Goal: Task Accomplishment & Management: Manage account settings

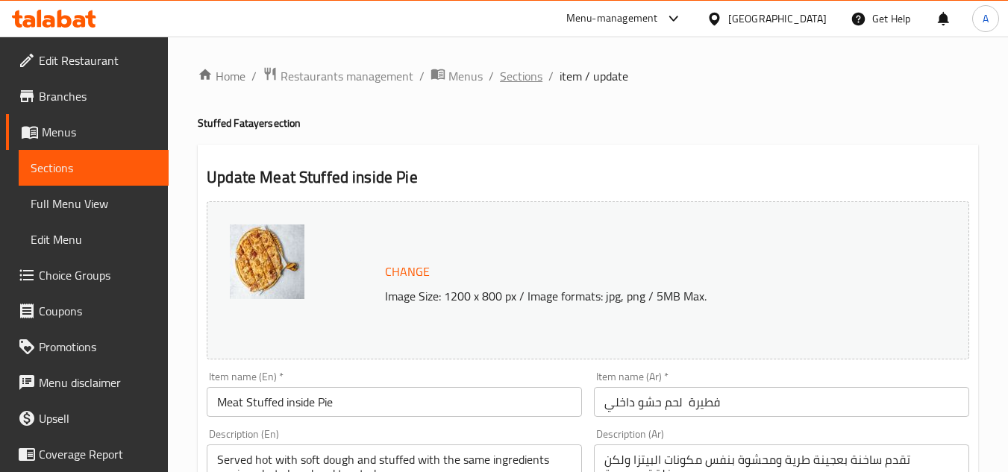
click at [524, 84] on span "Sections" at bounding box center [521, 76] width 43 height 18
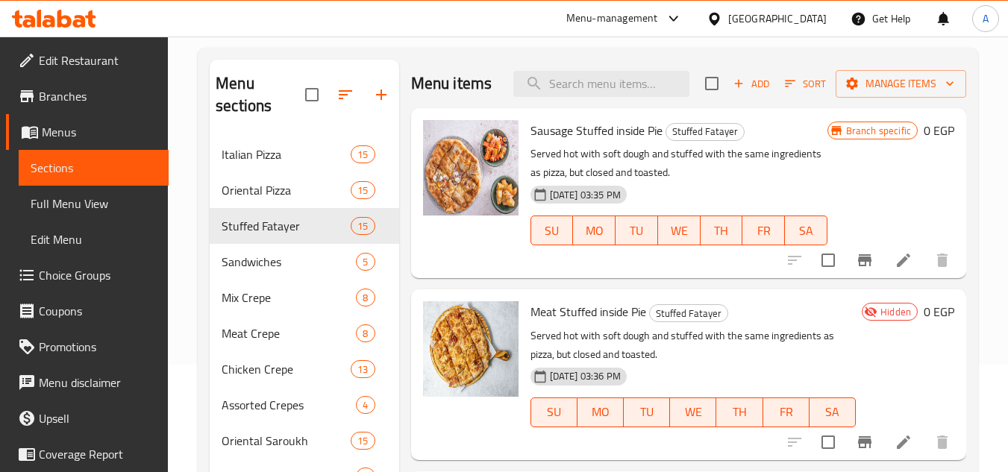
scroll to position [149, 0]
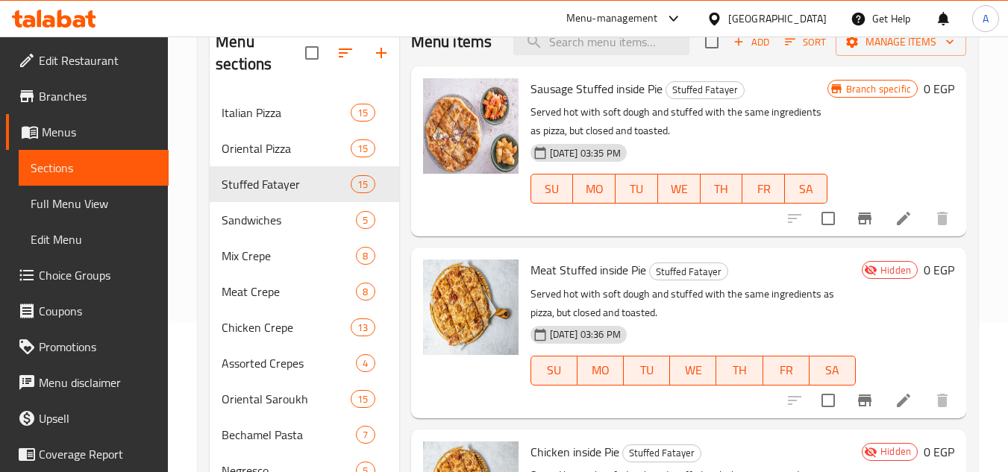
click at [820, 19] on div "[GEOGRAPHIC_DATA]" at bounding box center [777, 18] width 98 height 16
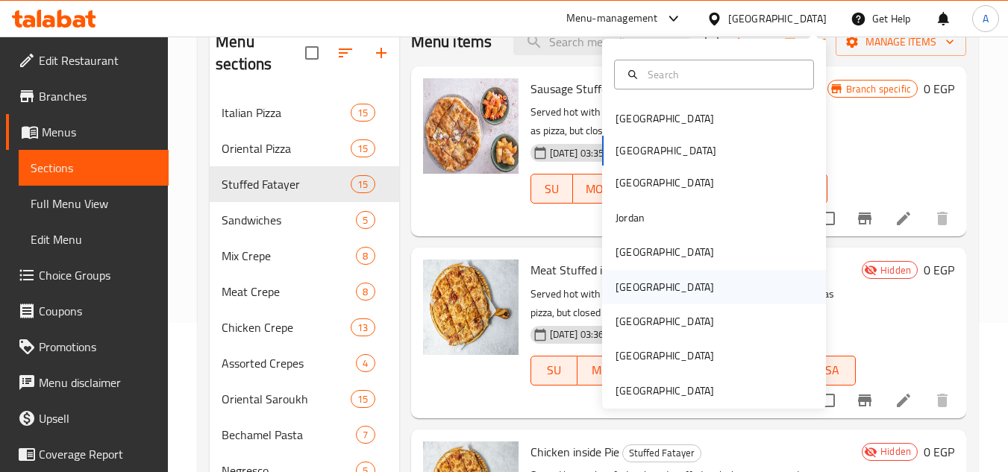
click at [674, 285] on div "[GEOGRAPHIC_DATA]" at bounding box center [714, 287] width 224 height 34
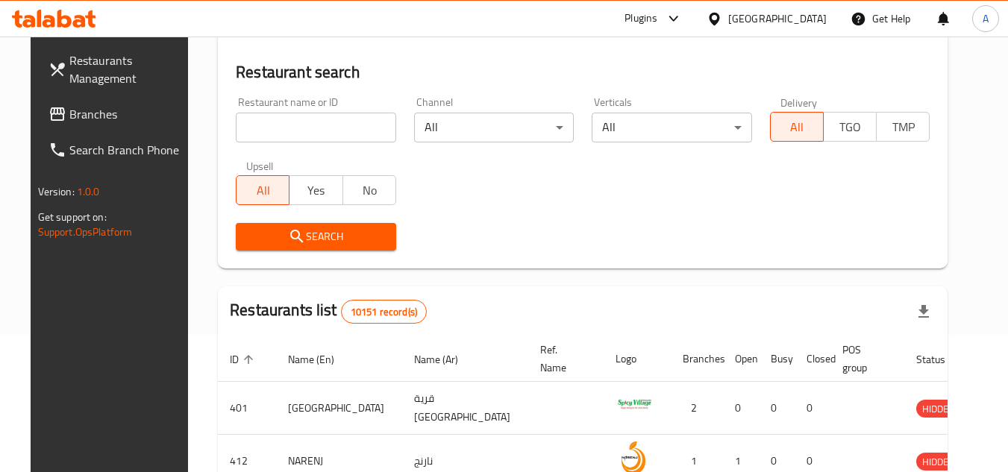
scroll to position [149, 0]
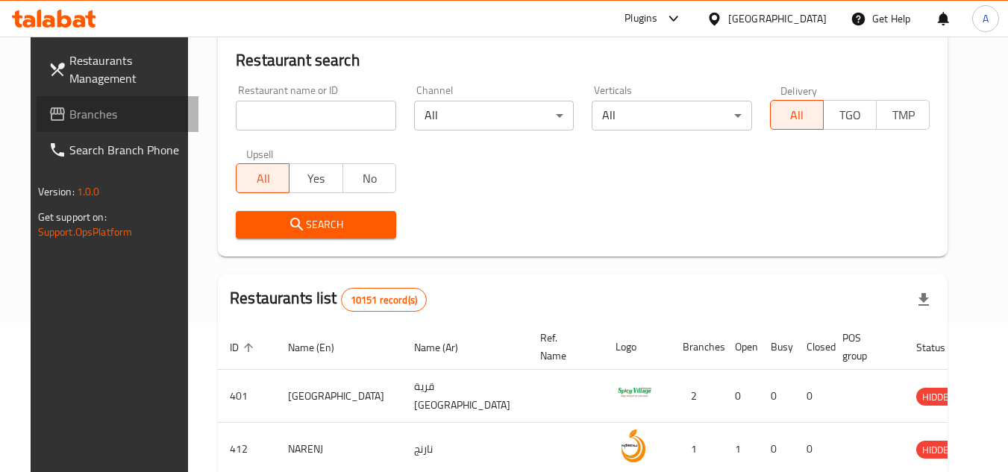
click at [92, 107] on span "Branches" at bounding box center [128, 114] width 118 height 18
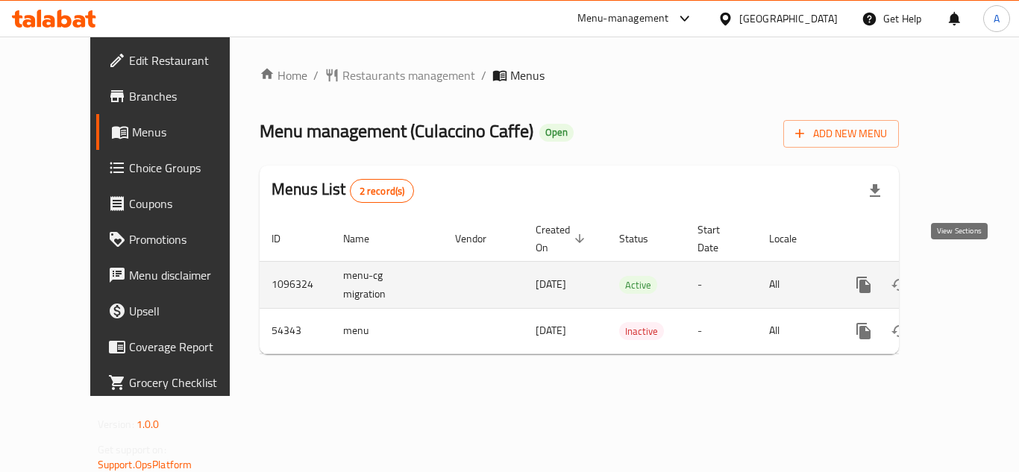
click at [962, 277] on link "enhanced table" at bounding box center [971, 285] width 36 height 36
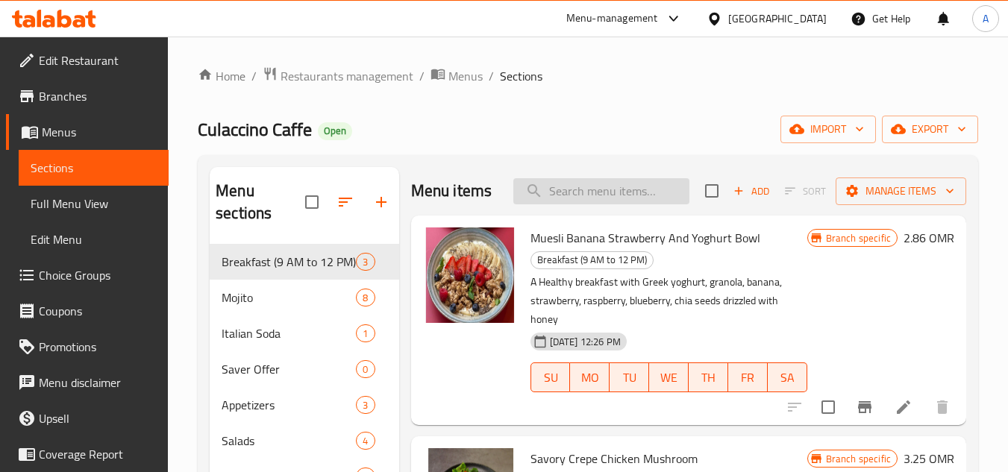
click at [625, 193] on input "search" at bounding box center [601, 191] width 176 height 26
paste input "Morning Glory Breakfast"
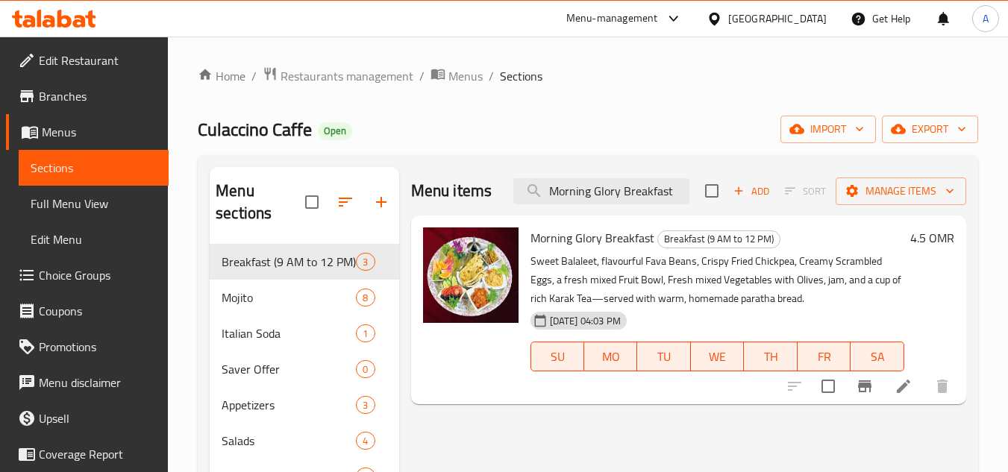
type input "Morning Glory Breakfast"
click at [623, 326] on span "[DATE] 04:03 PM" at bounding box center [585, 321] width 83 height 14
click at [623, 326] on span "13-08-2025 04:03 PM" at bounding box center [585, 321] width 83 height 14
click at [620, 326] on span "13-08-2025 04:03 PM" at bounding box center [585, 321] width 83 height 14
click at [350, 264] on icon "edit" at bounding box center [357, 262] width 18 height 18
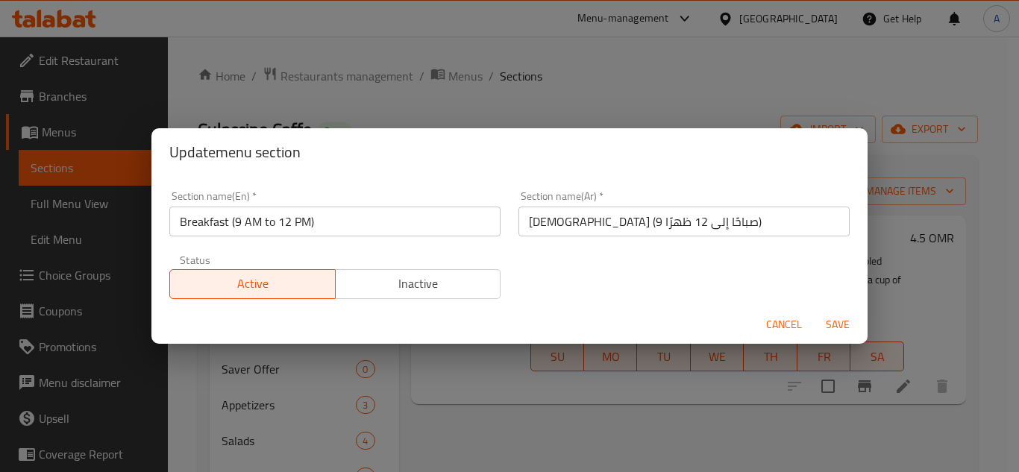
drag, startPoint x: 791, startPoint y: 331, endPoint x: 660, endPoint y: 330, distance: 130.5
click at [791, 330] on span "Cancel" at bounding box center [784, 324] width 36 height 19
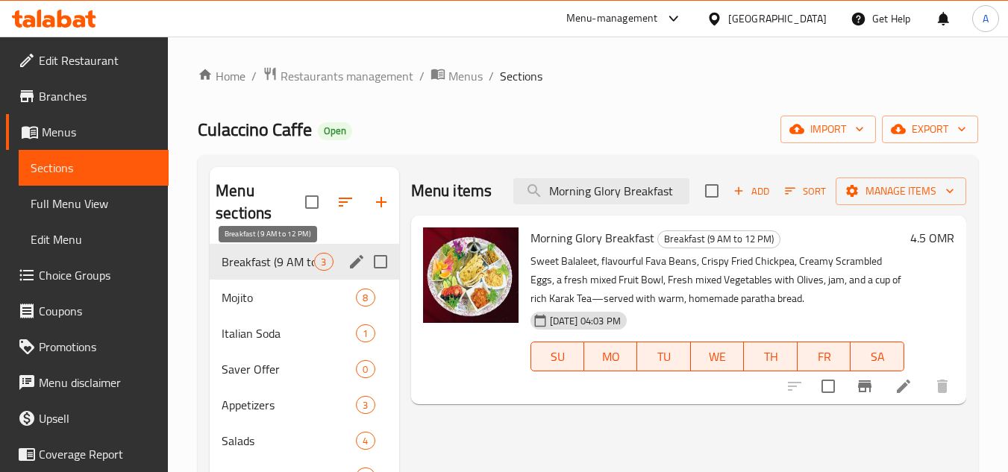
click at [289, 263] on span "Breakfast (9 AM to 12 PM)" at bounding box center [267, 262] width 92 height 18
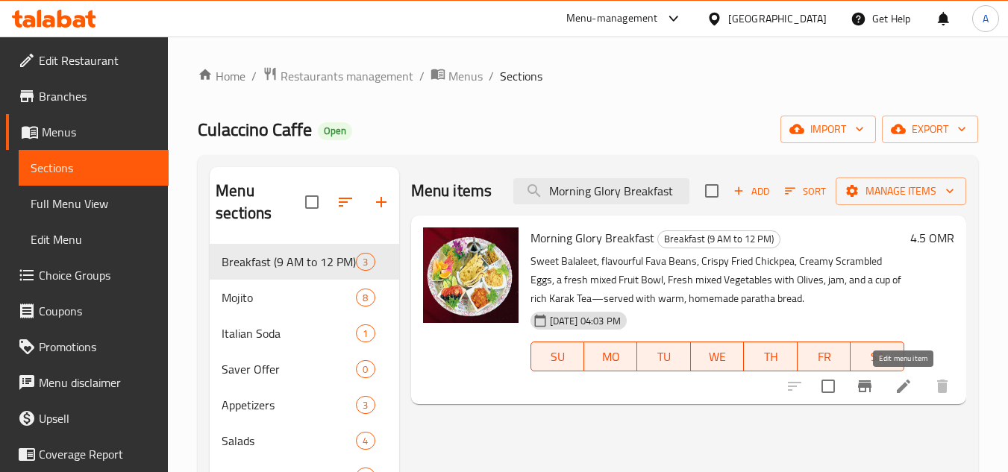
click at [894, 386] on icon at bounding box center [903, 386] width 18 height 18
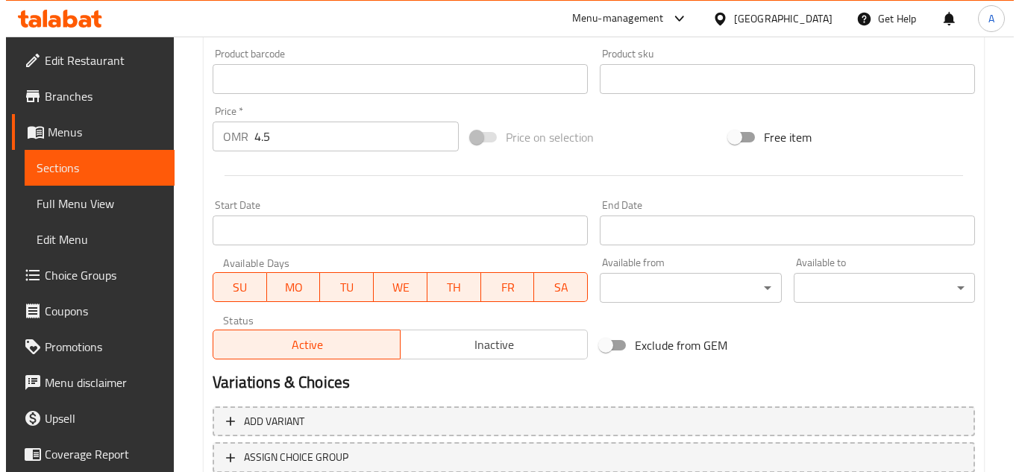
scroll to position [522, 0]
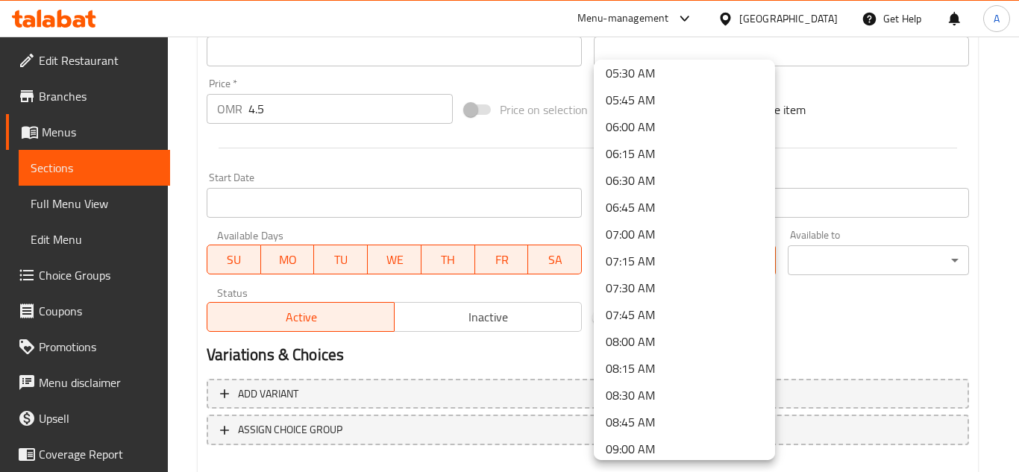
scroll to position [671, 0]
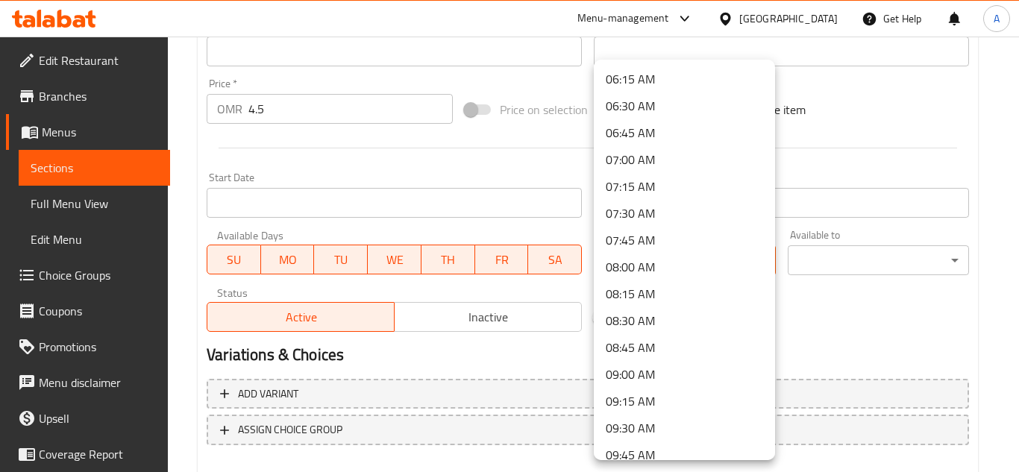
click at [661, 383] on li "09:00 AM" at bounding box center [684, 374] width 181 height 27
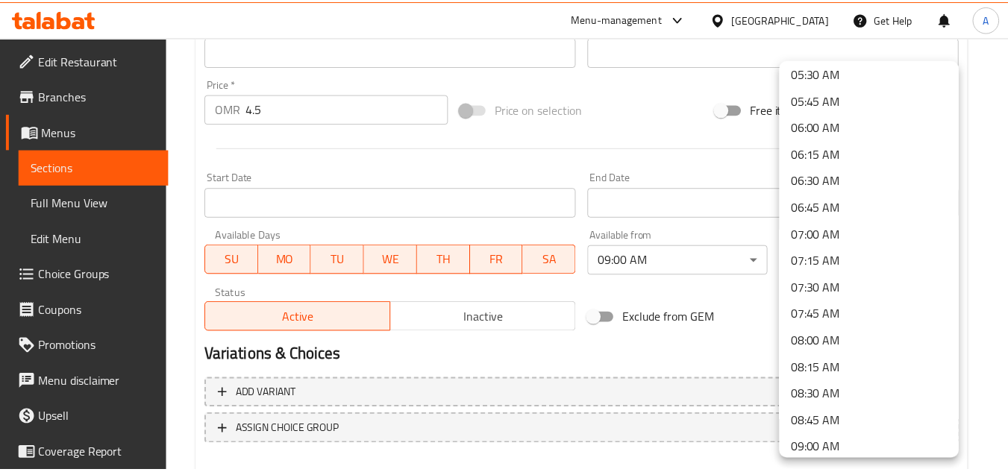
scroll to position [1119, 0]
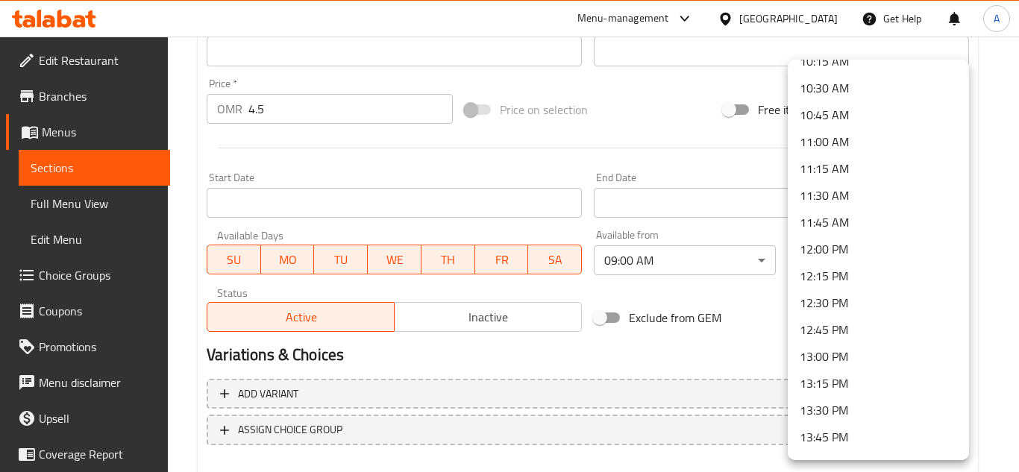
click at [855, 242] on li "12:00 PM" at bounding box center [878, 249] width 181 height 27
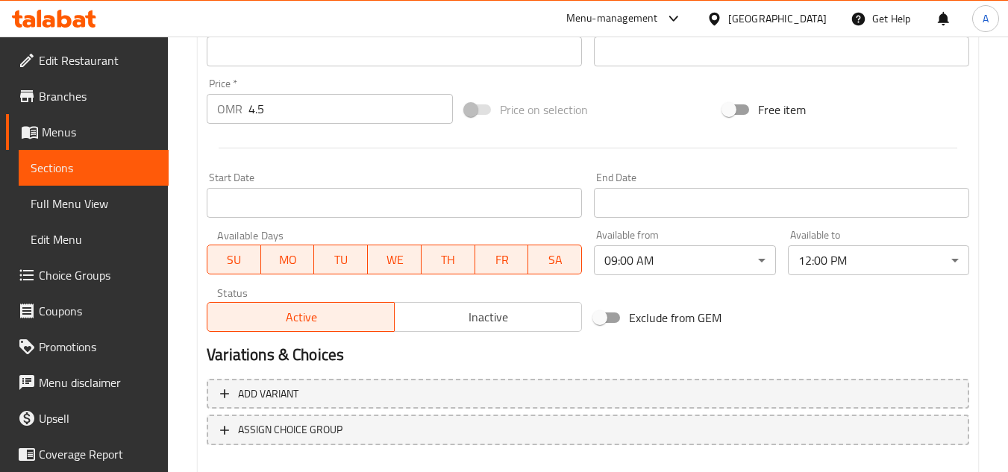
click at [840, 299] on div "Exclude from GEM" at bounding box center [717, 318] width 258 height 40
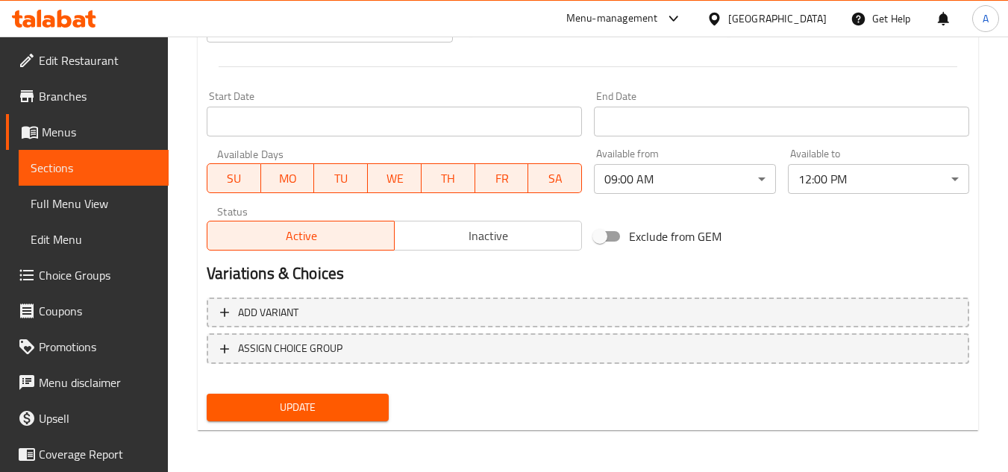
click at [346, 412] on span "Update" at bounding box center [297, 407] width 157 height 19
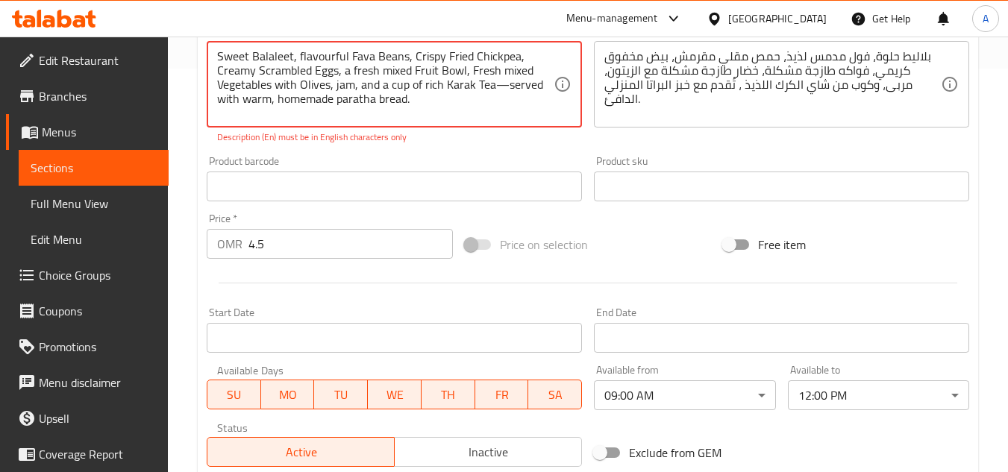
scroll to position [172, 0]
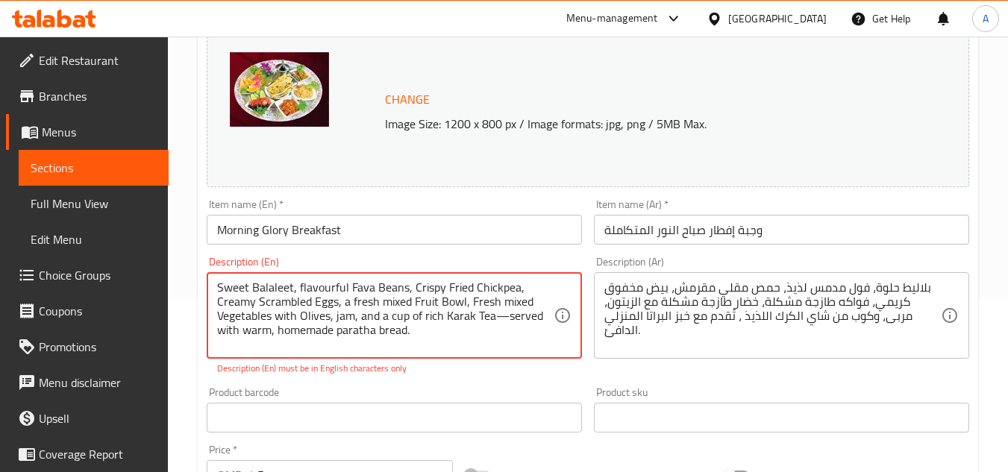
click at [263, 285] on textarea "Sweet Balaleet, flavourful Fava Beans, Crispy Fried Chickpea, Creamy Scrambled …" at bounding box center [385, 315] width 336 height 71
click at [397, 319] on textarea "Sweet Balaleet, flavourful Fava Beans, Crispy Fried Chickpea, Creamy Scrambled …" at bounding box center [385, 315] width 336 height 71
click at [449, 323] on textarea "Sweet Balaleet, flavourful Fava Beans, Crispy Fried Chickpea, Creamy Scrambled …" at bounding box center [385, 315] width 336 height 71
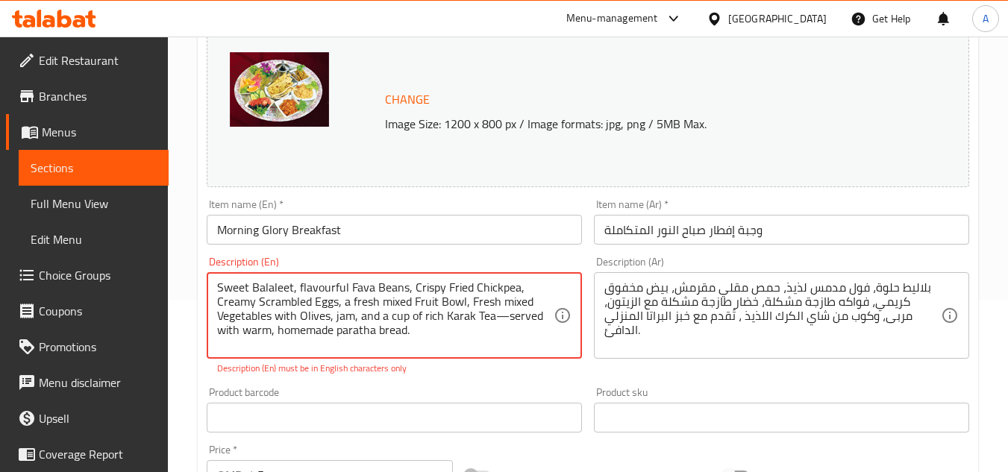
drag, startPoint x: 471, startPoint y: 317, endPoint x: 444, endPoint y: 320, distance: 27.8
click at [444, 320] on textarea "Sweet Balaleet, flavourful Fava Beans, Crispy Fried Chickpea, Creamy Scrambled …" at bounding box center [385, 315] width 336 height 71
drag, startPoint x: 292, startPoint y: 285, endPoint x: 251, endPoint y: 292, distance: 41.0
click at [251, 292] on textarea "Sweet Balaleet, flavourful Fava Beans, Crispy Fried Chickpea, Creamy Scrambled …" at bounding box center [385, 315] width 336 height 71
click at [494, 315] on textarea "Sweet Balaleet, flavourful Fava Beans, Crispy Fried Chickpea, Creamy Scrambled …" at bounding box center [385, 315] width 336 height 71
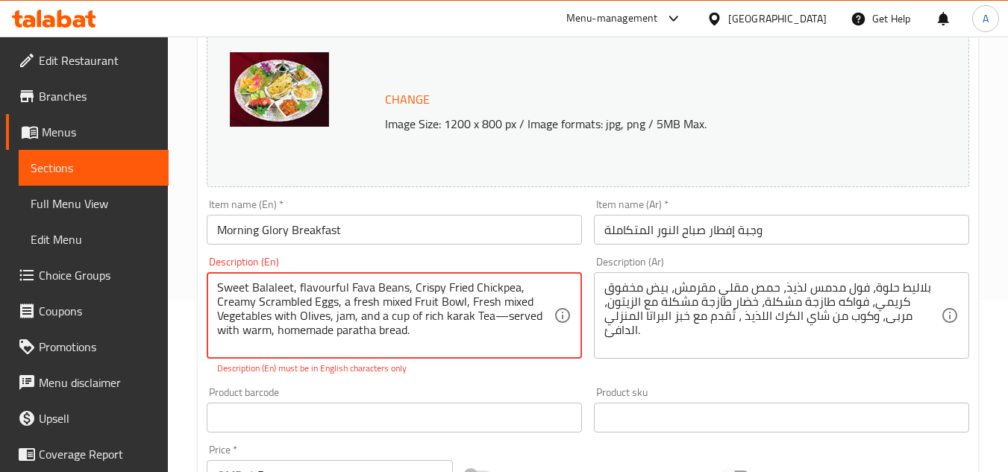
click at [497, 317] on textarea "Sweet Balaleet, flavourful Fava Beans, Crispy Fried Chickpea, Creamy Scrambled …" at bounding box center [385, 315] width 336 height 71
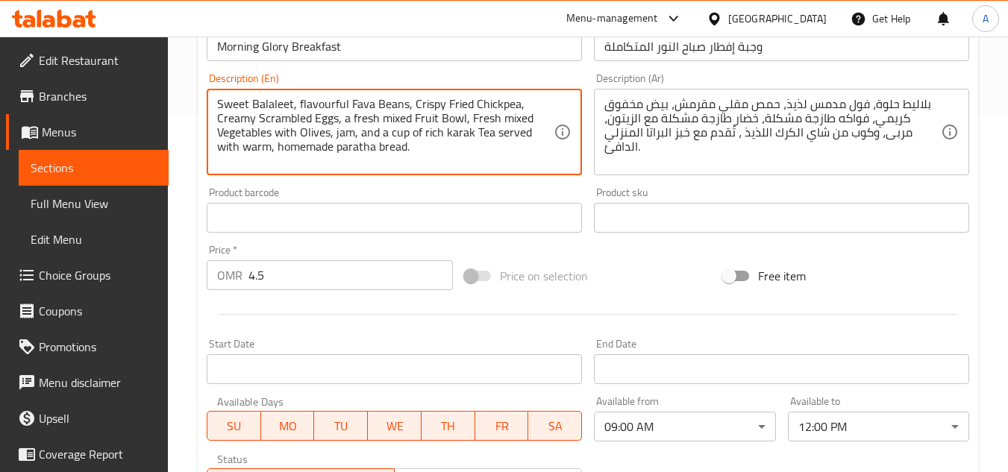
scroll to position [603, 0]
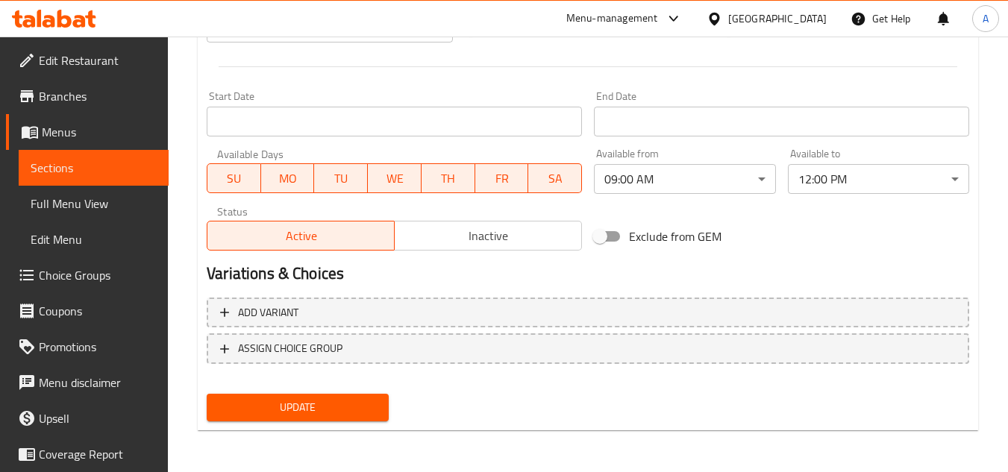
type textarea "Sweet Balaleet, flavourful Fava Beans, Crispy Fried Chickpea, Creamy Scrambled …"
click at [325, 427] on div "Update" at bounding box center [297, 408] width 193 height 40
click at [328, 421] on button "Update" at bounding box center [297, 408] width 181 height 28
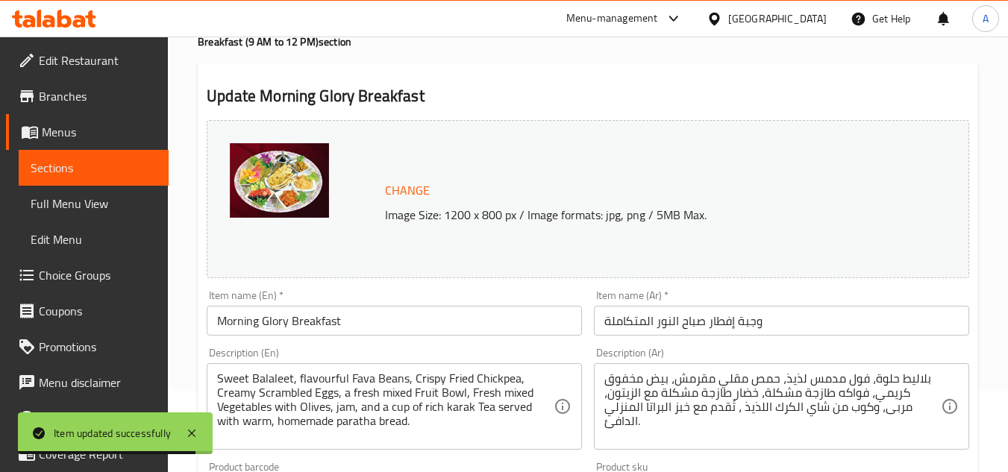
scroll to position [0, 0]
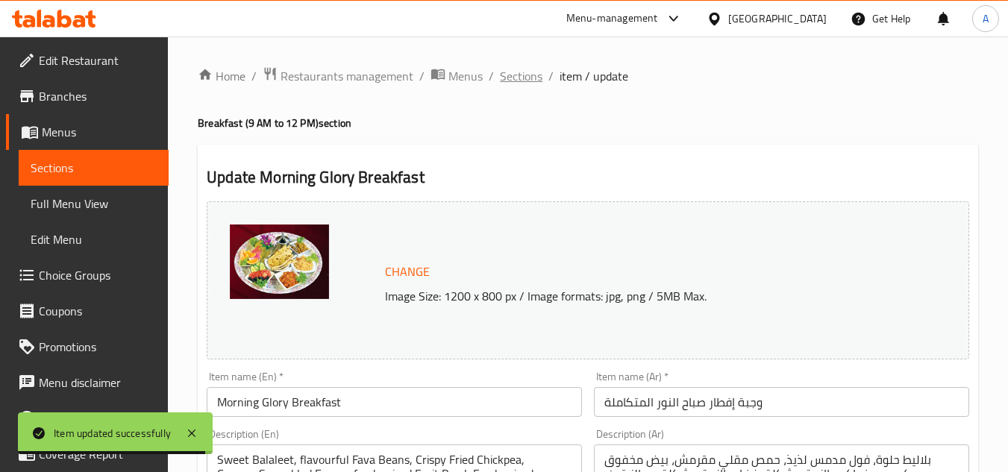
click at [524, 78] on span "Sections" at bounding box center [521, 76] width 43 height 18
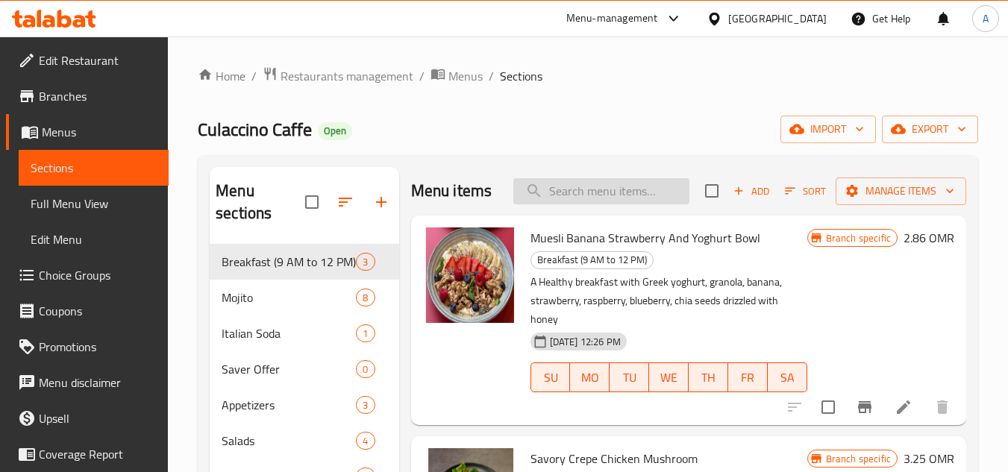
click at [626, 189] on input "search" at bounding box center [601, 191] width 176 height 26
paste input "Sunrise Breakfast"
click at [290, 262] on span "Breakfast (9 AM to 12 PM)" at bounding box center [267, 262] width 92 height 18
click at [632, 197] on input "Sunrise Breakfast" at bounding box center [601, 191] width 176 height 26
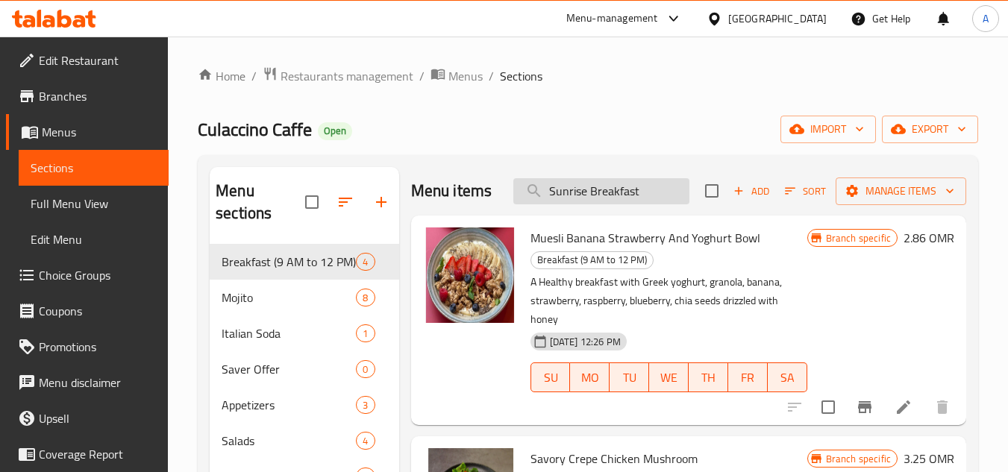
click at [632, 197] on input "Sunrise Breakfast" at bounding box center [601, 191] width 176 height 26
paste input "search"
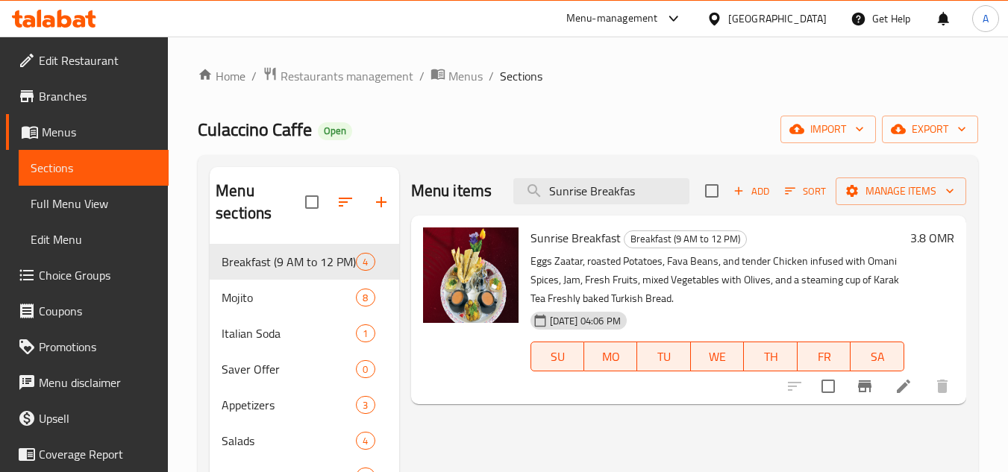
type input "Sunrise Breakfas"
click at [898, 382] on icon at bounding box center [903, 386] width 18 height 18
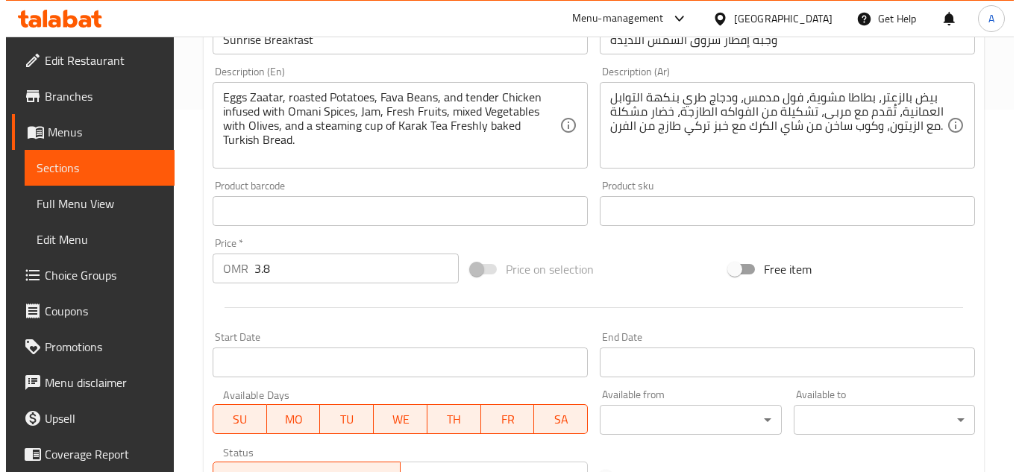
scroll to position [522, 0]
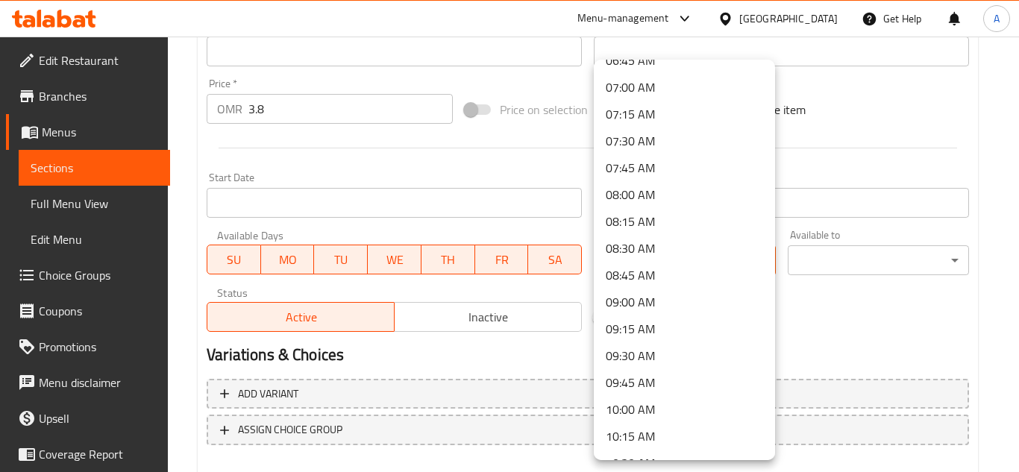
scroll to position [746, 0]
click at [683, 303] on li "09:00 AM" at bounding box center [684, 299] width 181 height 27
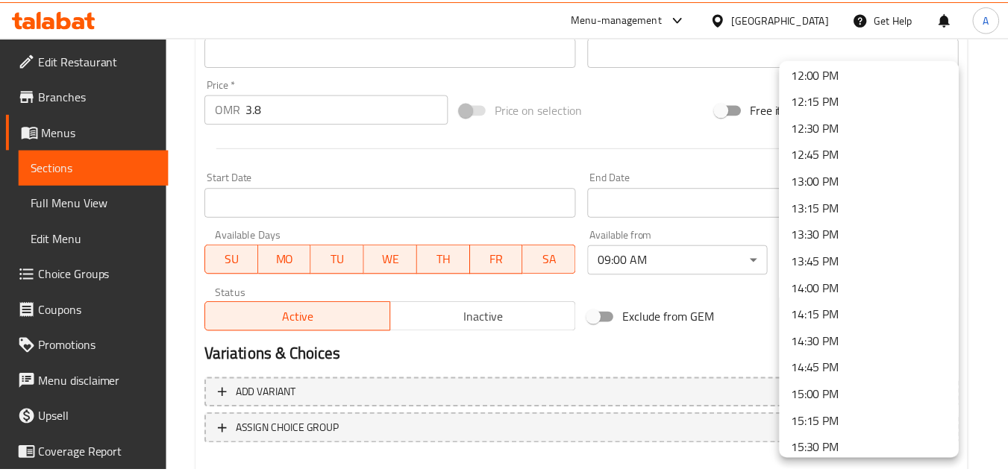
scroll to position [1268, 0]
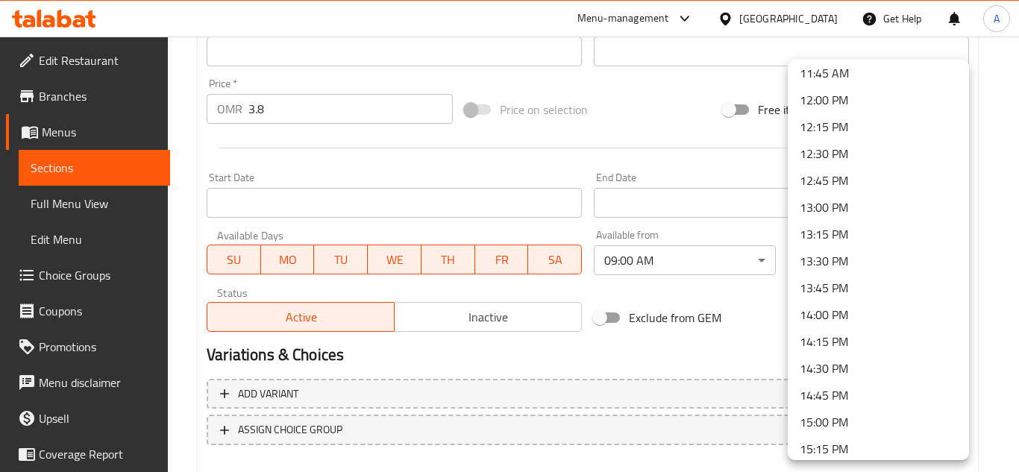
click at [859, 101] on li "12:00 PM" at bounding box center [878, 100] width 181 height 27
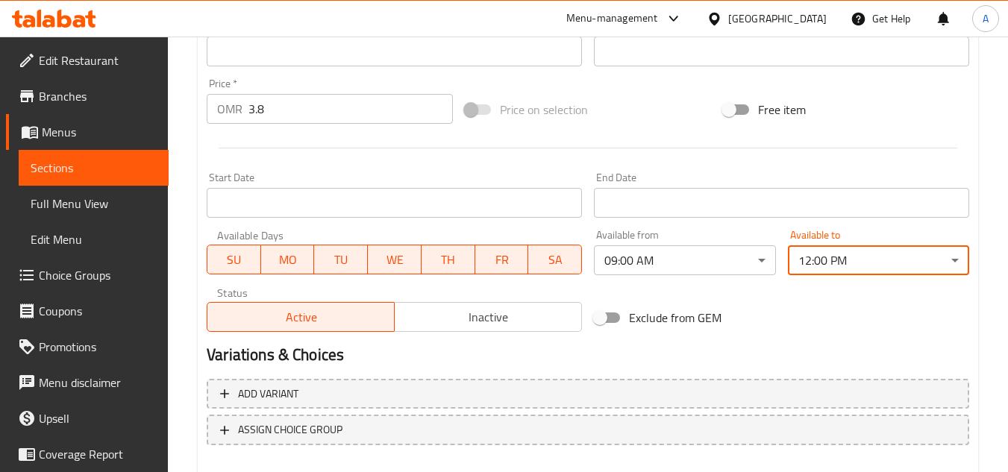
click at [821, 293] on div "Change Image Size: 1200 x 800 px / Image formats: jpg, png / 5MB Max. Item name…" at bounding box center [588, 5] width 774 height 664
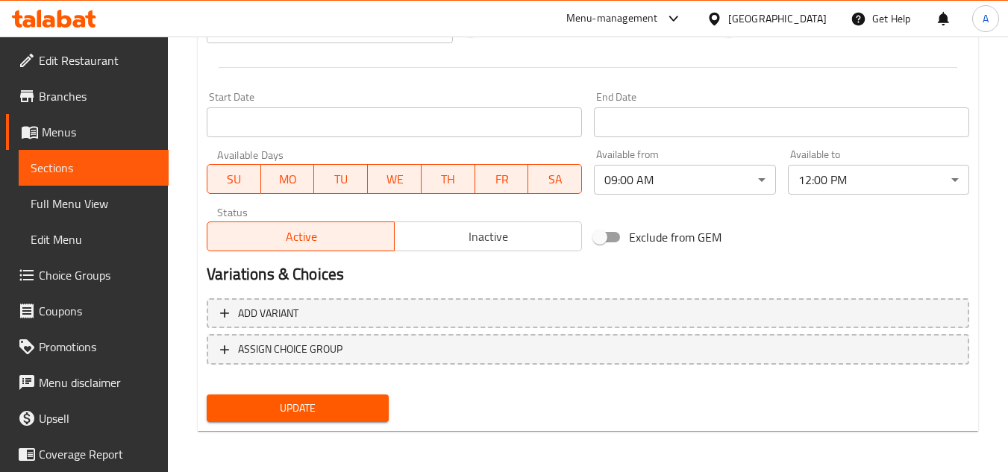
scroll to position [603, 0]
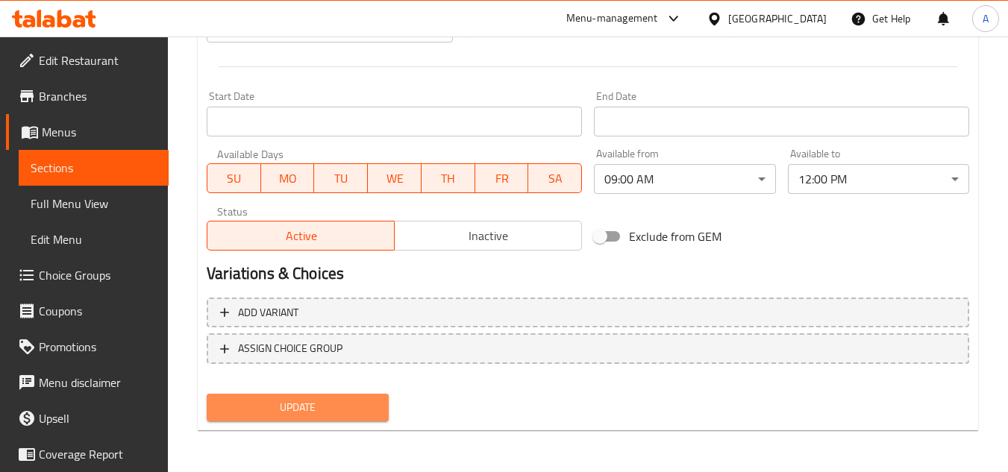
click at [373, 395] on button "Update" at bounding box center [297, 408] width 181 height 28
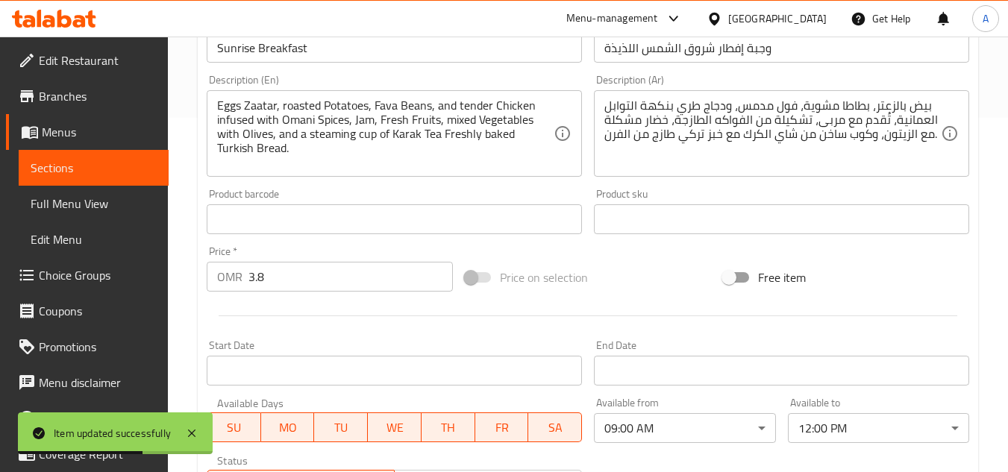
scroll to position [156, 0]
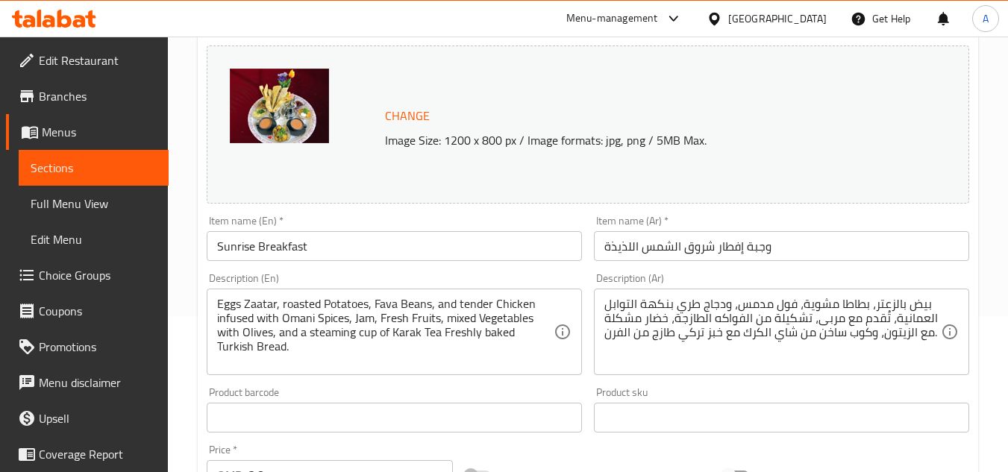
click at [676, 196] on div "Change Image Size: 1200 x 800 px / Image formats: jpg, png / 5MB Max." at bounding box center [588, 124] width 762 height 158
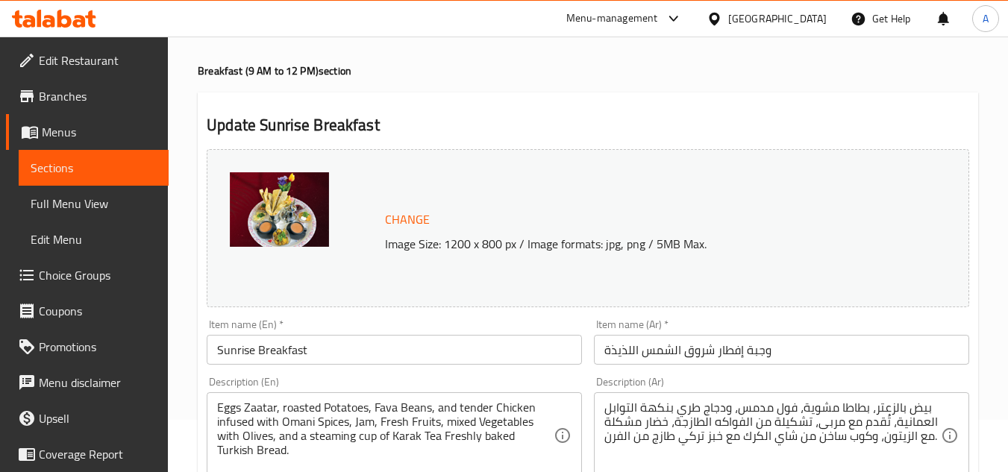
scroll to position [0, 0]
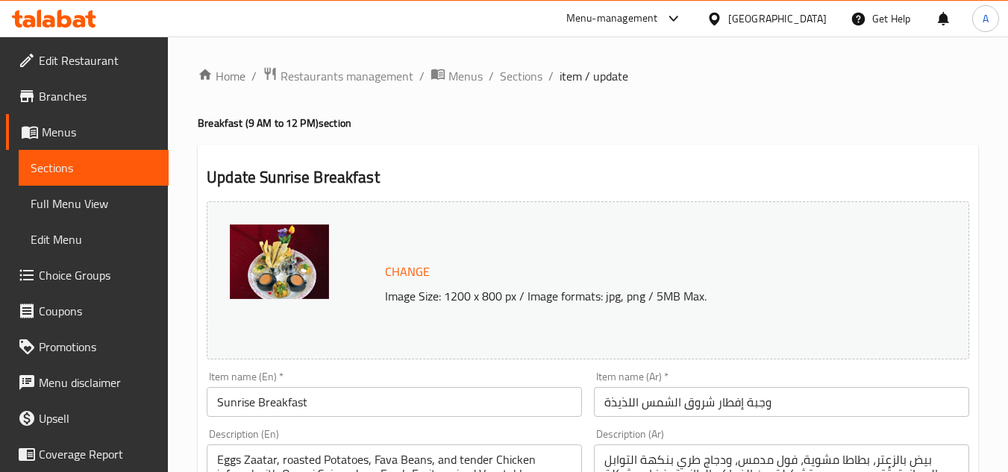
click at [802, 22] on div "Oman" at bounding box center [777, 18] width 98 height 16
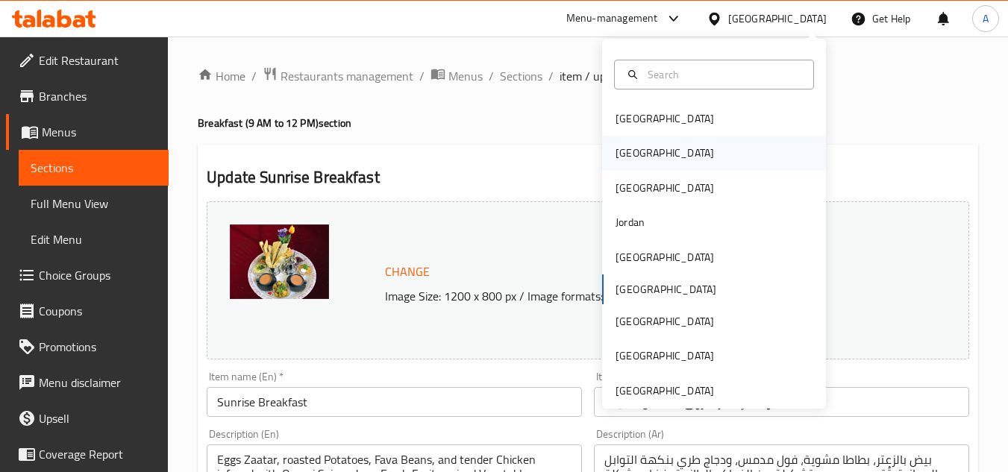
click at [708, 153] on div "Egypt" at bounding box center [714, 153] width 224 height 34
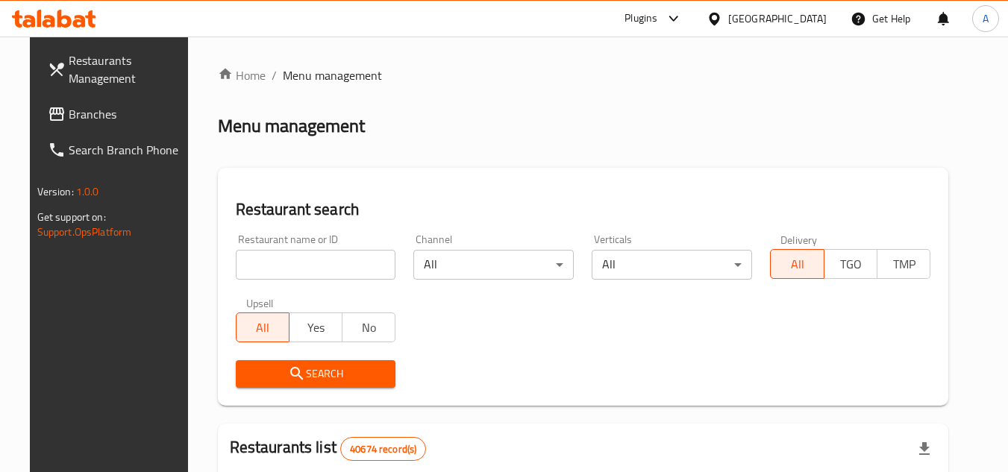
click at [80, 121] on span "Branches" at bounding box center [128, 114] width 118 height 18
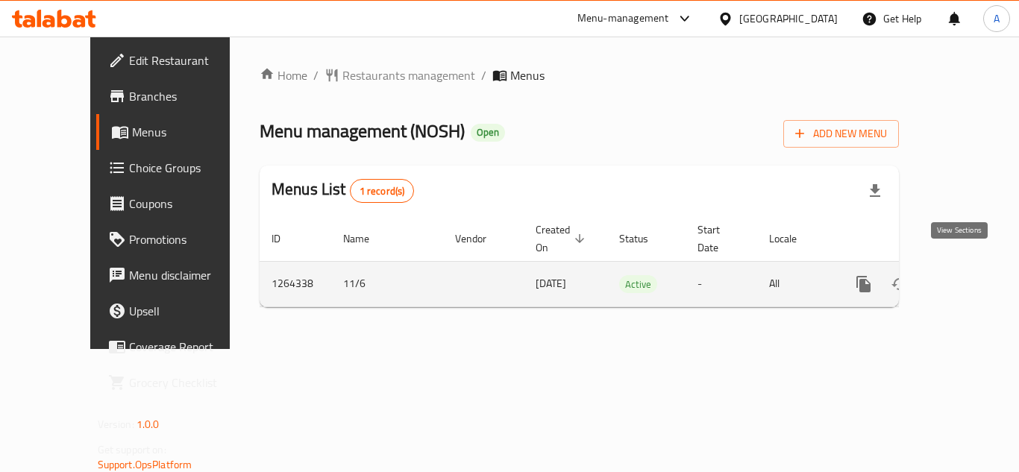
click at [962, 275] on icon "enhanced table" at bounding box center [971, 284] width 18 height 18
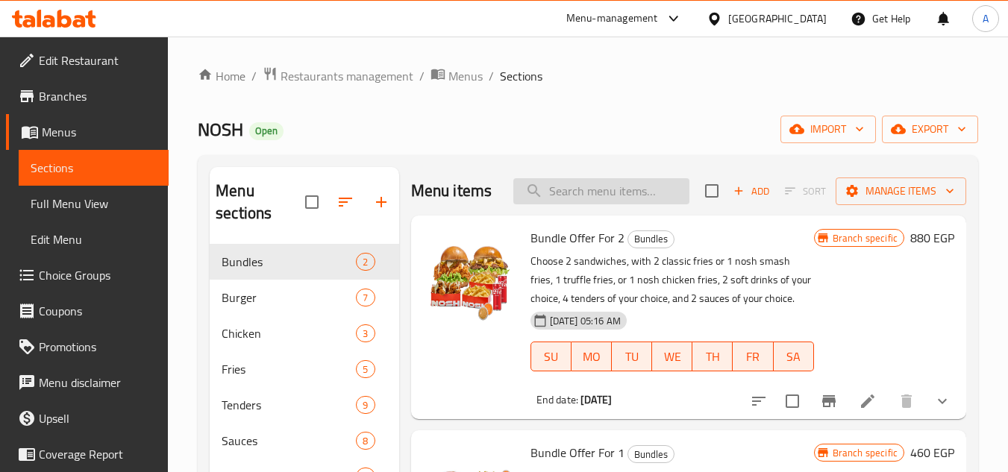
click at [647, 203] on input "search" at bounding box center [601, 191] width 176 height 26
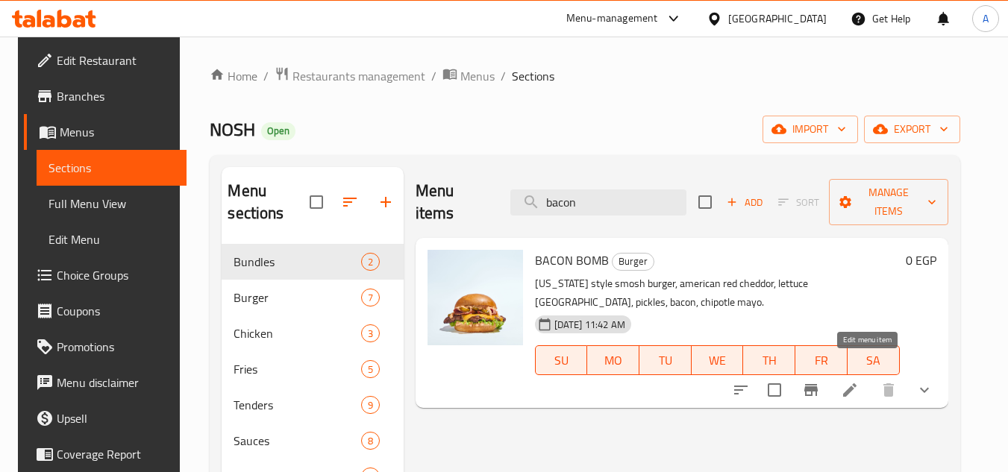
type input "bacon"
click at [861, 380] on li at bounding box center [850, 390] width 42 height 27
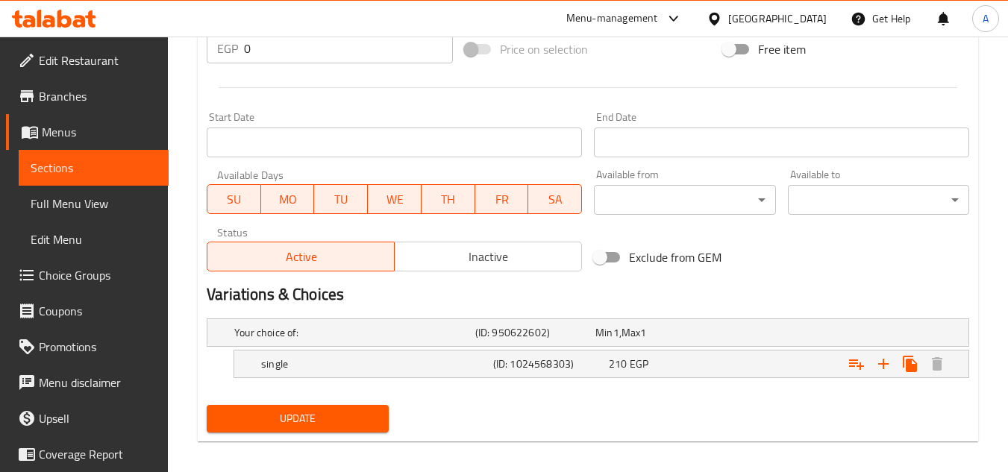
scroll to position [594, 0]
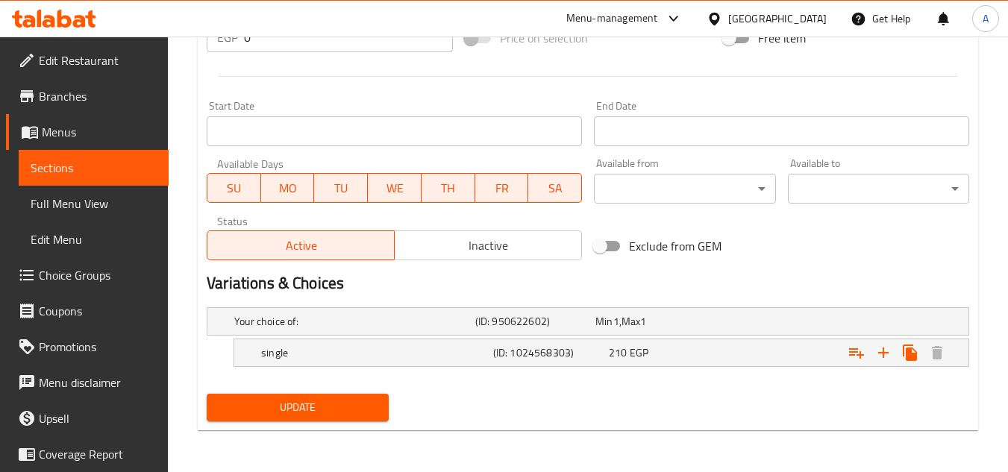
click at [504, 247] on span "Inactive" at bounding box center [487, 246] width 175 height 22
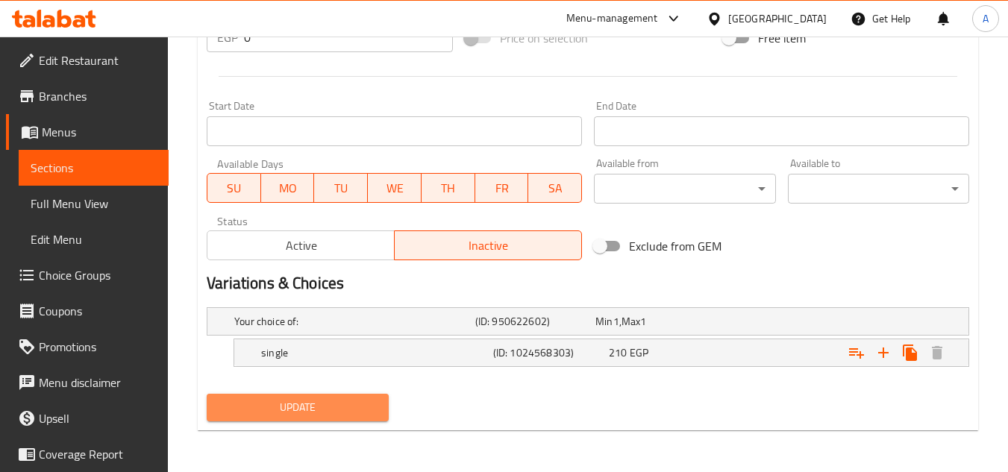
click at [328, 407] on span "Update" at bounding box center [297, 407] width 157 height 19
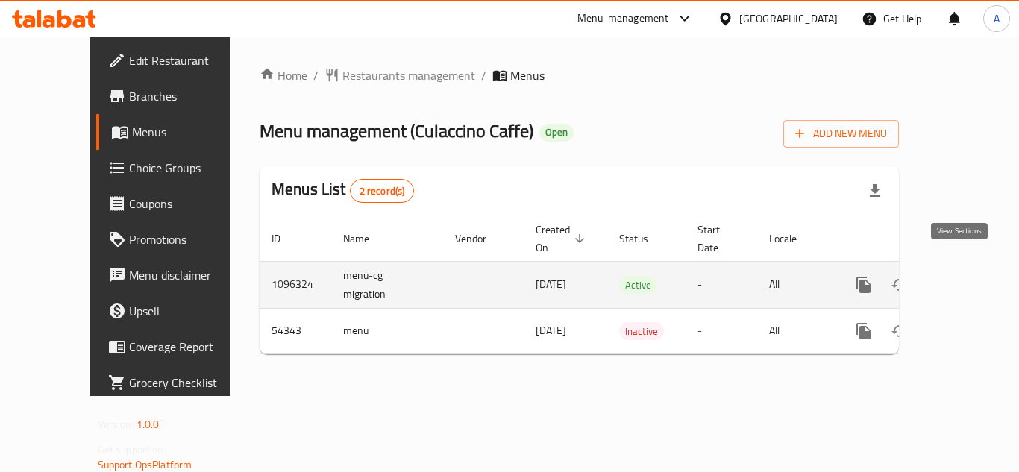
click at [964, 278] on icon "enhanced table" at bounding box center [970, 284] width 13 height 13
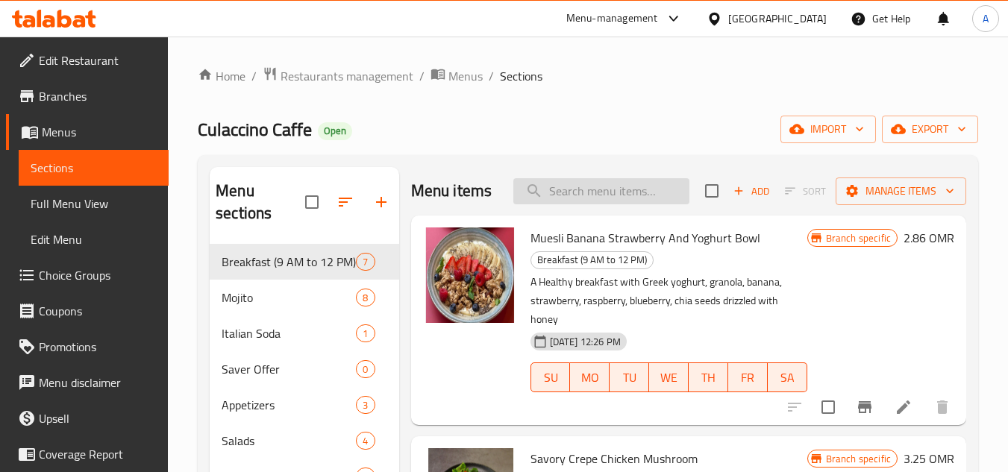
click at [594, 192] on input "search" at bounding box center [601, 191] width 176 height 26
paste input "Breakfast Set C"
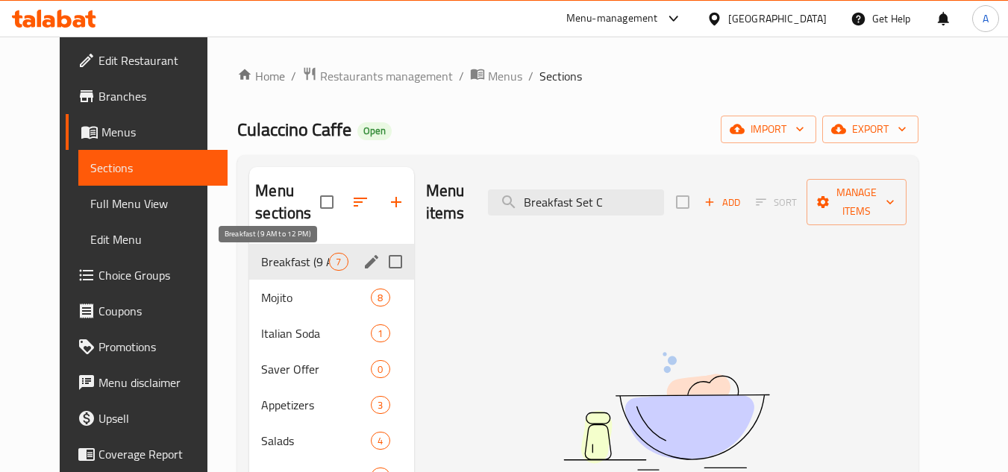
click at [307, 265] on span "Breakfast (9 AM to 12 PM)" at bounding box center [295, 262] width 68 height 18
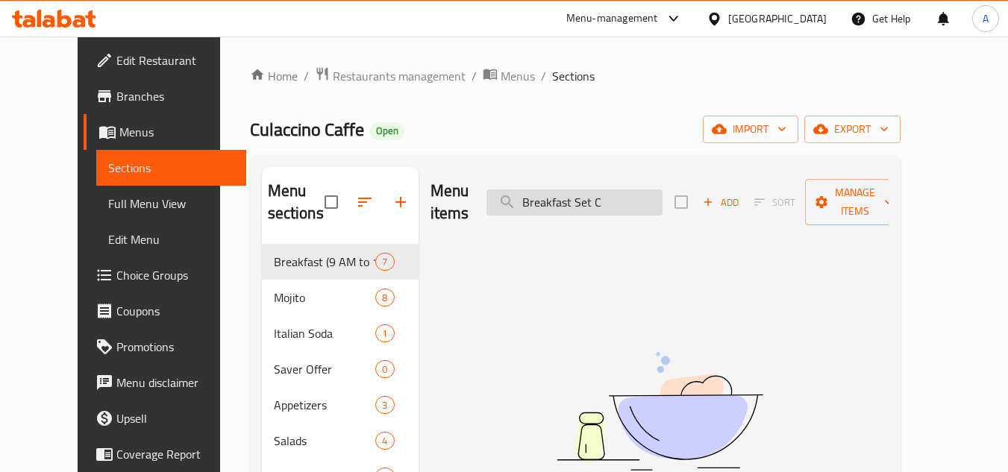
click at [612, 192] on input "Breakfast Set C" at bounding box center [574, 202] width 176 height 26
click at [632, 193] on input "Breakfast Set C" at bounding box center [574, 202] width 176 height 26
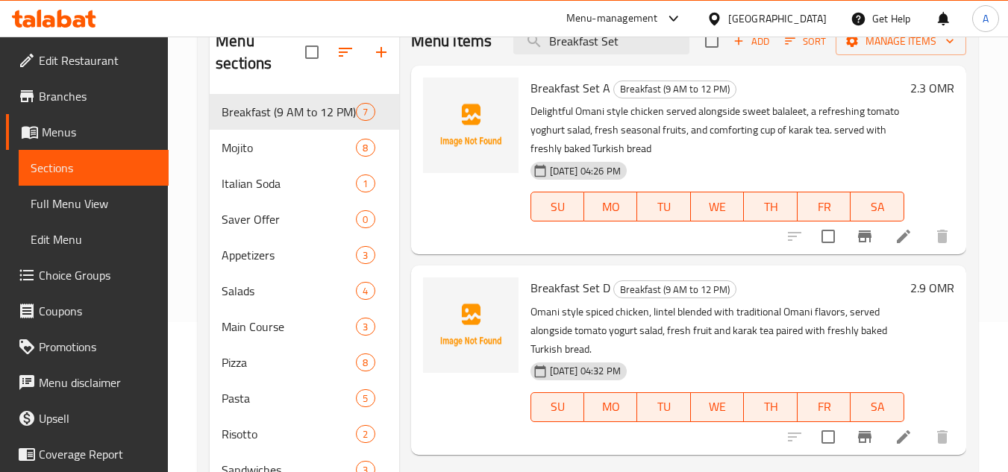
scroll to position [149, 0]
type input "Breakfast Set C"
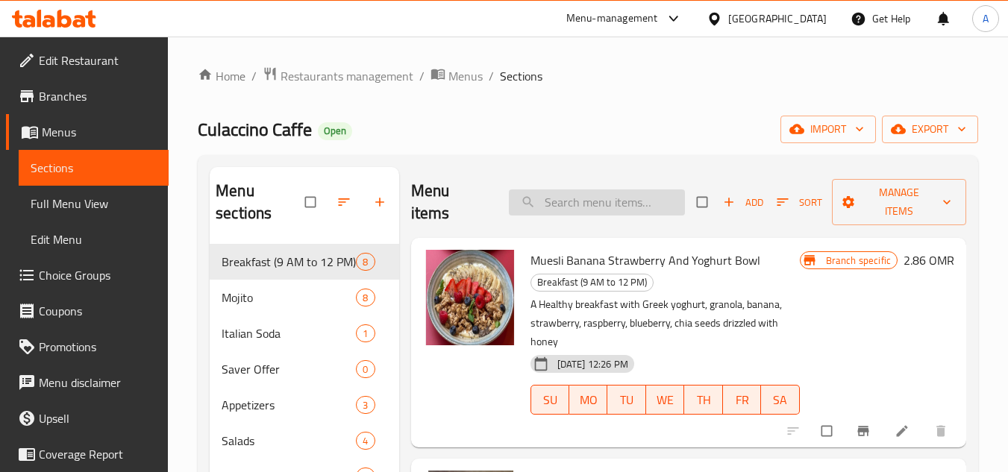
click at [632, 199] on input "search" at bounding box center [597, 202] width 176 height 26
paste input "Breakfast Set C"
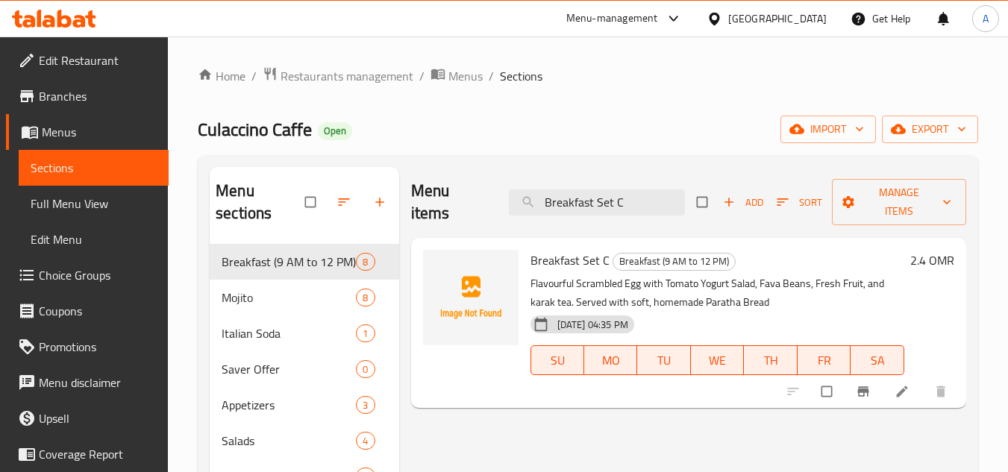
type input "Breakfast Set C"
click at [899, 392] on icon at bounding box center [901, 391] width 15 height 15
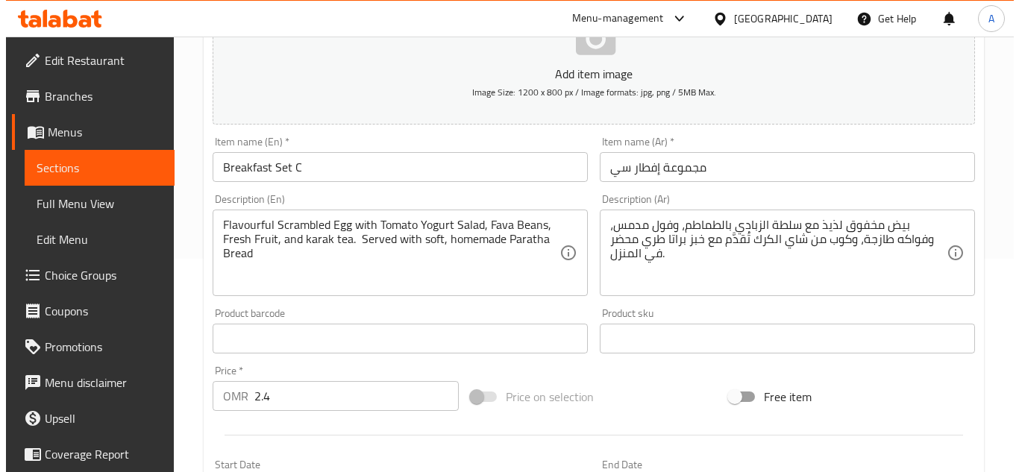
scroll to position [582, 0]
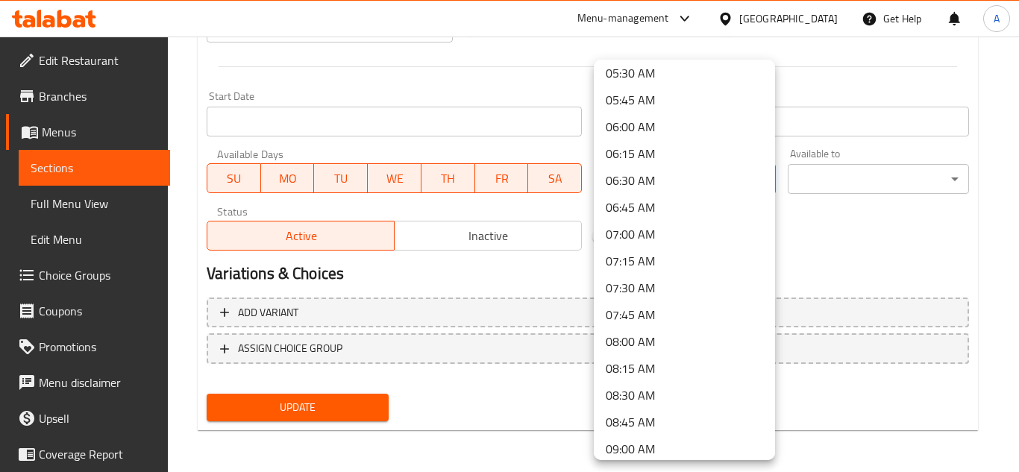
scroll to position [671, 0]
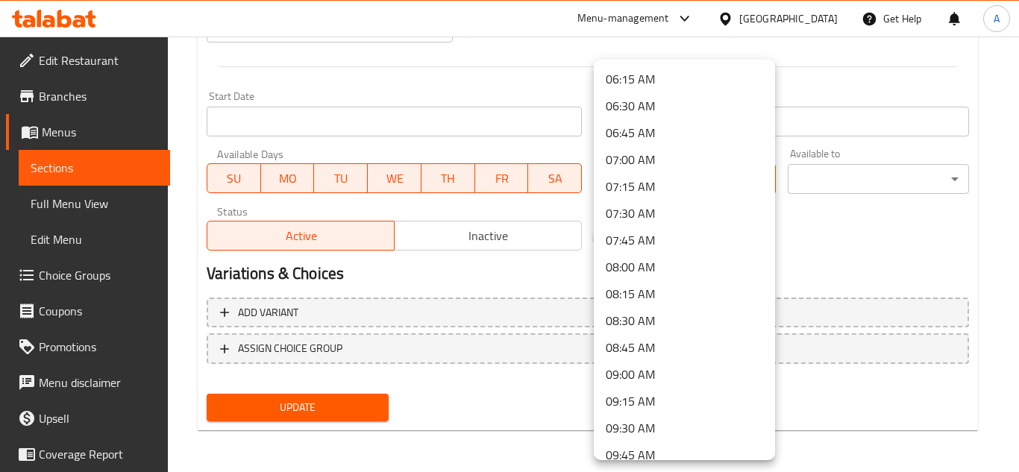
click at [650, 376] on li "09:00 AM" at bounding box center [684, 374] width 181 height 27
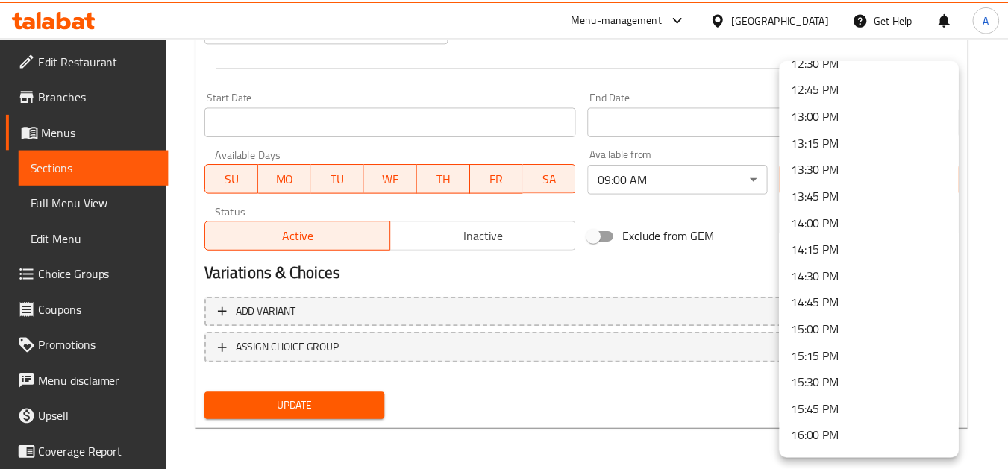
scroll to position [1268, 0]
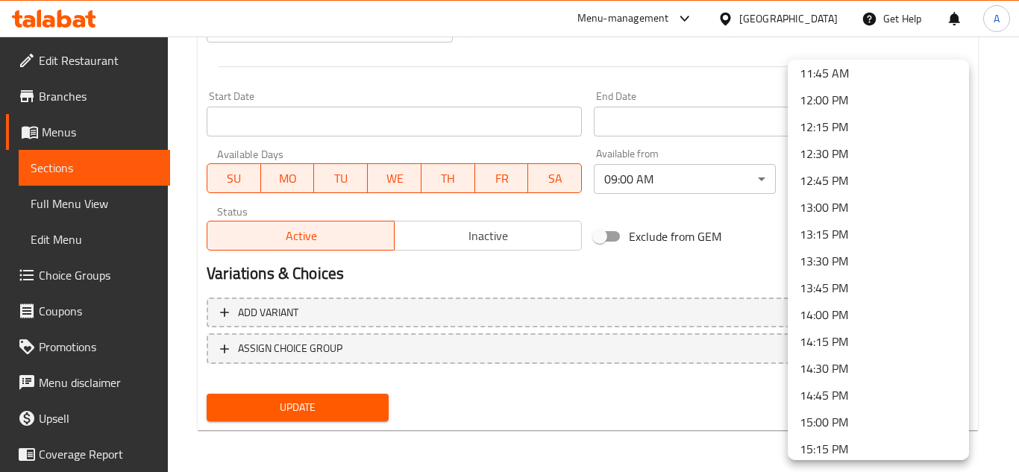
click at [857, 99] on li "12:00 PM" at bounding box center [878, 100] width 181 height 27
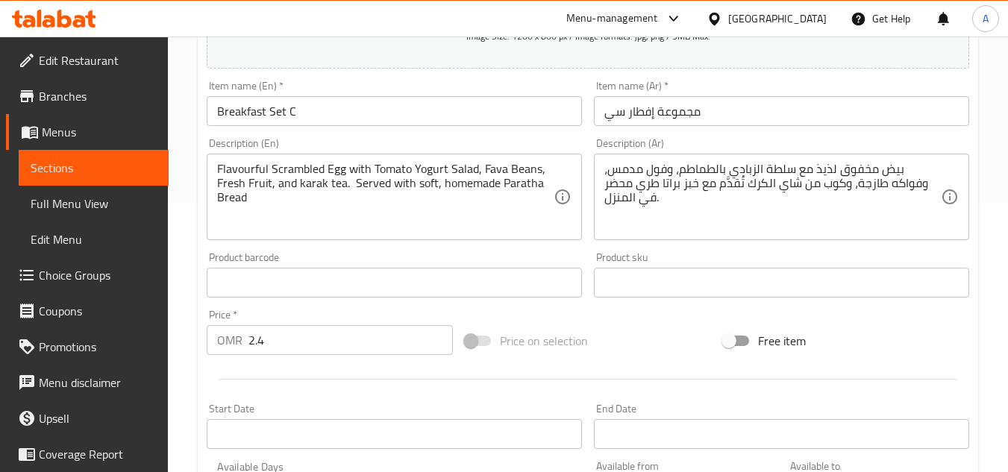
scroll to position [582, 0]
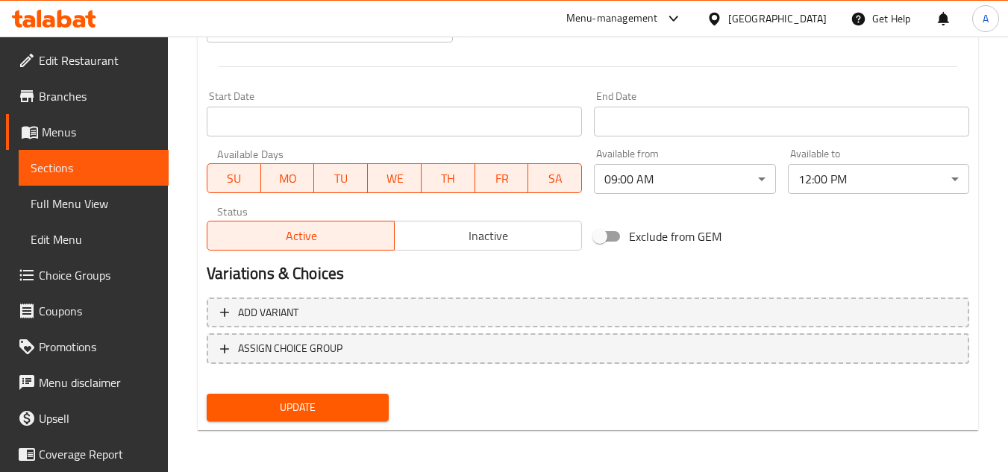
click at [307, 409] on span "Update" at bounding box center [297, 407] width 157 height 19
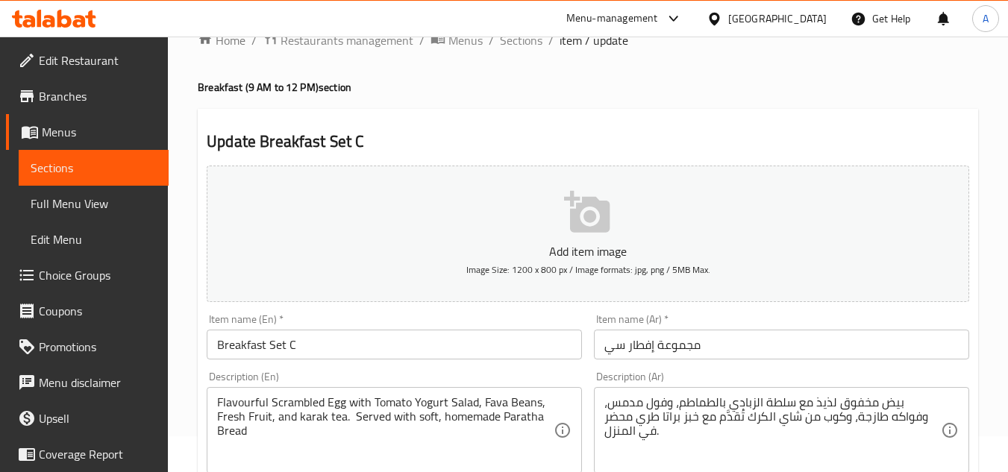
scroll to position [0, 0]
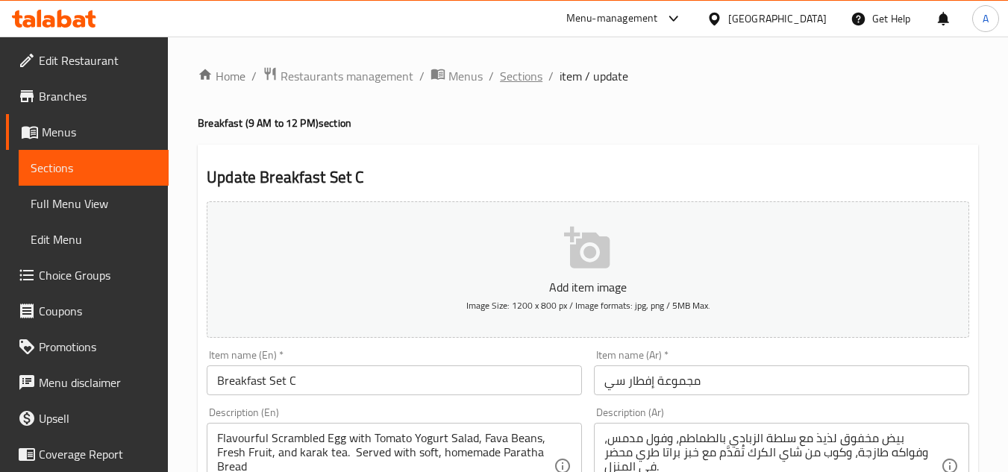
click at [520, 69] on span "Sections" at bounding box center [521, 76] width 43 height 18
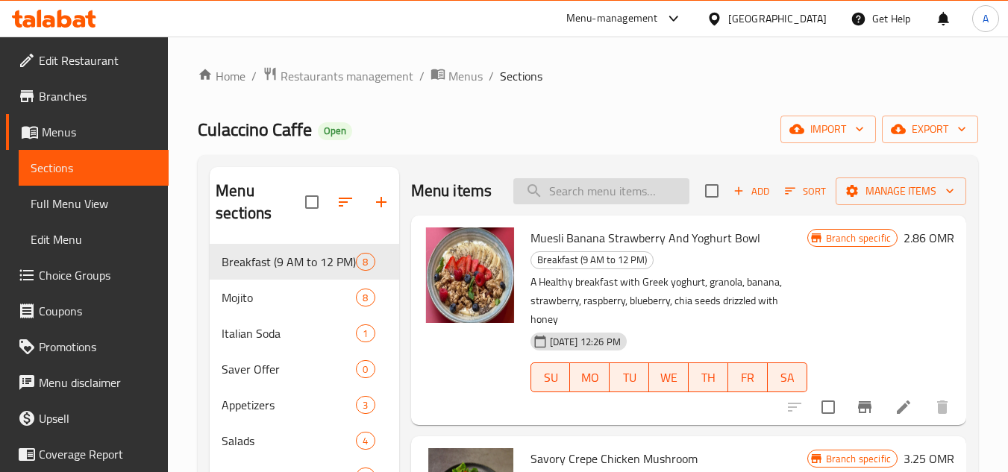
click at [589, 198] on input "search" at bounding box center [601, 191] width 176 height 26
paste input "Breakfast Set B"
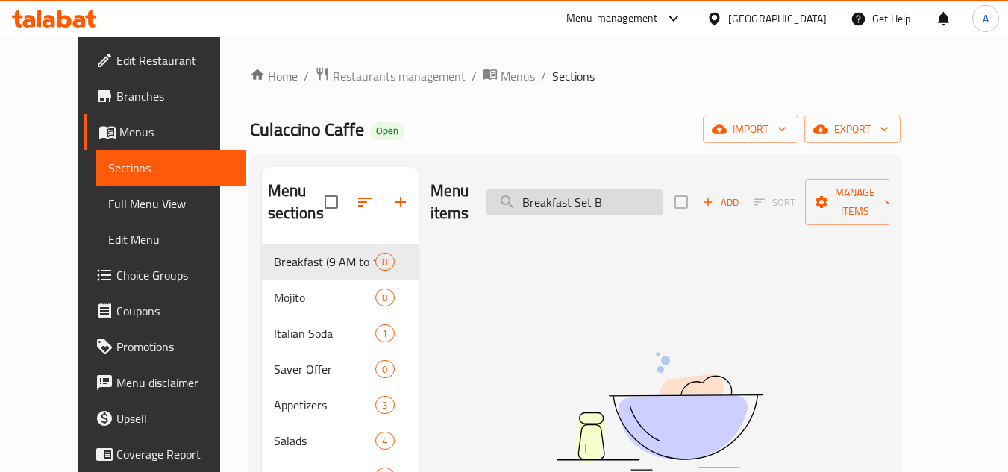
click at [651, 198] on input "Breakfast Set B" at bounding box center [574, 202] width 176 height 26
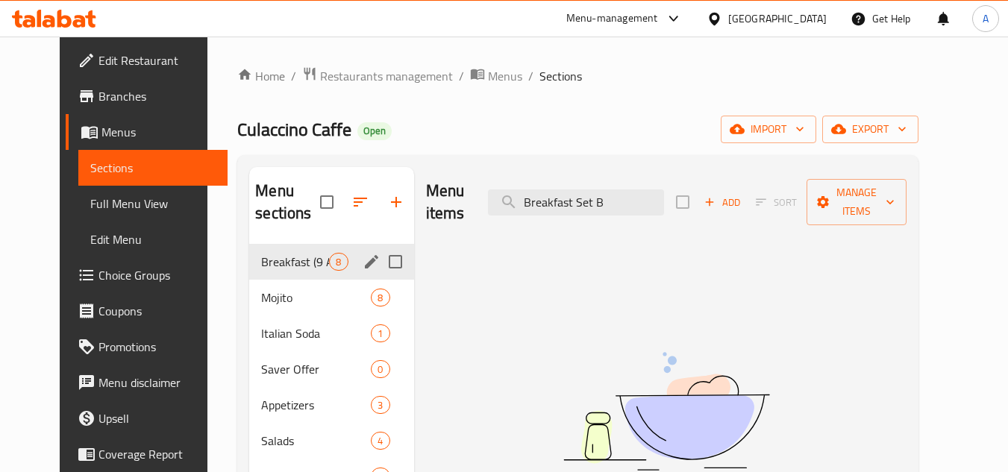
click at [294, 263] on span "Breakfast (9 AM to 12 PM)" at bounding box center [295, 262] width 68 height 18
click at [306, 297] on span "Mojito" at bounding box center [295, 298] width 68 height 18
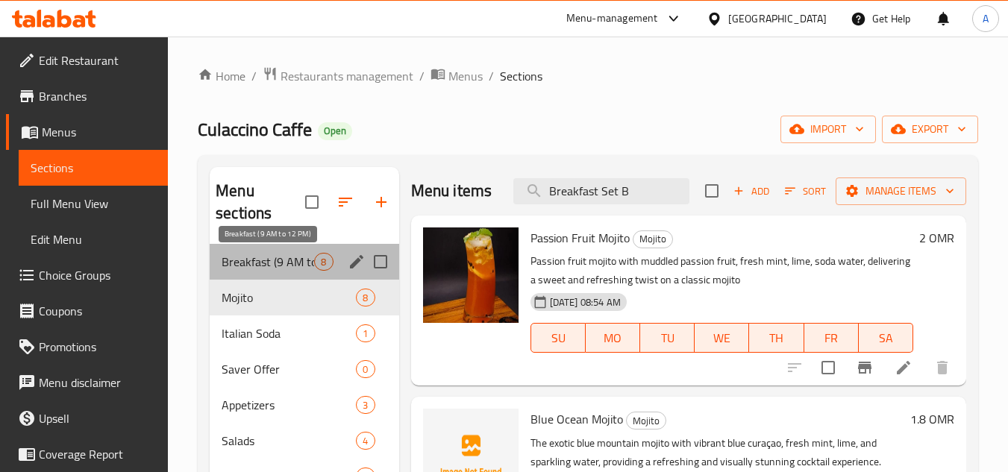
click at [292, 265] on span "Breakfast (9 AM to 12 PM)" at bounding box center [267, 262] width 92 height 18
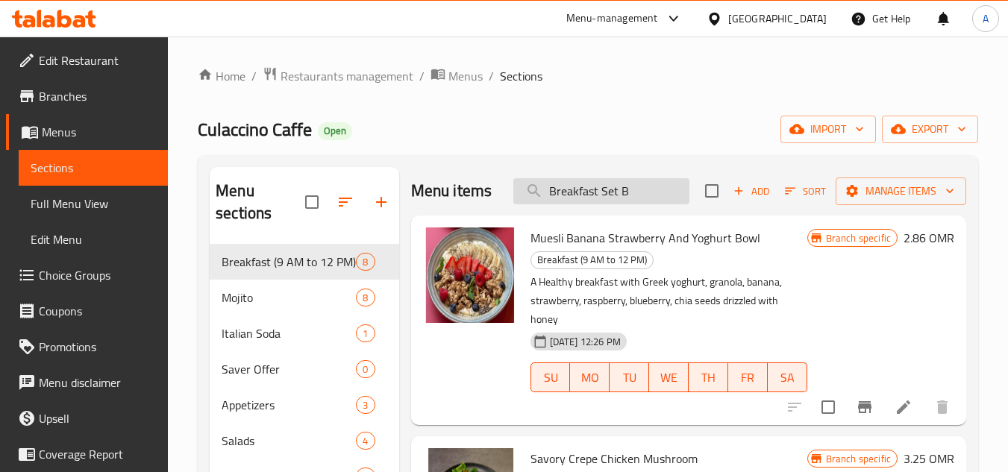
click at [600, 202] on input "Breakfast Set B" at bounding box center [601, 191] width 176 height 26
click at [321, 250] on div "Breakfast (9 AM to 12 PM) 9" at bounding box center [304, 262] width 189 height 36
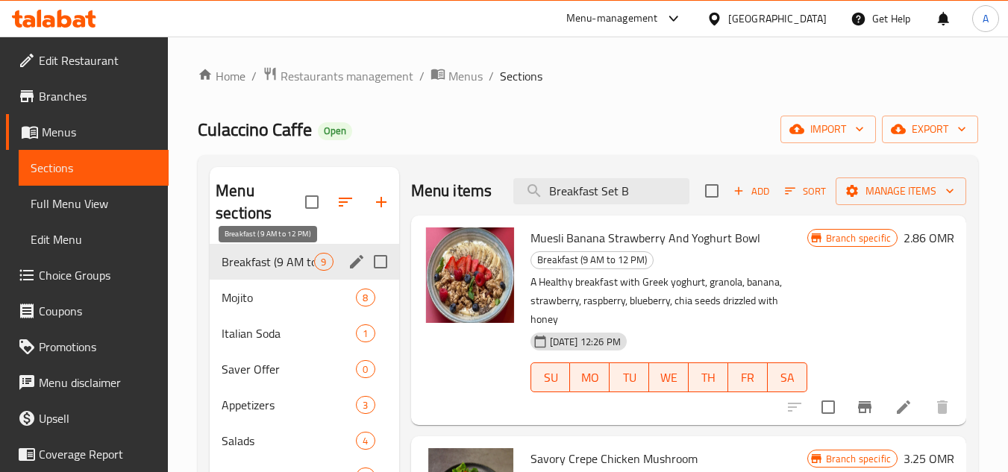
click at [265, 258] on span "Breakfast (9 AM to 12 PM)" at bounding box center [267, 262] width 92 height 18
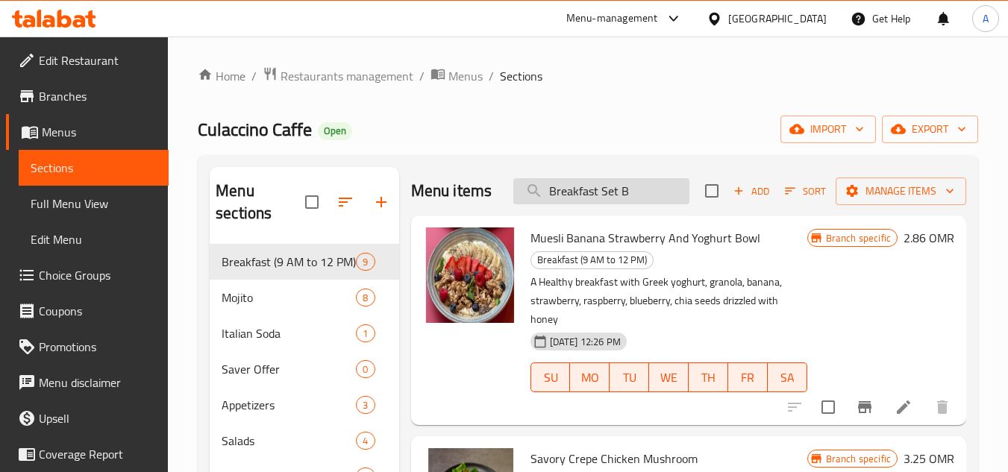
click at [626, 204] on input "Breakfast Set B" at bounding box center [601, 191] width 176 height 26
paste input "reakfast Set B"
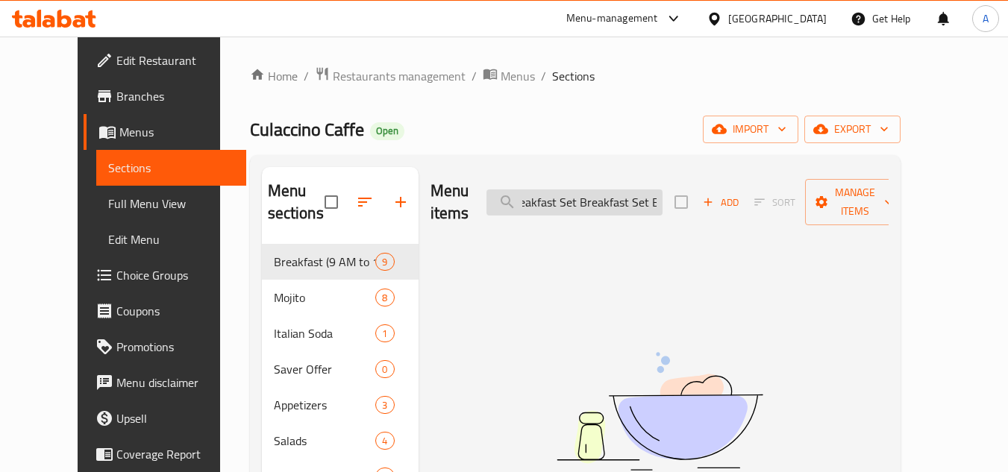
paste input "search"
type input "Breakfast Set B"
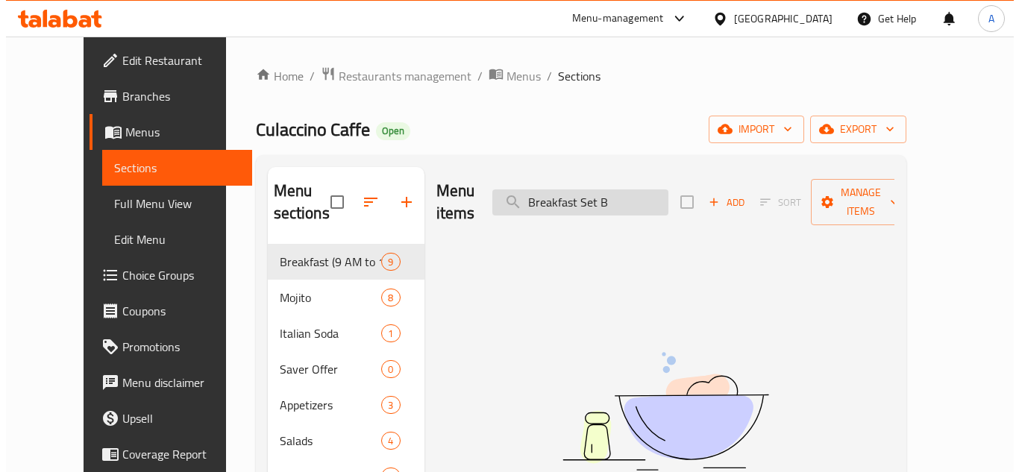
scroll to position [0, 0]
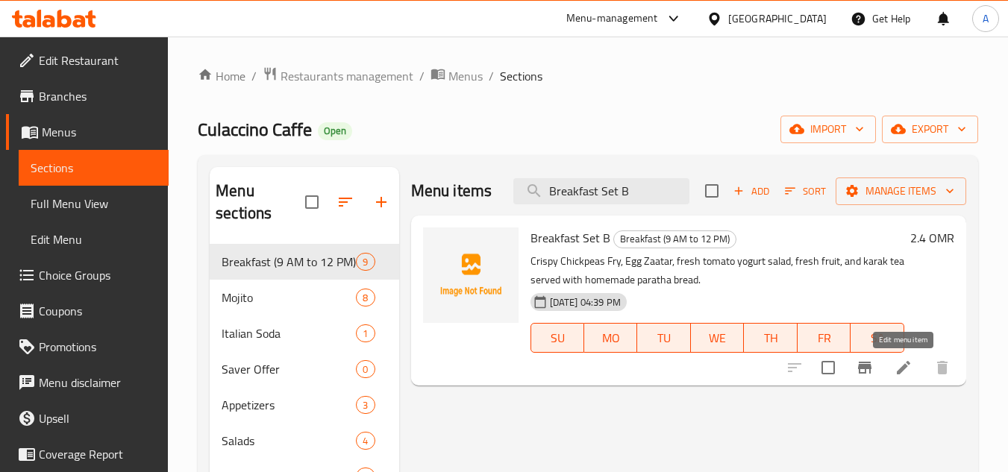
click at [902, 367] on icon at bounding box center [902, 367] width 13 height 13
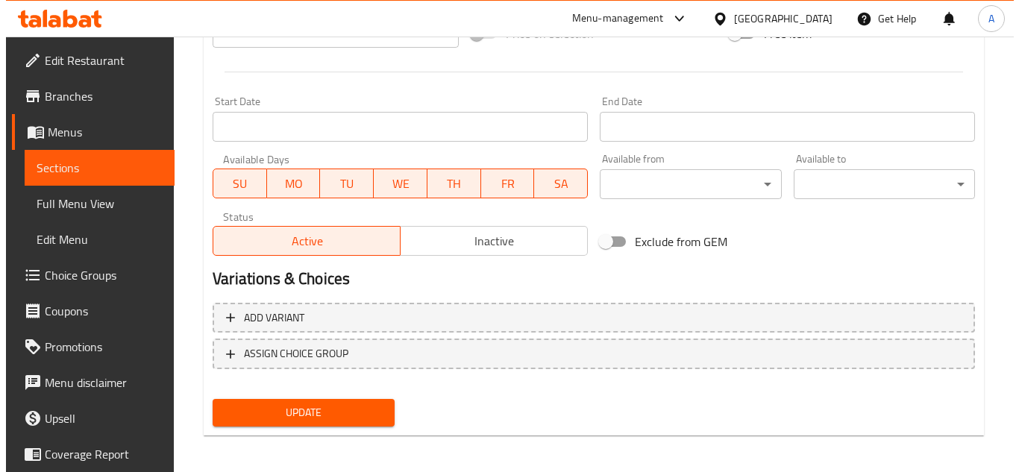
scroll to position [582, 0]
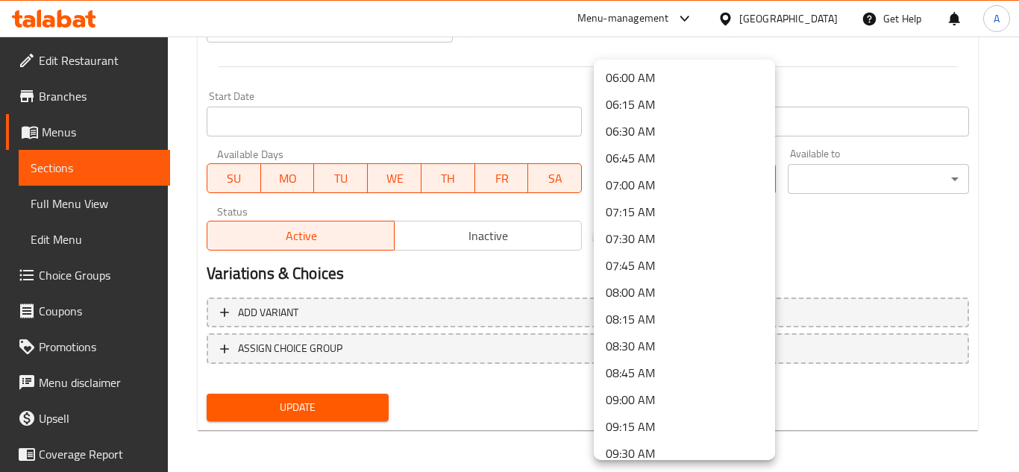
scroll to position [671, 0]
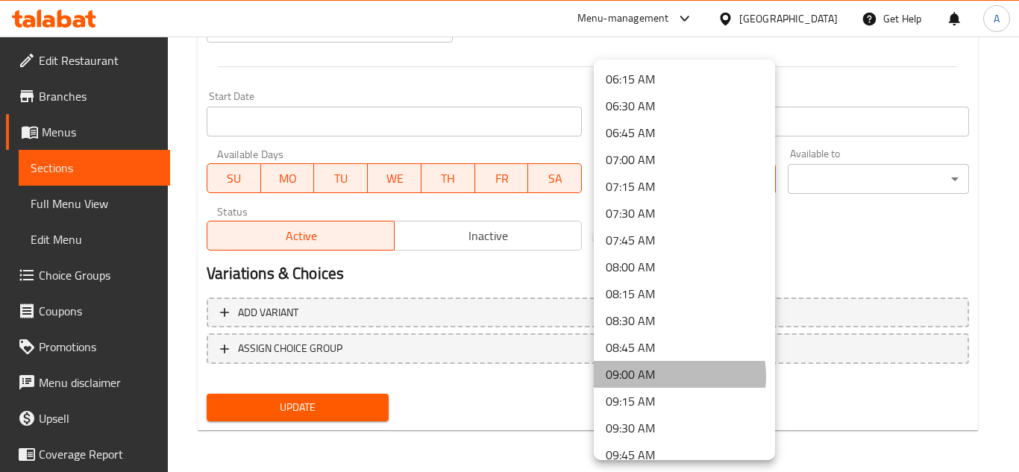
click at [664, 377] on li "09:00 AM" at bounding box center [684, 374] width 181 height 27
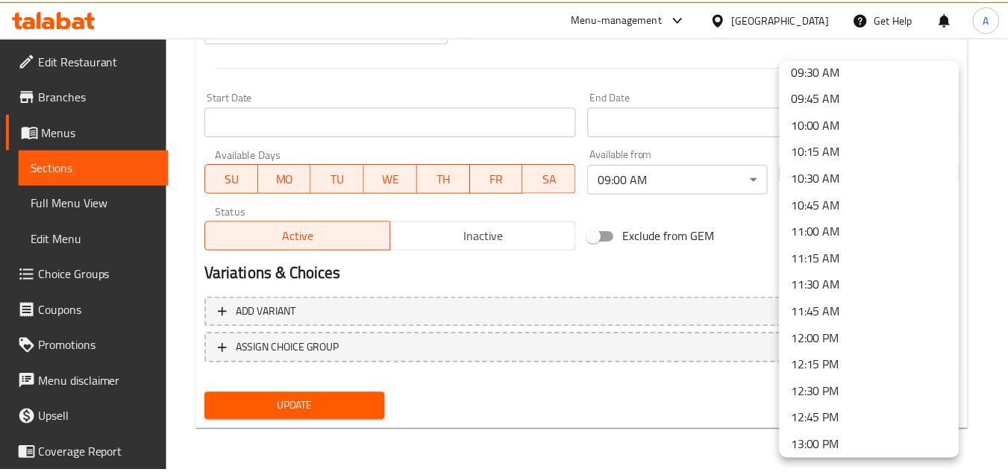
scroll to position [1044, 0]
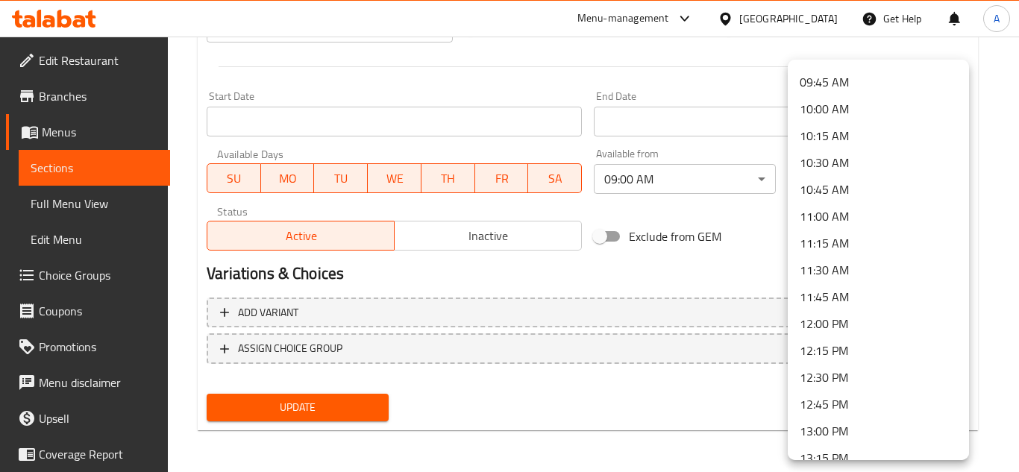
click at [836, 328] on li "12:00 PM" at bounding box center [878, 323] width 181 height 27
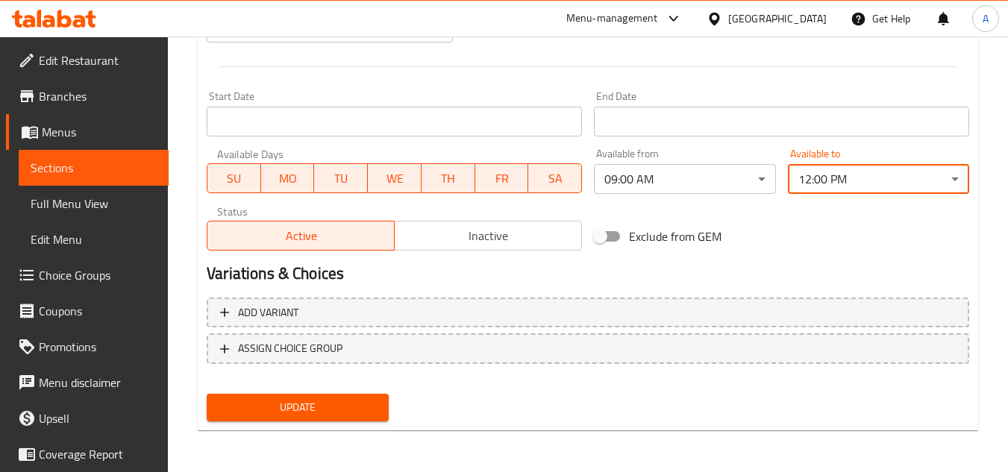
click at [345, 418] on button "Update" at bounding box center [297, 408] width 181 height 28
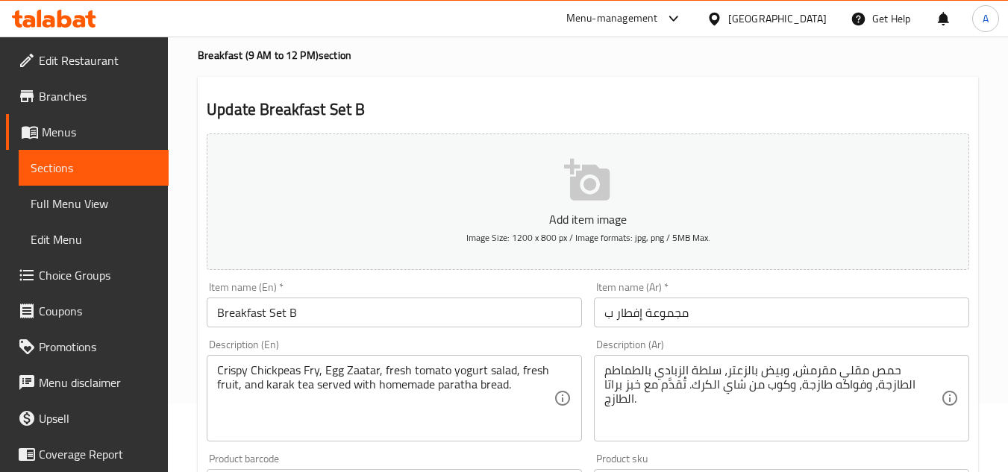
scroll to position [149, 0]
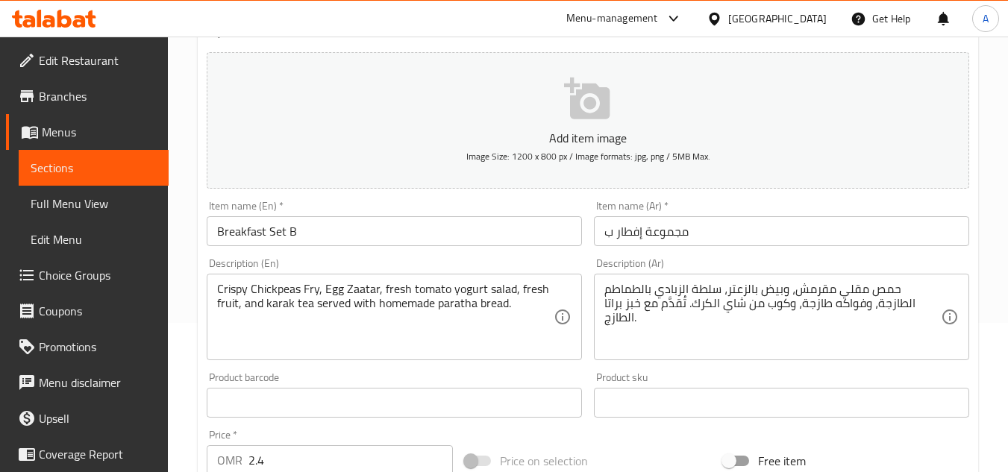
click at [728, 16] on div at bounding box center [717, 18] width 22 height 16
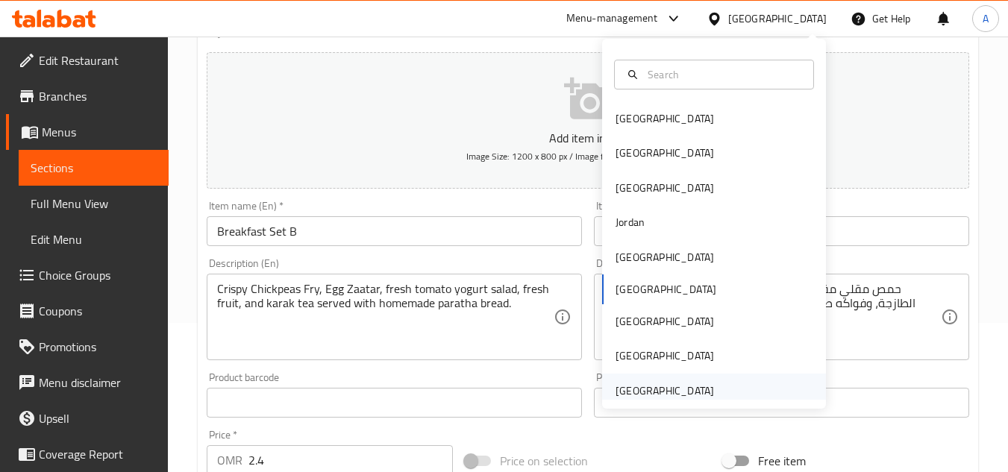
click at [668, 386] on div "United Arab Emirates" at bounding box center [664, 391] width 98 height 16
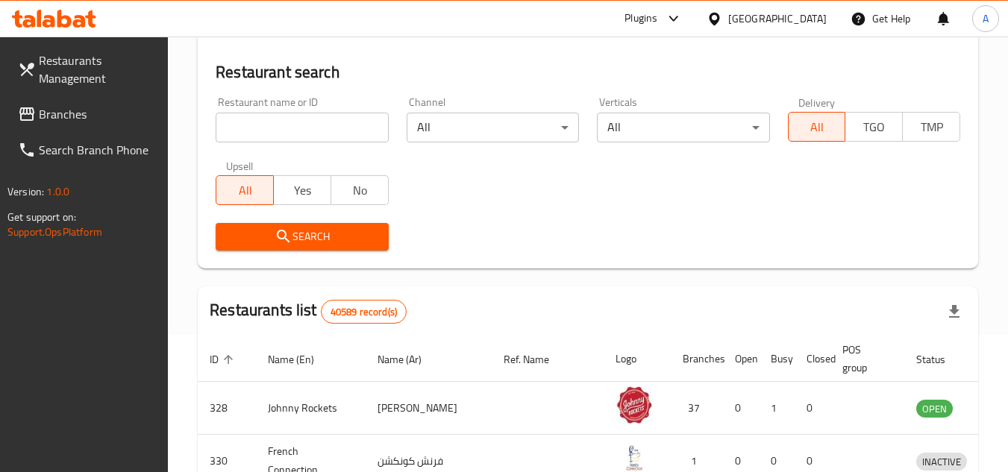
scroll to position [149, 0]
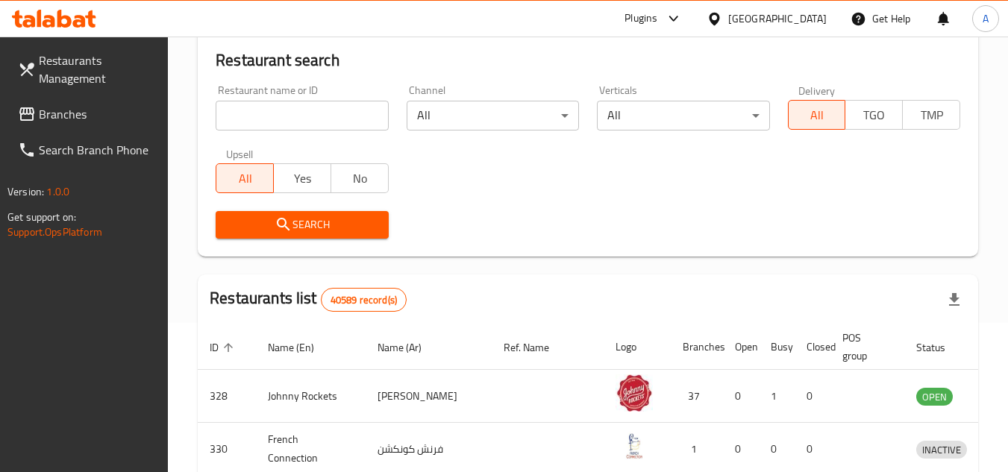
click at [67, 123] on span "Branches" at bounding box center [98, 114] width 118 height 18
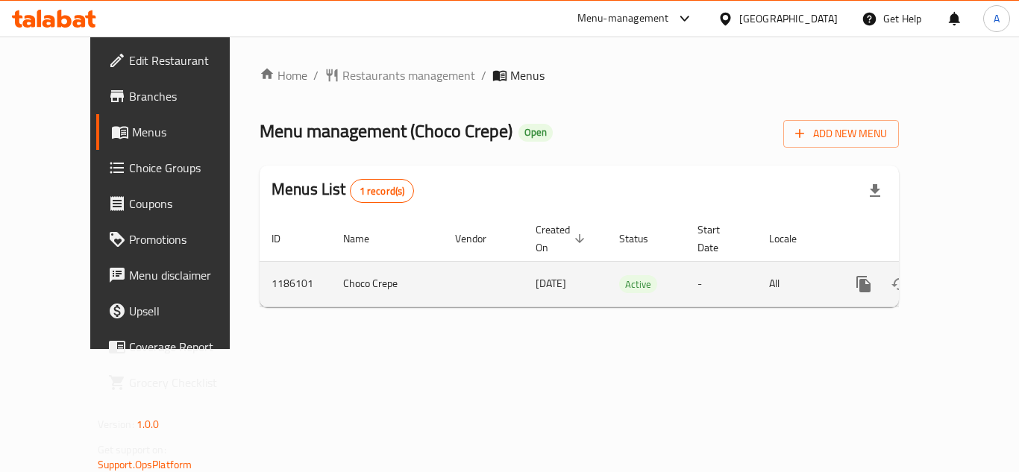
click at [964, 275] on icon "enhanced table" at bounding box center [971, 284] width 18 height 18
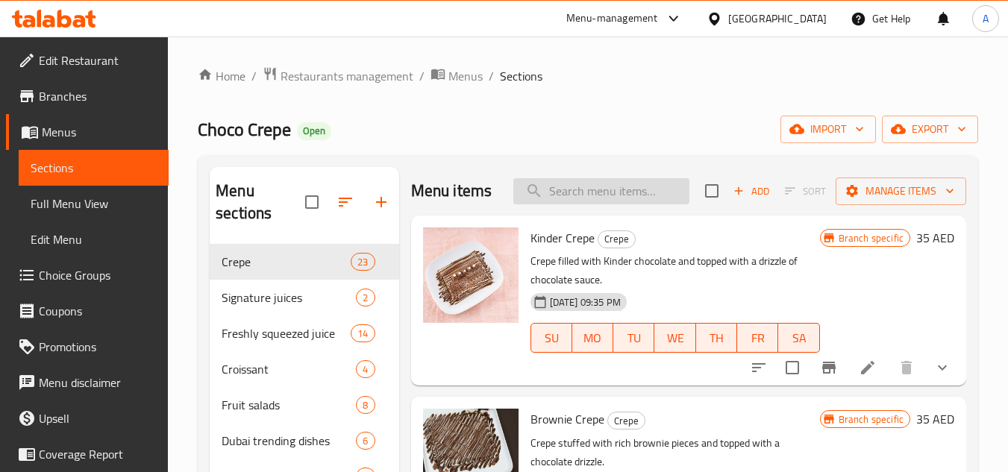
click at [592, 204] on input "search" at bounding box center [601, 191] width 176 height 26
paste input "Green Apple Juice"
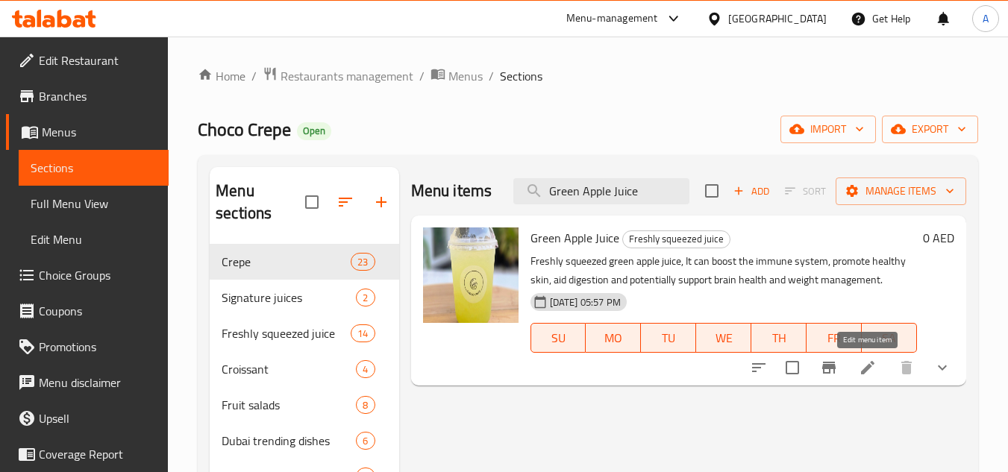
type input "Green Apple Juice"
click at [867, 366] on icon at bounding box center [867, 367] width 13 height 13
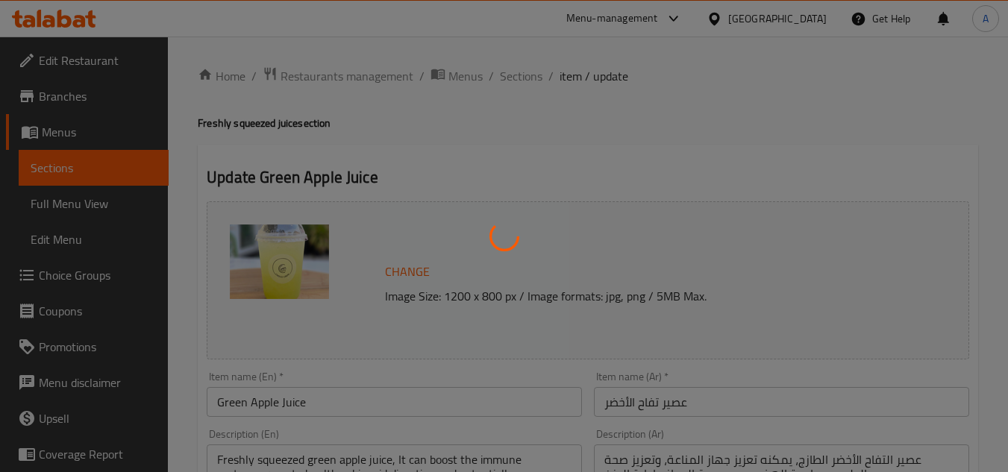
type input "اختيار [PERSON_NAME]"
type input "1"
type input "اختيار [PERSON_NAME]"
type input "1"
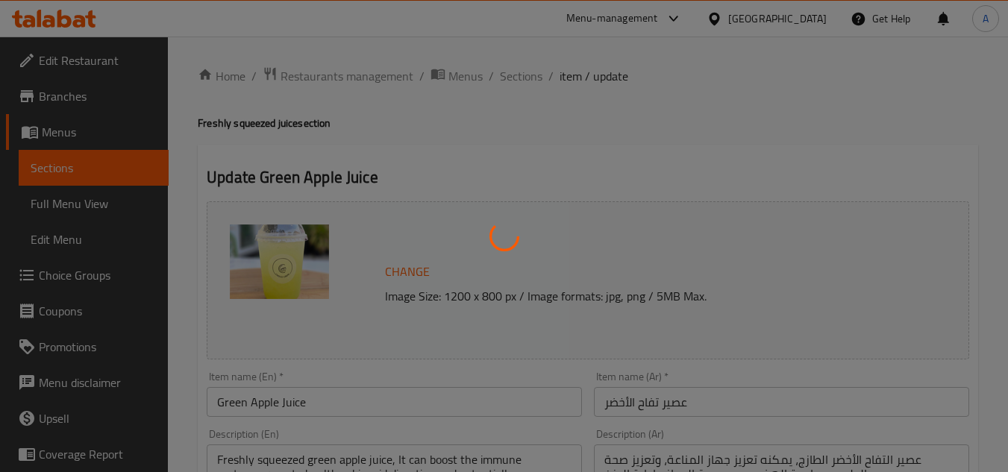
type input "1"
type input "اختيار [PERSON_NAME]"
type input "1"
type input "اختيار [PERSON_NAME]"
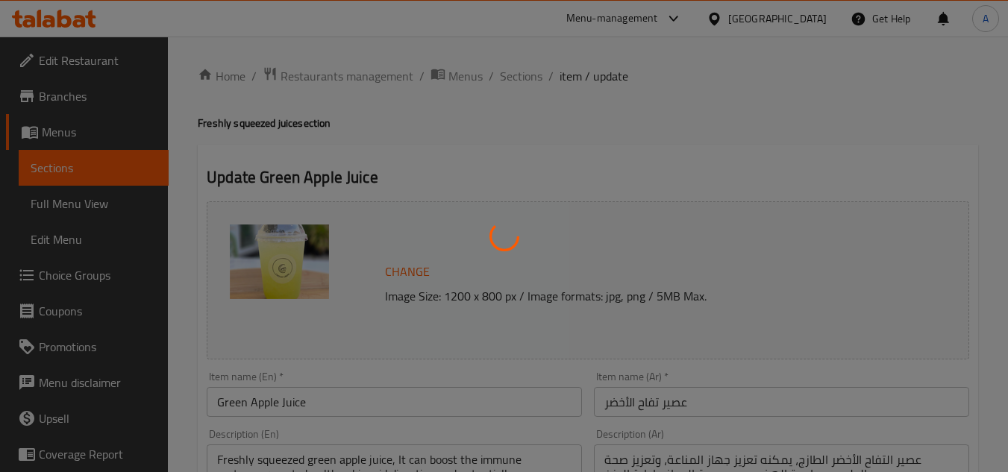
type input "1"
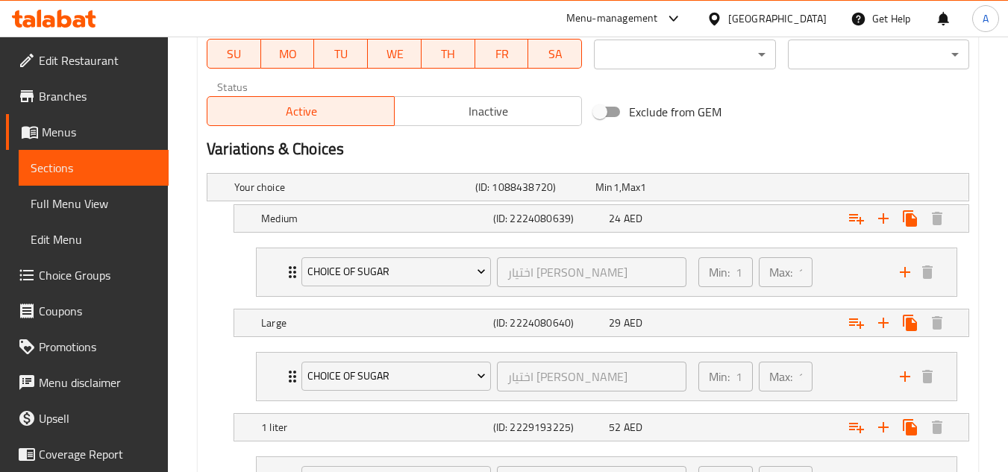
scroll to position [968, 0]
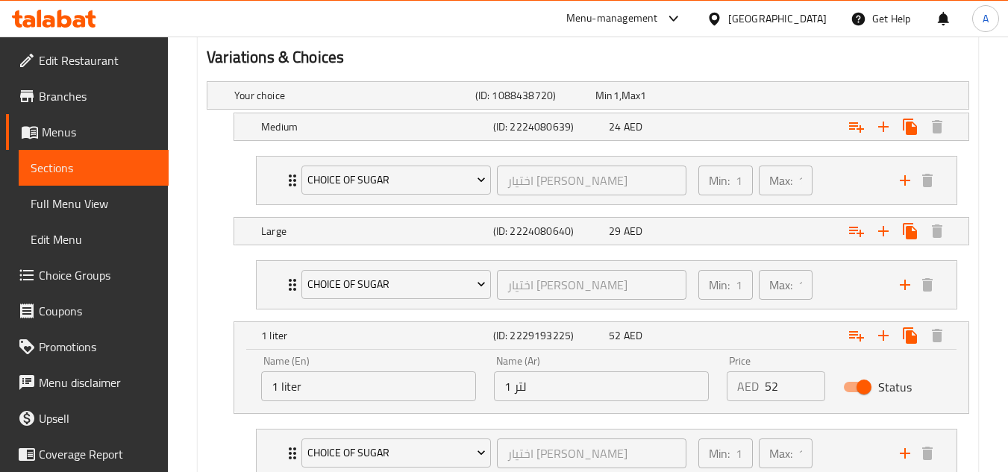
scroll to position [819, 0]
click at [510, 104] on h5 "(ID: 2224080640)" at bounding box center [532, 96] width 114 height 15
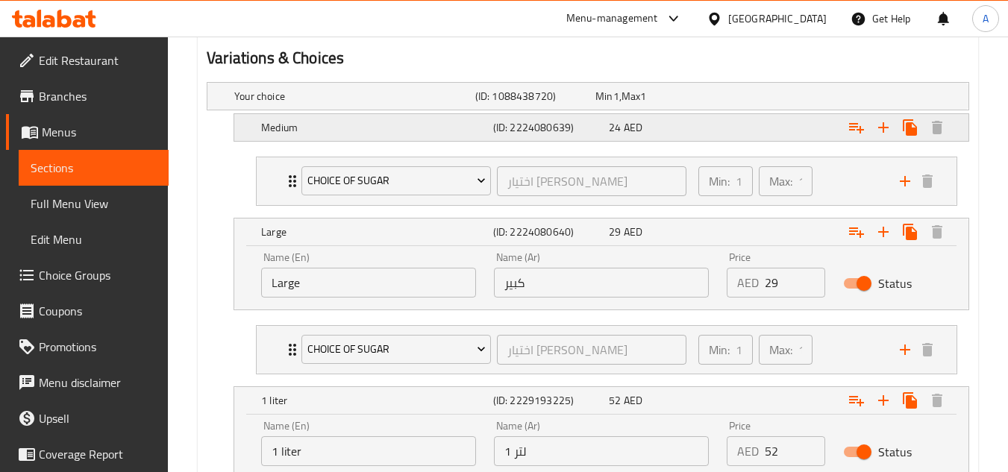
click at [426, 113] on div "Medium (ID: 2224080639) 24 AED" at bounding box center [592, 96] width 722 height 33
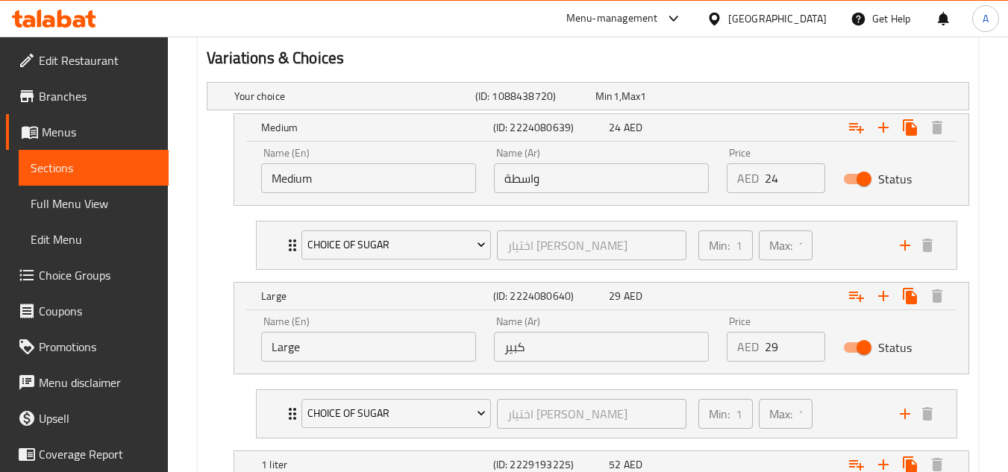
click at [534, 178] on input "واسطة" at bounding box center [601, 178] width 215 height 30
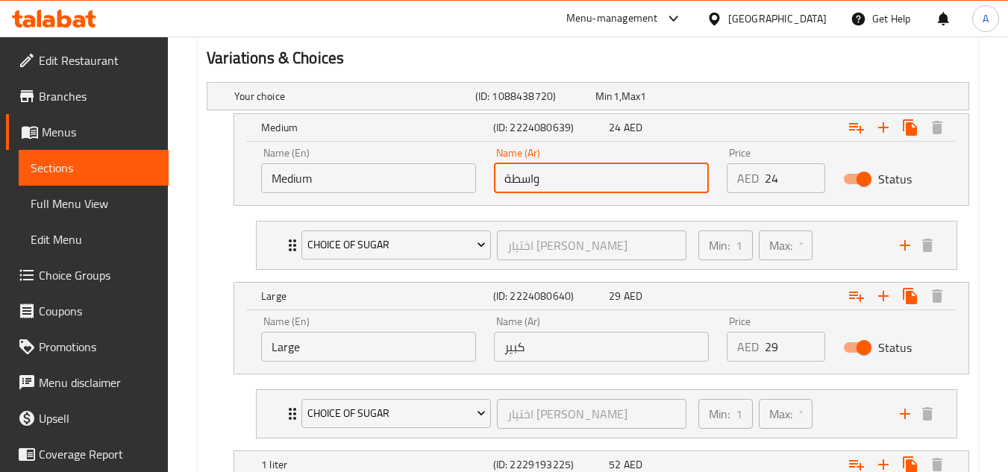
click at [534, 178] on input "واسطة" at bounding box center [601, 178] width 215 height 30
type input "وسط"
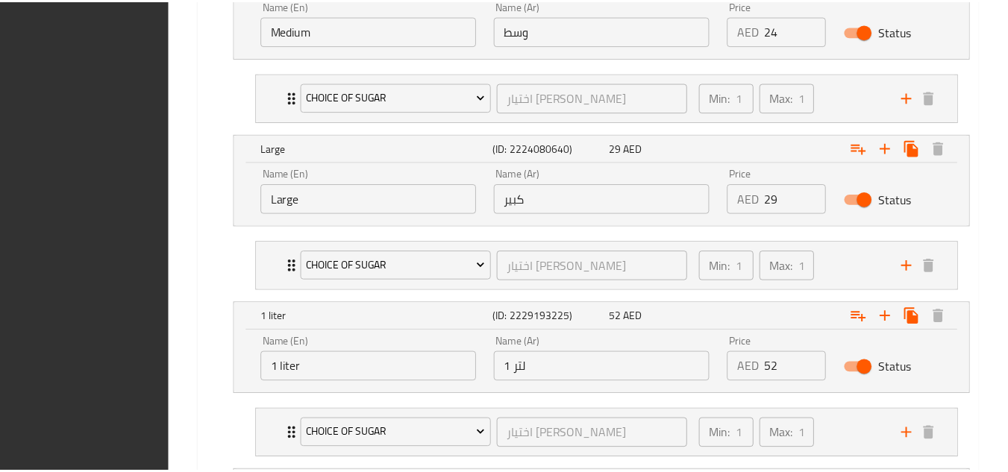
scroll to position [1225, 0]
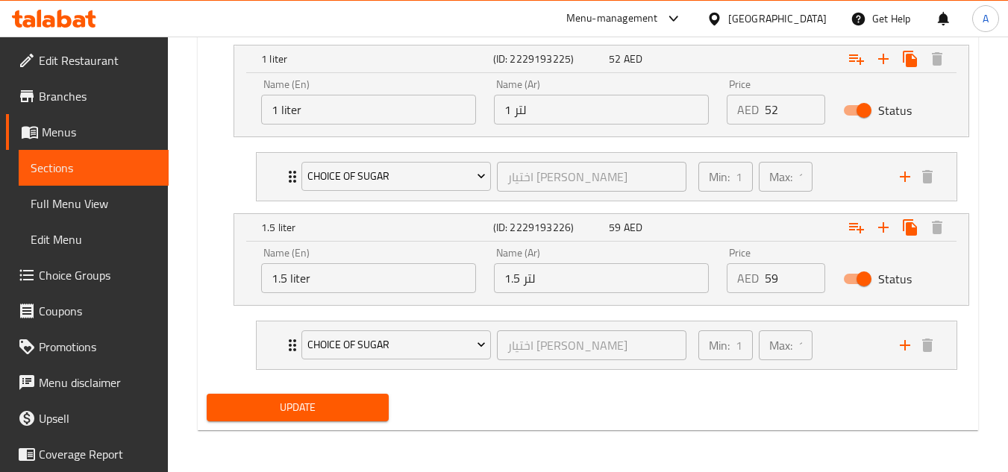
click at [370, 407] on span "Update" at bounding box center [297, 407] width 157 height 19
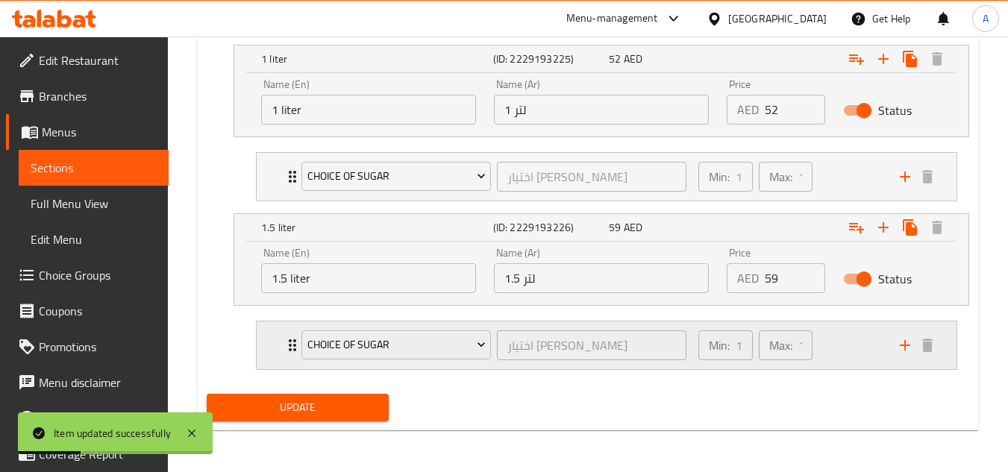
click at [846, 336] on div "Min: 1 ​ Max: 1 ​" at bounding box center [789, 345] width 201 height 48
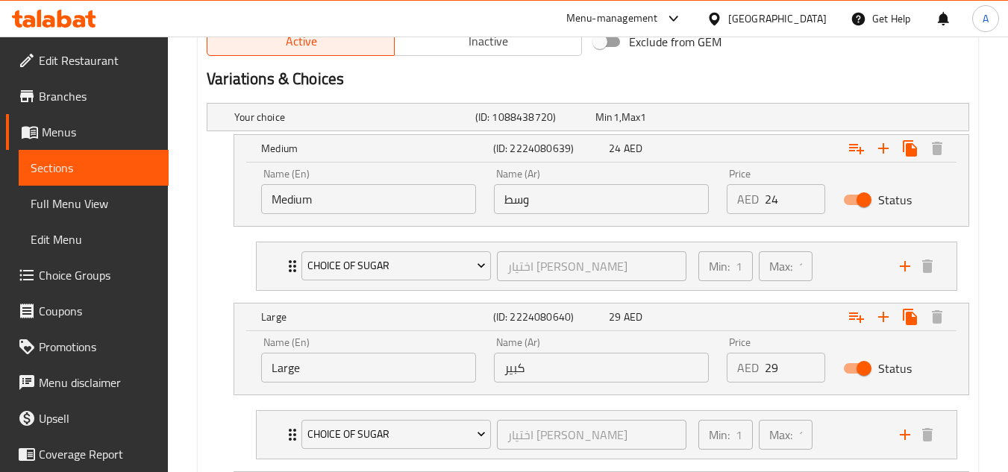
scroll to position [536, 0]
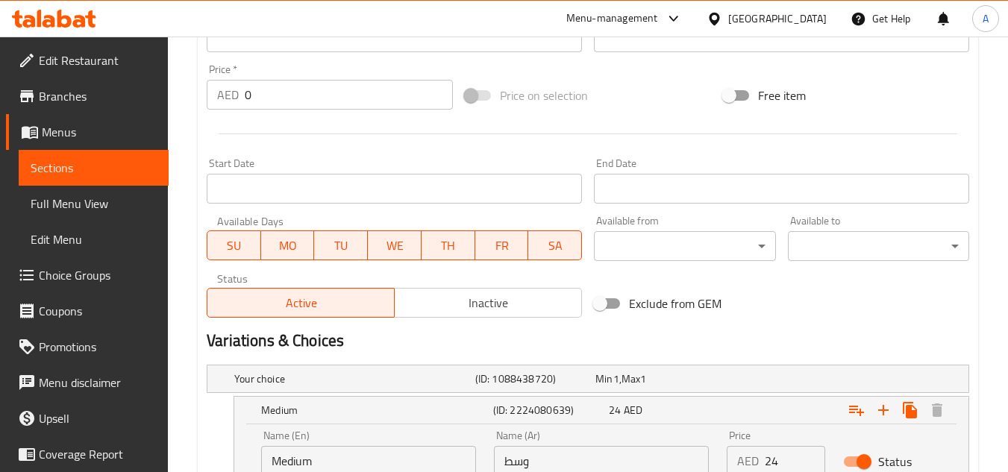
click at [758, 24] on div "United Arab Emirates" at bounding box center [777, 18] width 98 height 16
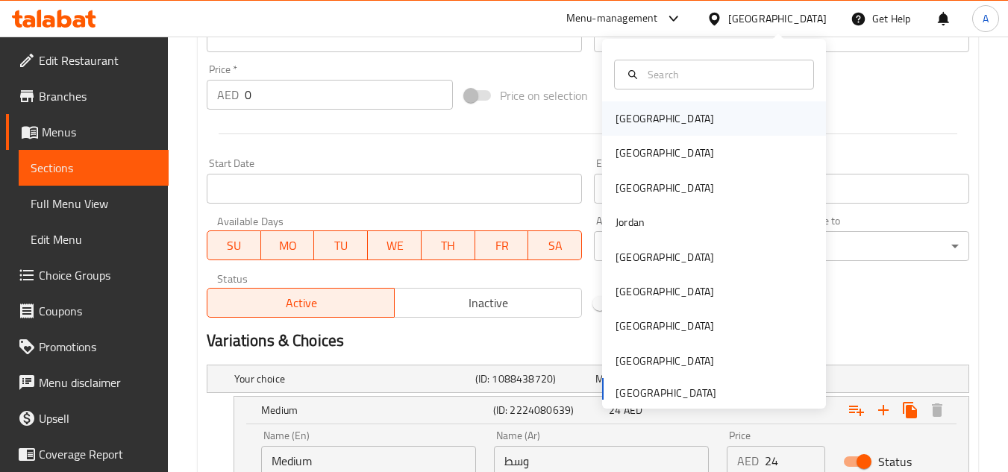
click at [673, 120] on div "[GEOGRAPHIC_DATA]" at bounding box center [714, 118] width 224 height 34
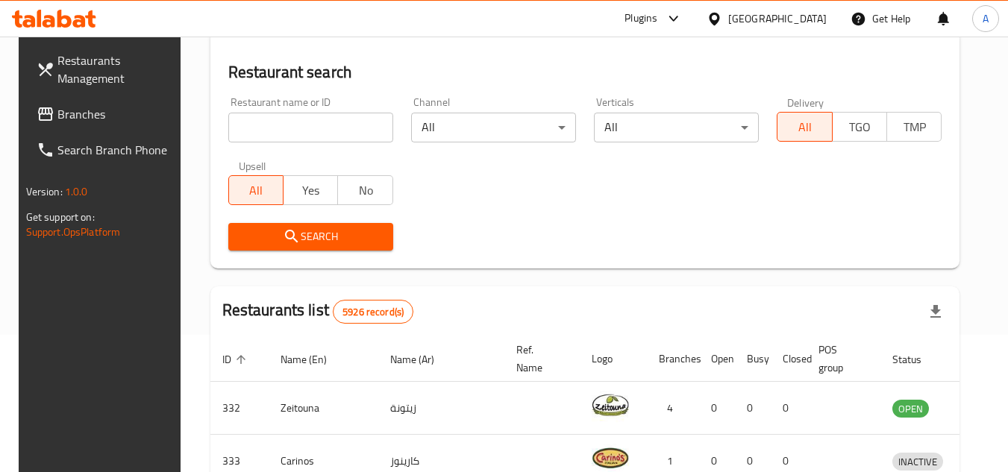
scroll to position [536, 0]
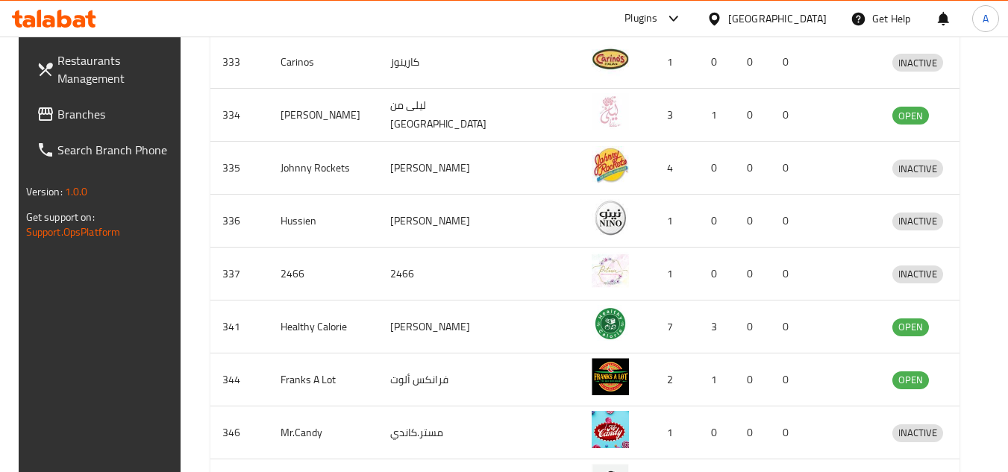
click at [94, 116] on span "Branches" at bounding box center [116, 114] width 118 height 18
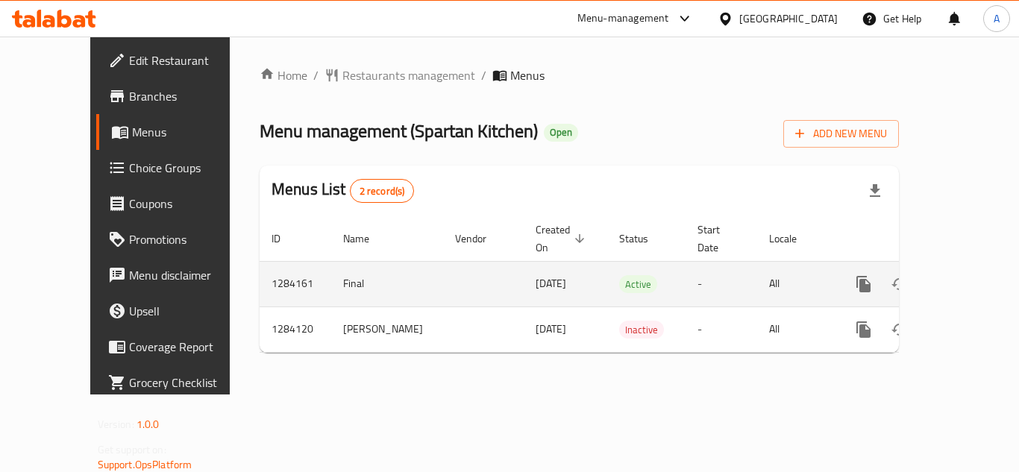
click at [964, 277] on icon "enhanced table" at bounding box center [970, 283] width 13 height 13
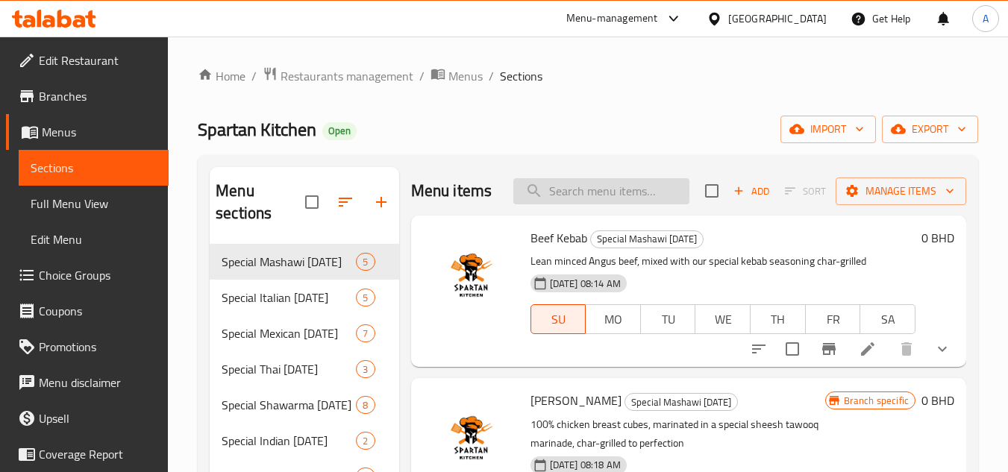
click at [585, 204] on input "search" at bounding box center [601, 191] width 176 height 26
paste input "760771"
type input "760771"
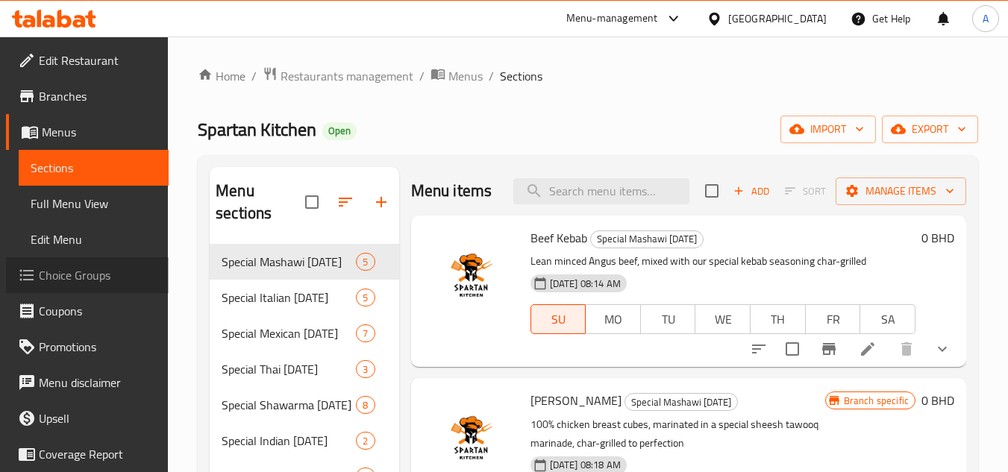
click at [99, 272] on span "Choice Groups" at bounding box center [98, 275] width 118 height 18
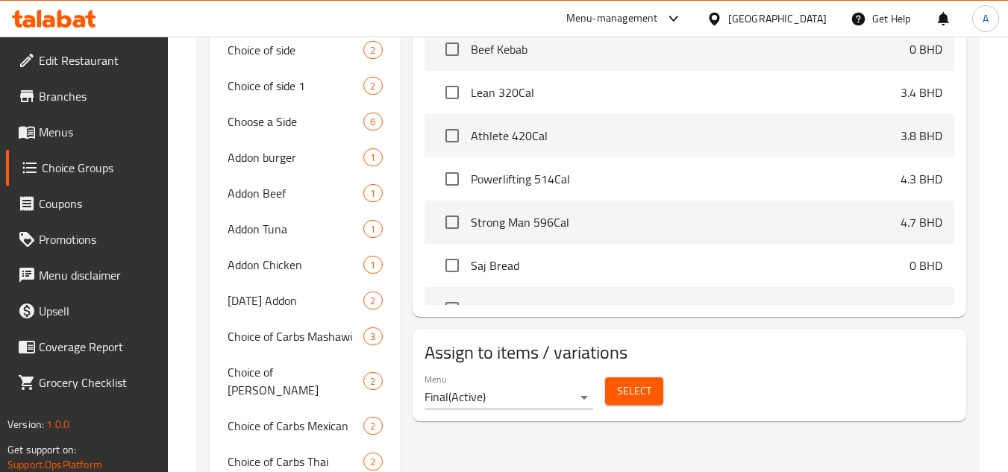
scroll to position [726, 0]
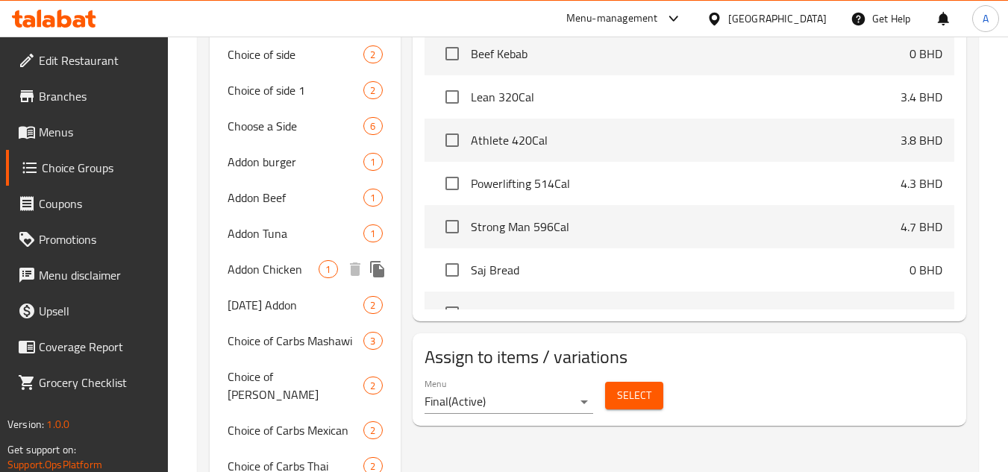
click at [289, 274] on span "Addon Chicken" at bounding box center [272, 269] width 91 height 18
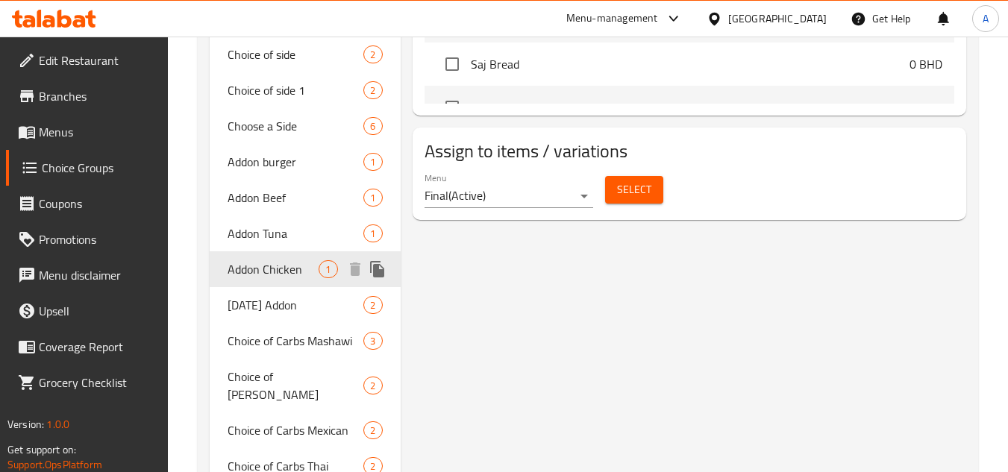
type input "Addon Chicken"
type input "0"
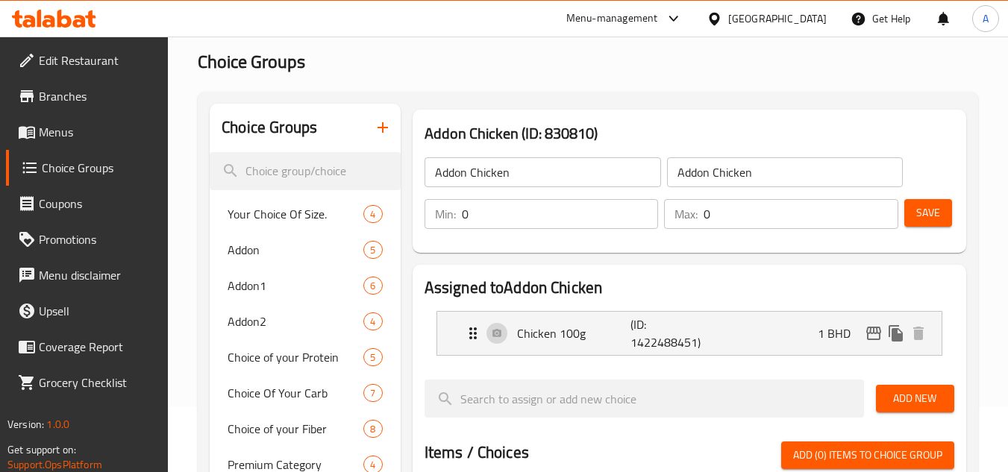
scroll to position [55, 0]
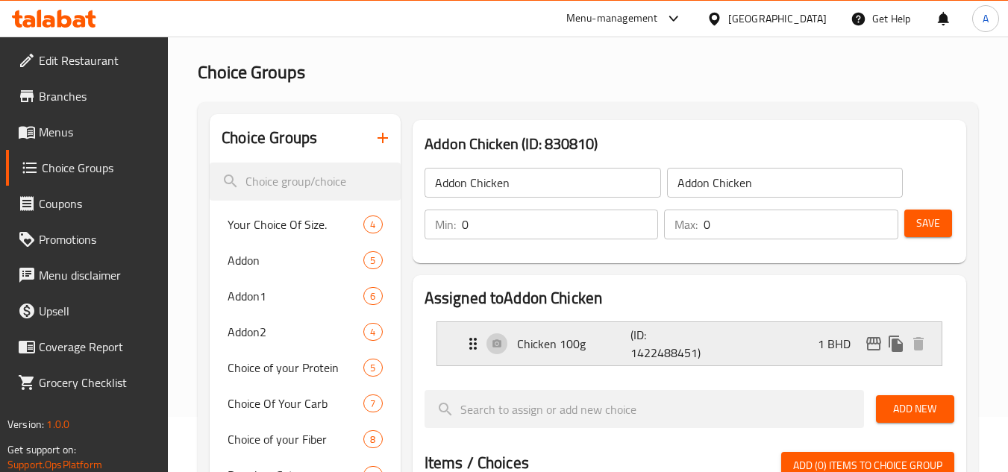
click at [737, 351] on div "Chicken 100g (ID: 1422488451) 1 BHD" at bounding box center [693, 343] width 459 height 43
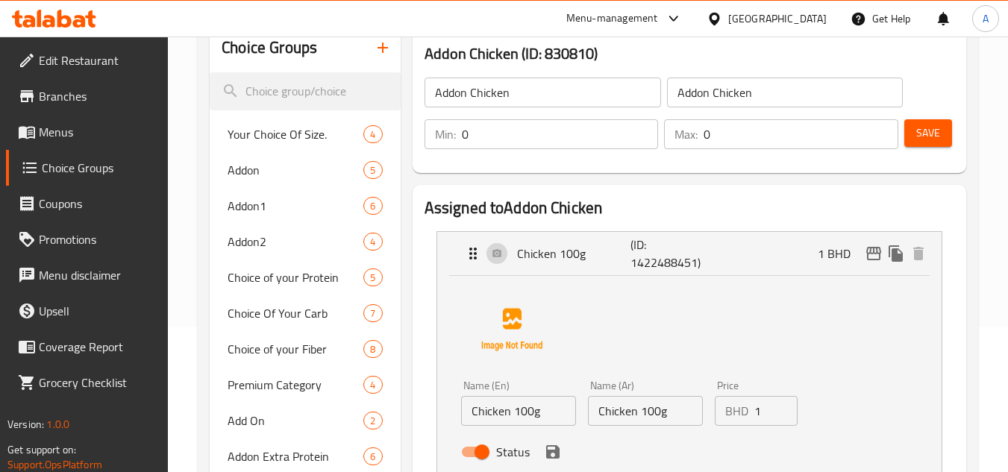
scroll to position [0, 0]
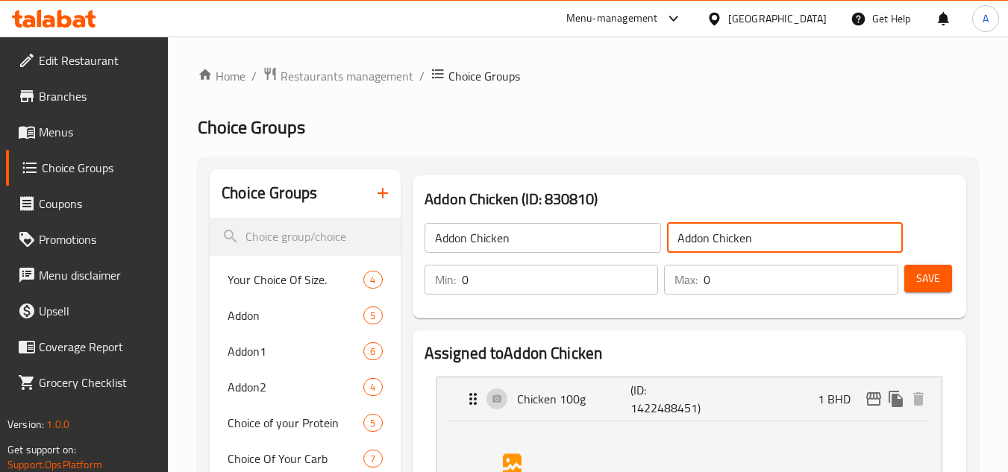
click at [759, 242] on input "Addon Chicken" at bounding box center [785, 238] width 236 height 30
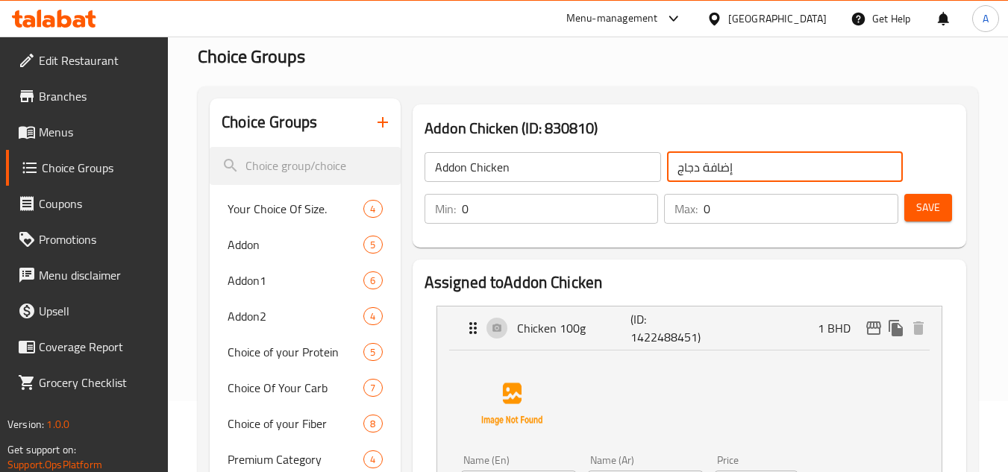
scroll to position [149, 0]
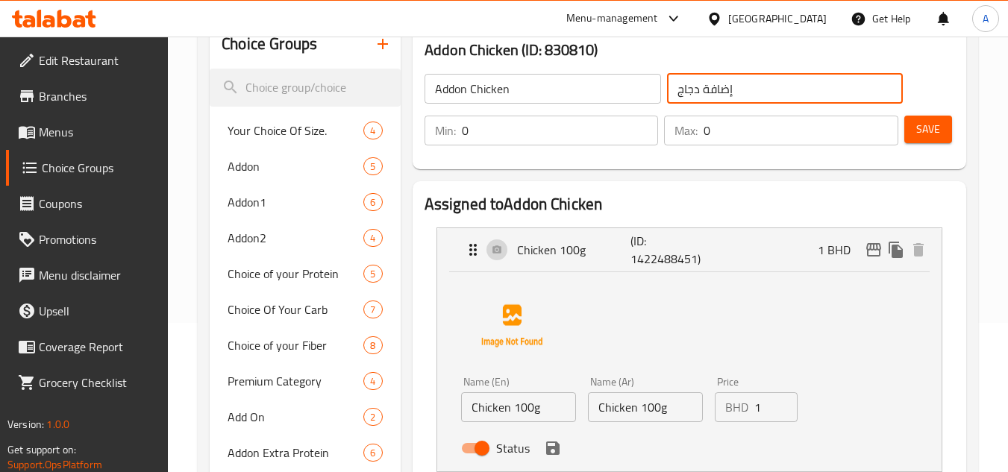
type input "إضافة دجاج"
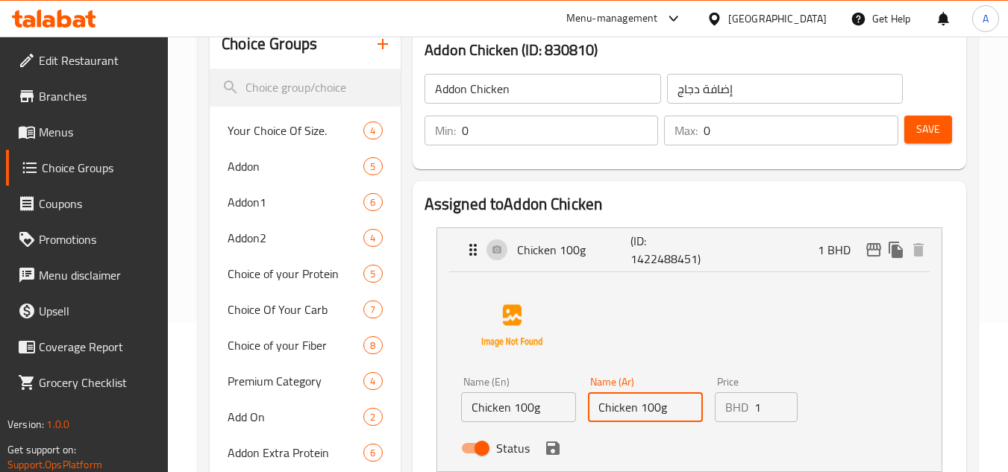
click at [637, 415] on input "Chicken 100g" at bounding box center [645, 407] width 115 height 30
type input "دجاج 100 جرام"
click at [912, 133] on button "Save" at bounding box center [928, 130] width 48 height 28
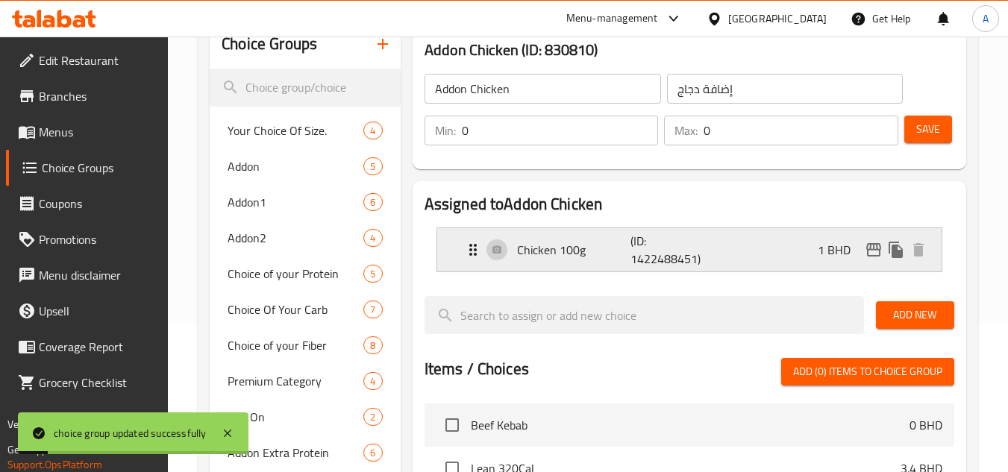
click at [720, 250] on div "Chicken 100g (ID: 1422488451) 1 BHD" at bounding box center [693, 249] width 459 height 43
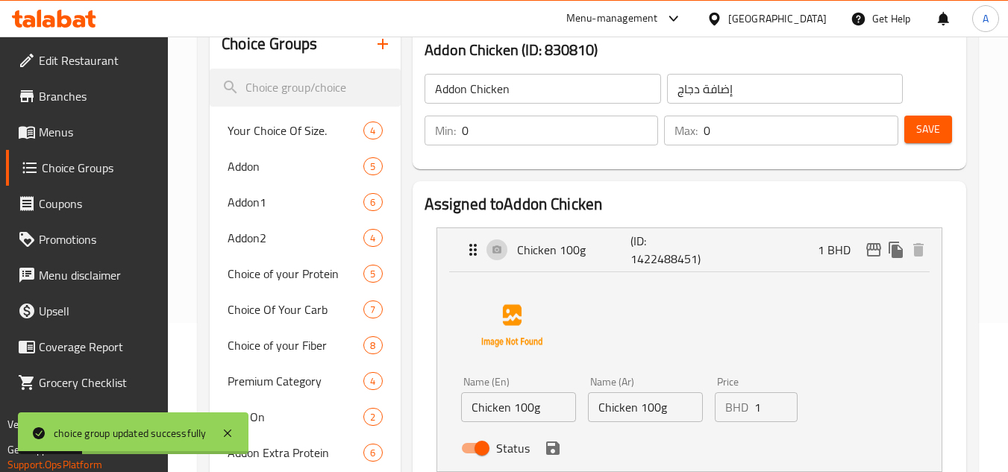
click at [632, 424] on div "Name (Ar) Chicken 100g Name (Ar)" at bounding box center [645, 399] width 127 height 57
click at [626, 415] on input "Chicken 100g" at bounding box center [645, 407] width 115 height 30
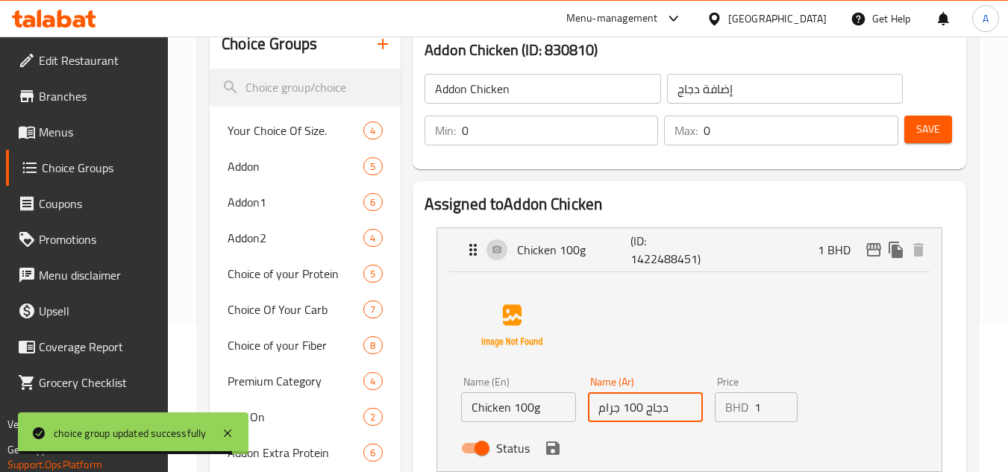
click at [558, 449] on icon "save" at bounding box center [552, 447] width 13 height 13
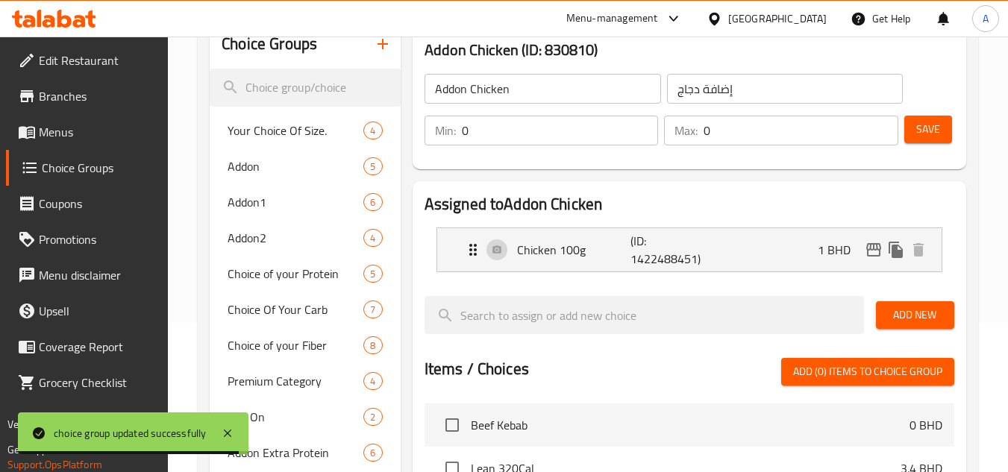
type input "دجاج 100 جرام"
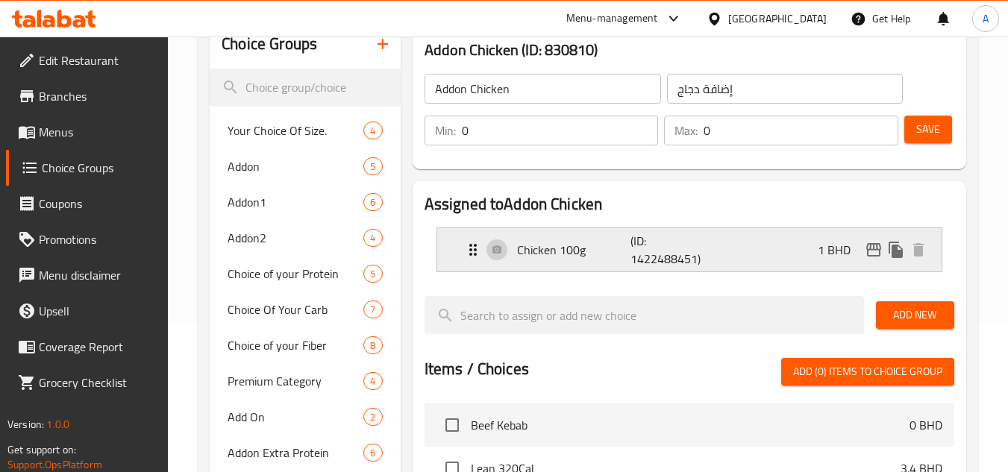
click at [730, 250] on div "Chicken 100g (ID: 1422488451) 1 BHD" at bounding box center [693, 249] width 459 height 43
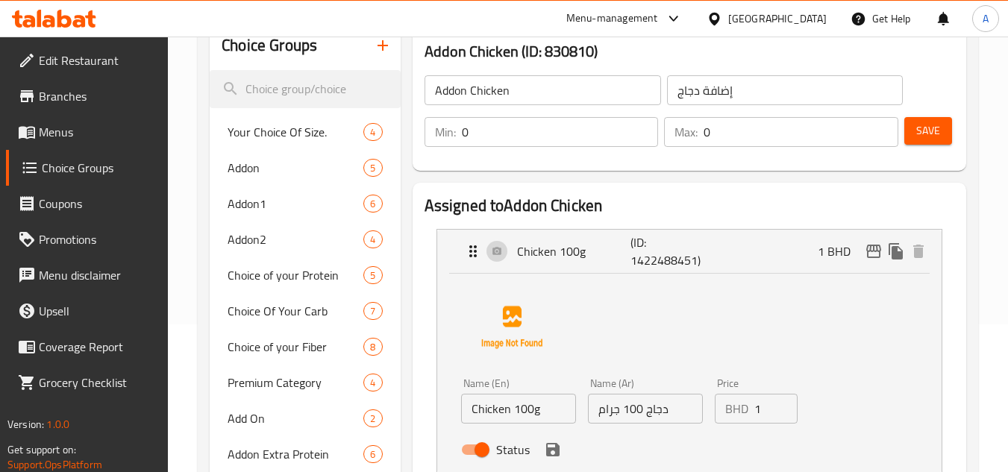
scroll to position [75, 0]
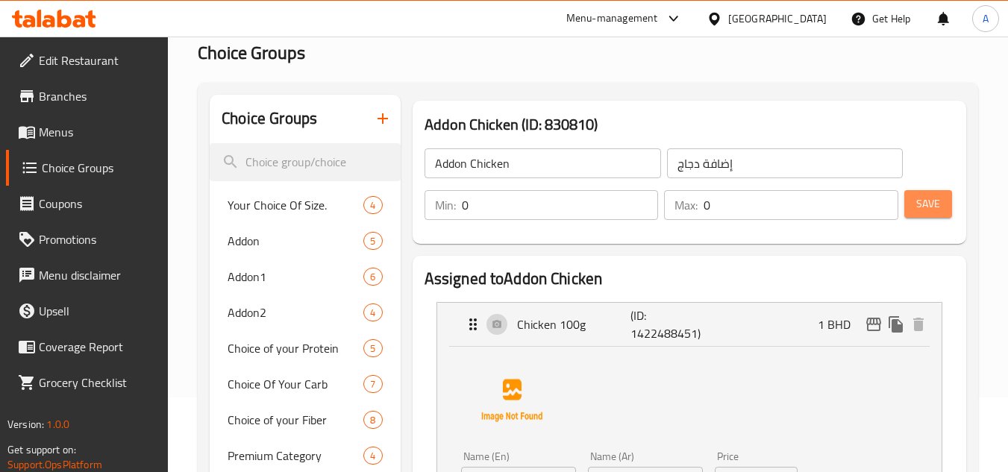
click at [944, 200] on button "Save" at bounding box center [928, 204] width 48 height 28
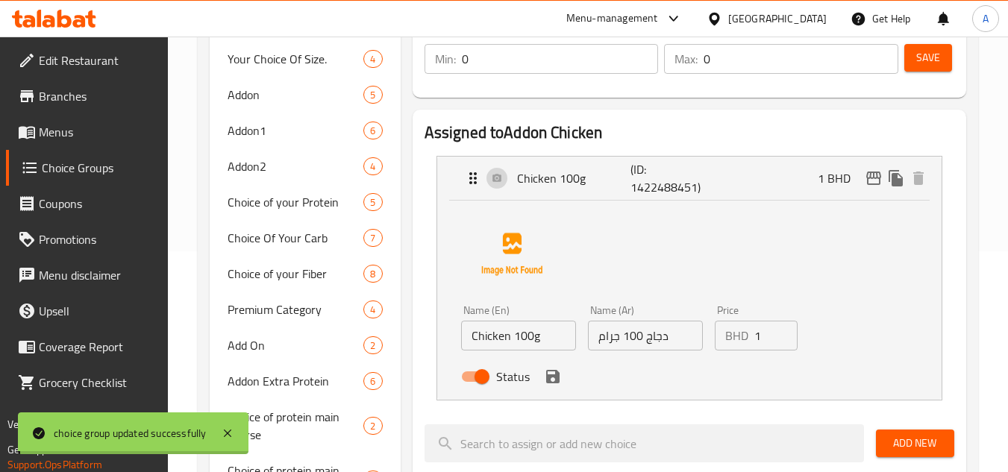
scroll to position [224, 0]
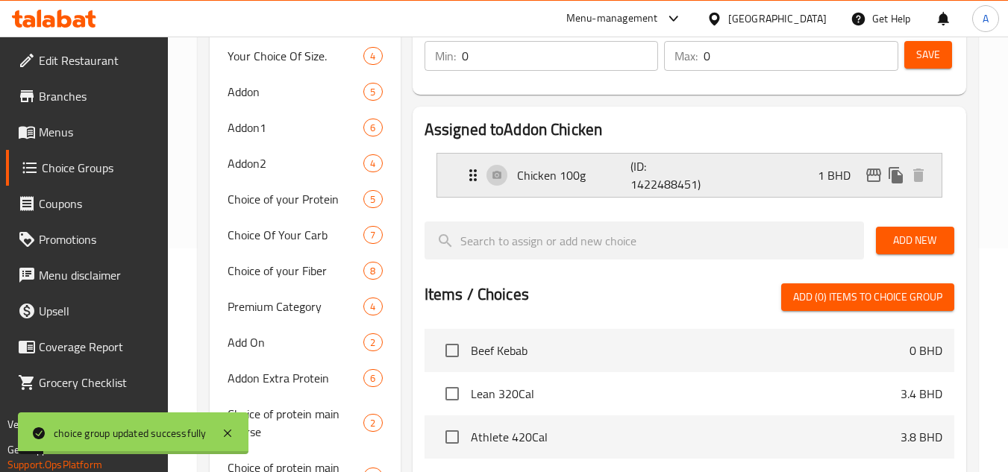
click at [782, 167] on div "Chicken 100g (ID: 1422488451) 1 BHD" at bounding box center [693, 175] width 459 height 43
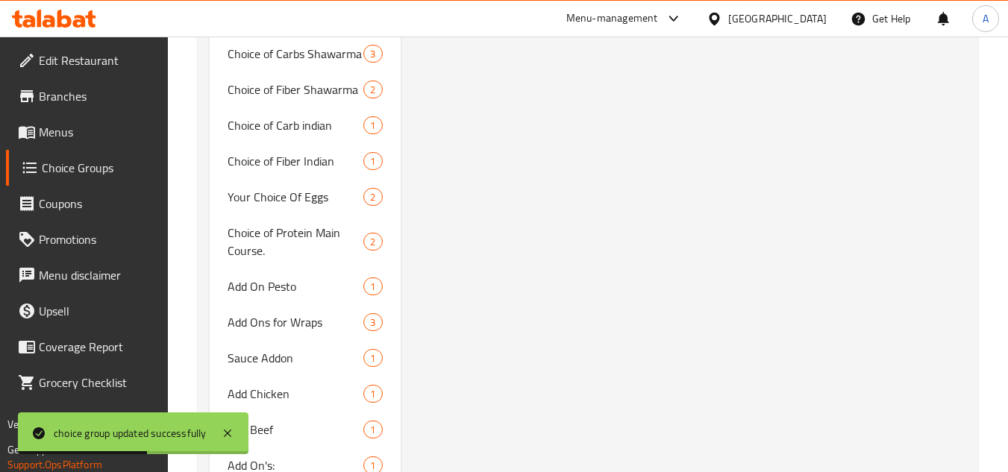
scroll to position [1174, 0]
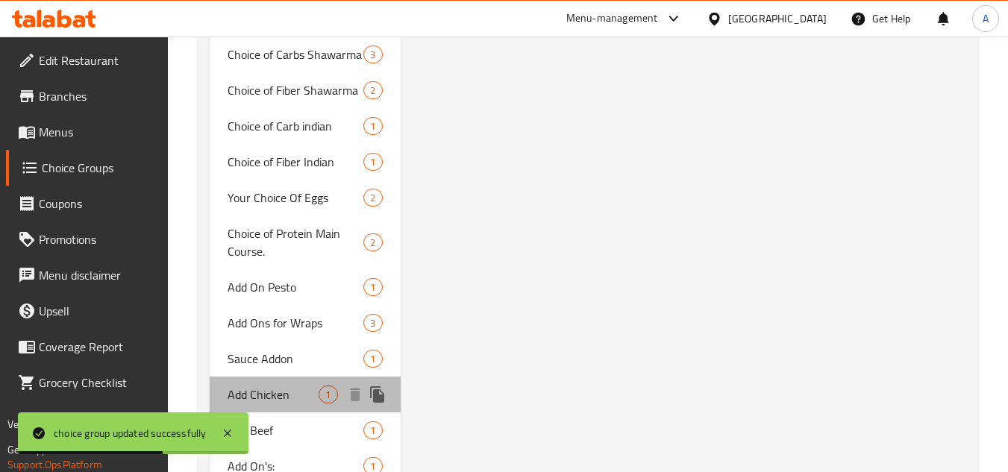
click at [283, 386] on span "Add Chicken" at bounding box center [272, 395] width 91 height 18
type input "Add Chicken"
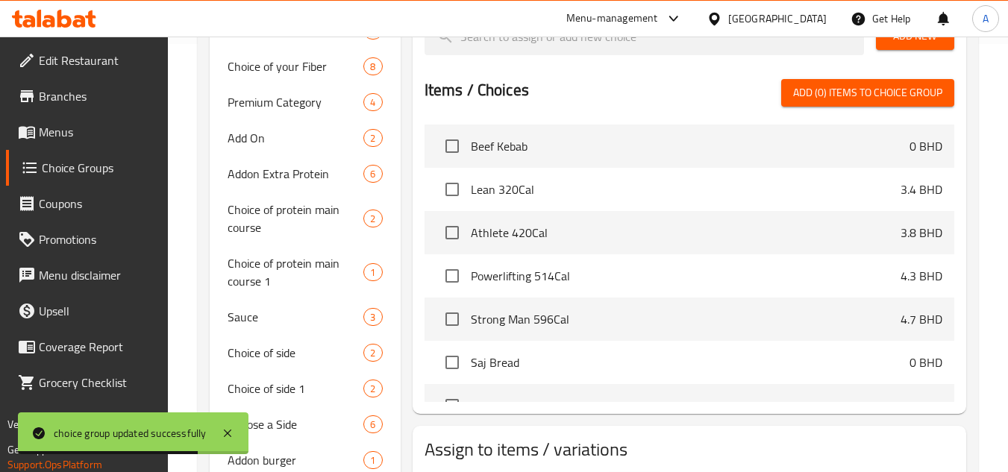
scroll to position [55, 0]
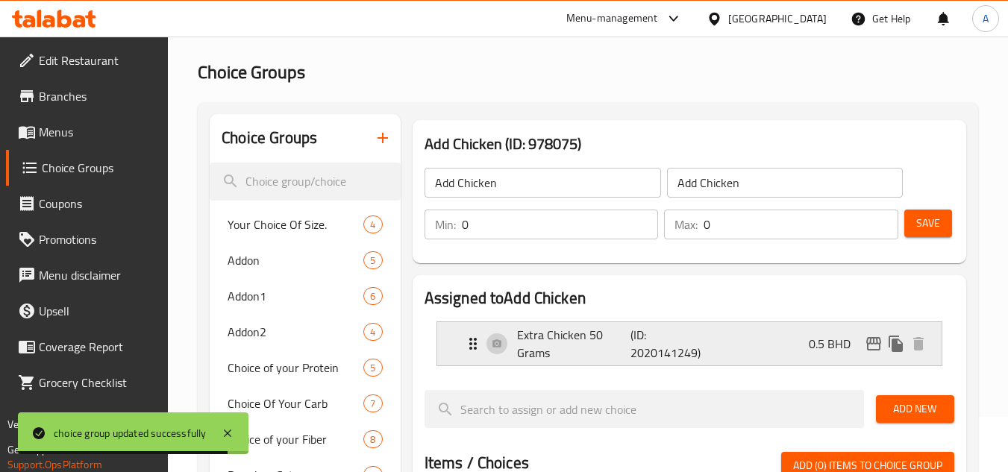
click at [652, 329] on p "(ID: 2020141249)" at bounding box center [668, 344] width 76 height 36
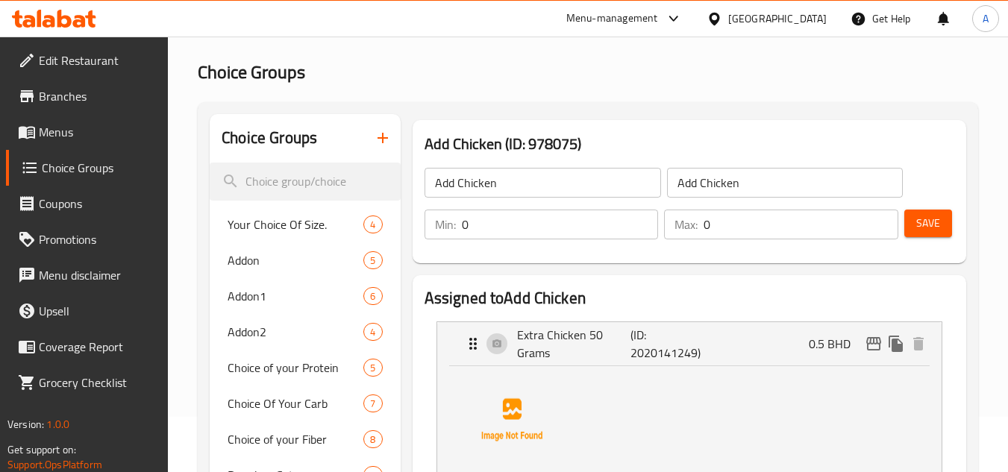
click at [731, 184] on input "Add Chicken" at bounding box center [785, 183] width 236 height 30
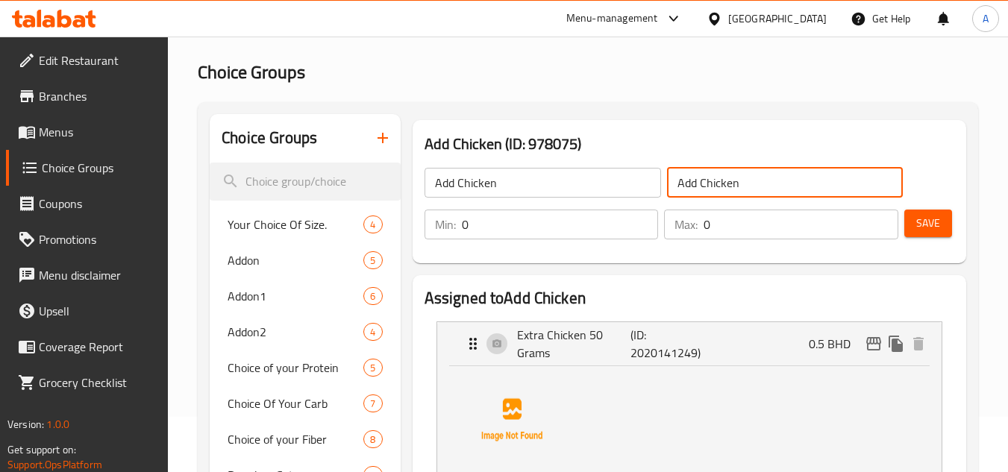
click at [731, 184] on input "Add Chicken" at bounding box center [785, 183] width 236 height 30
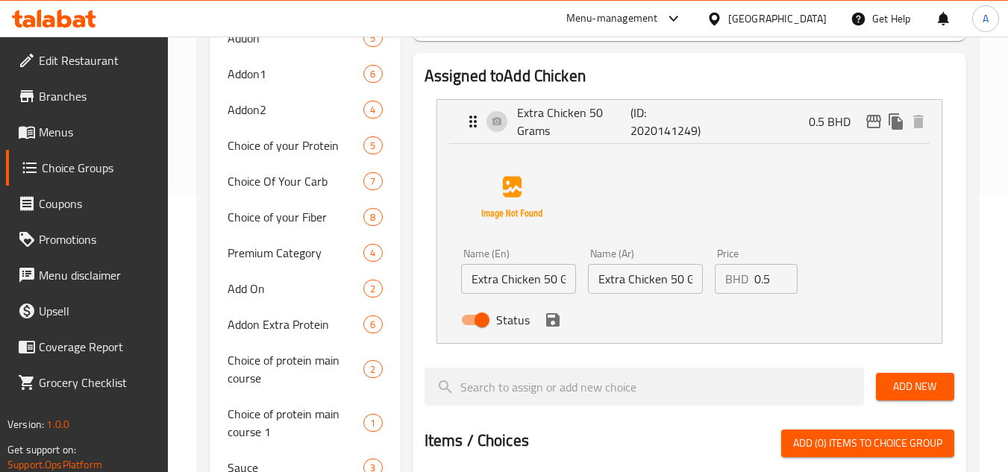
scroll to position [279, 0]
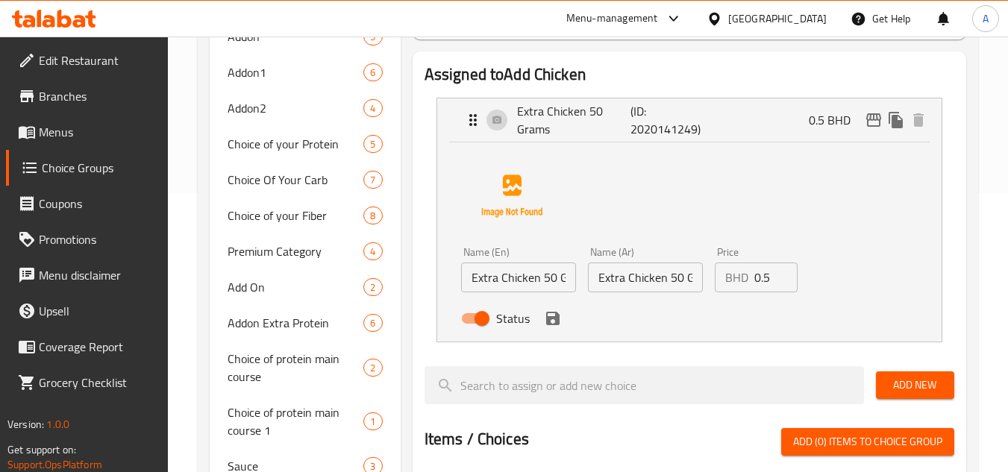
type input "إضافة دجاج"
click at [550, 284] on input "Extra Chicken 50 Grams" at bounding box center [518, 278] width 115 height 30
click at [667, 293] on div "Name (Ar) Extra Chicken 50 Grams Name (Ar)" at bounding box center [645, 269] width 127 height 57
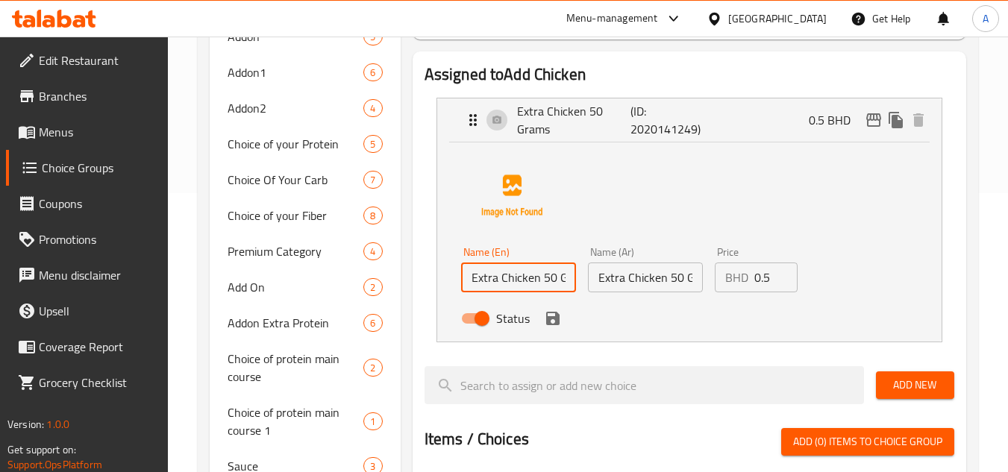
click at [667, 293] on div "Name (Ar) Extra Chicken 50 Grams Name (Ar)" at bounding box center [645, 269] width 127 height 57
click at [658, 286] on input "Extra Chicken 50 Grams" at bounding box center [645, 278] width 115 height 30
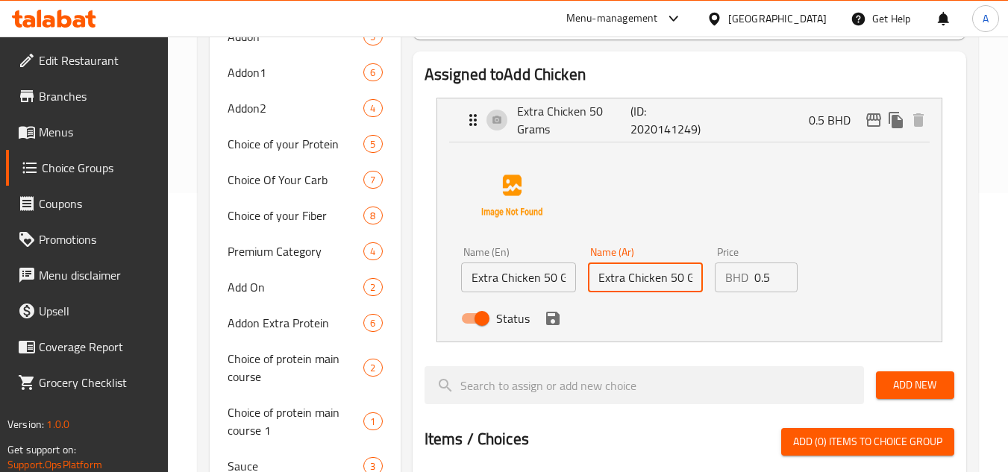
click at [658, 286] on input "Extra Chicken 50 Grams" at bounding box center [645, 278] width 115 height 30
paste input "دجاج إضافي 50 جرام"
type input "دجاج إضافي 50 جرام"
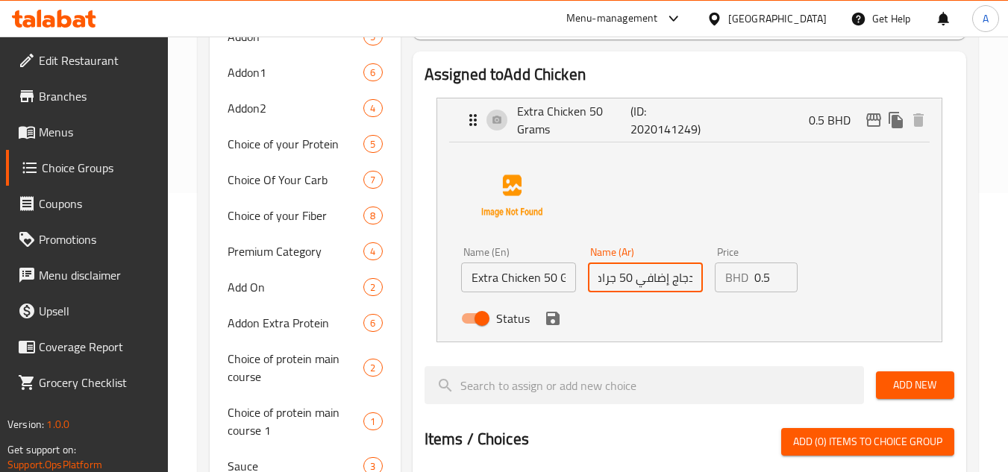
click at [556, 328] on button "save" at bounding box center [552, 318] width 22 height 22
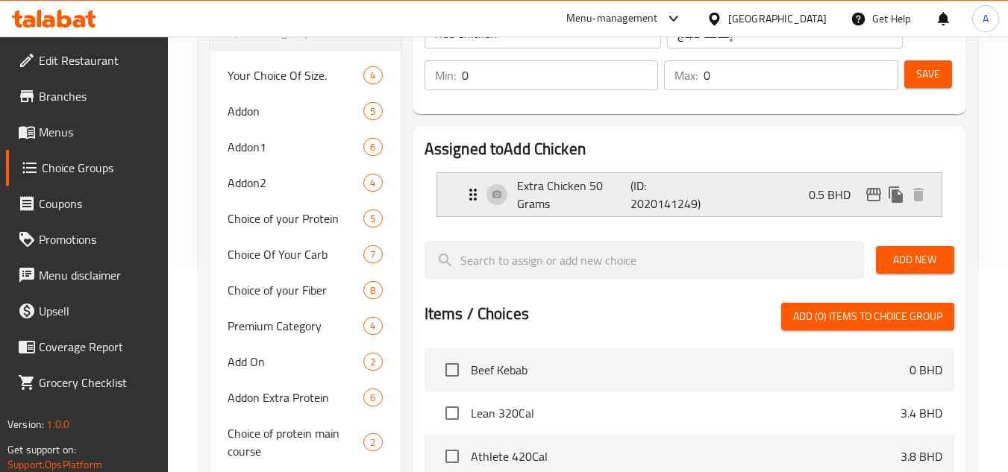
click at [714, 195] on div "Extra Chicken 50 Grams (ID: 2020141249) 0.5 BHD" at bounding box center [693, 194] width 459 height 43
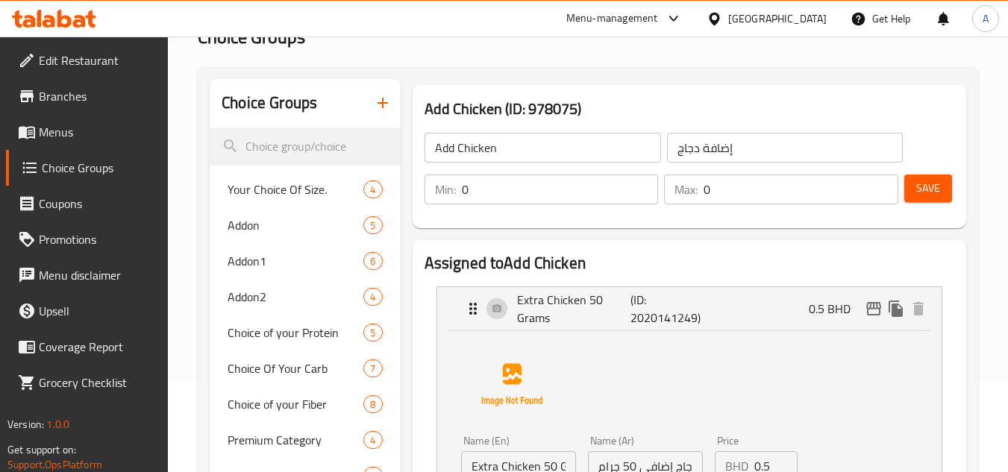
scroll to position [130, 0]
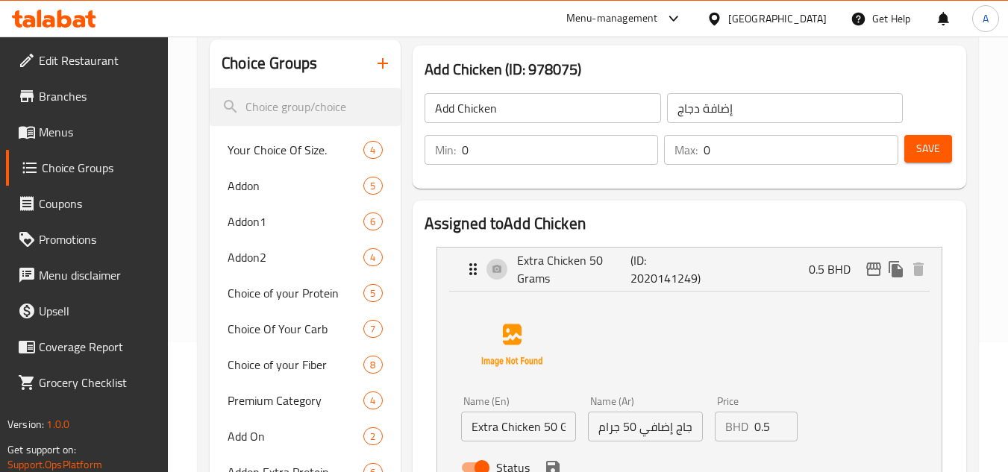
click at [924, 154] on span "Save" at bounding box center [928, 148] width 24 height 19
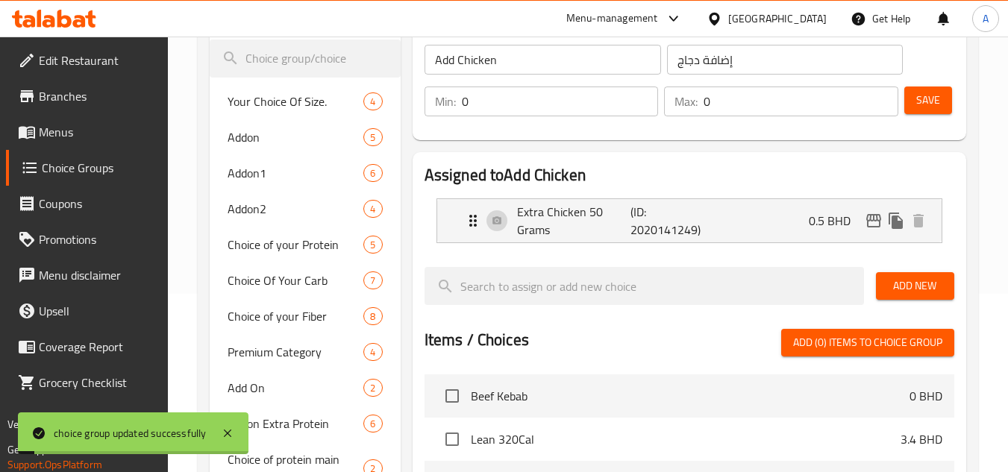
scroll to position [204, 0]
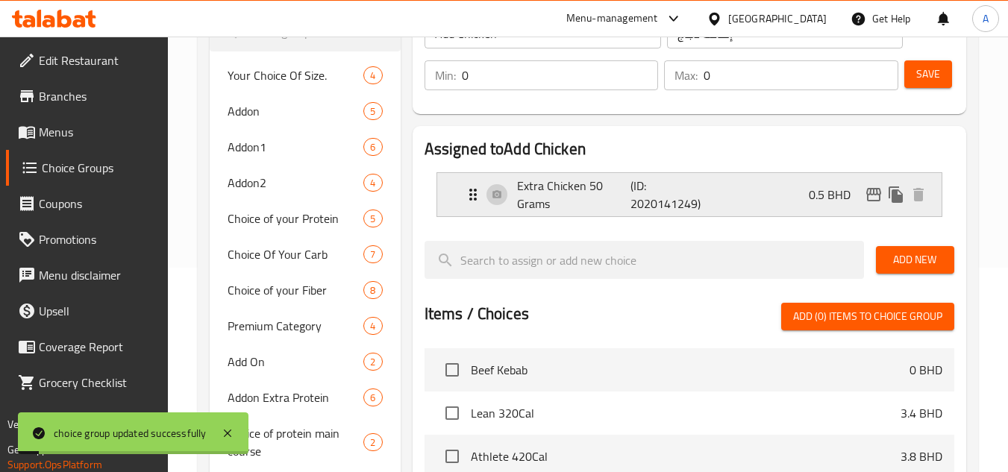
click at [736, 195] on div "Extra Chicken 50 Grams (ID: 2020141249) 0.5 BHD" at bounding box center [693, 194] width 459 height 43
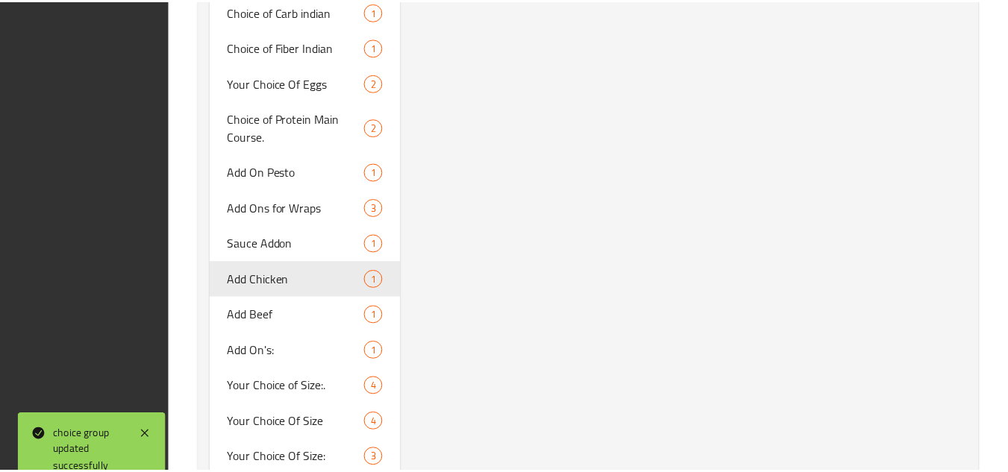
scroll to position [1323, 0]
